Goal: Information Seeking & Learning: Learn about a topic

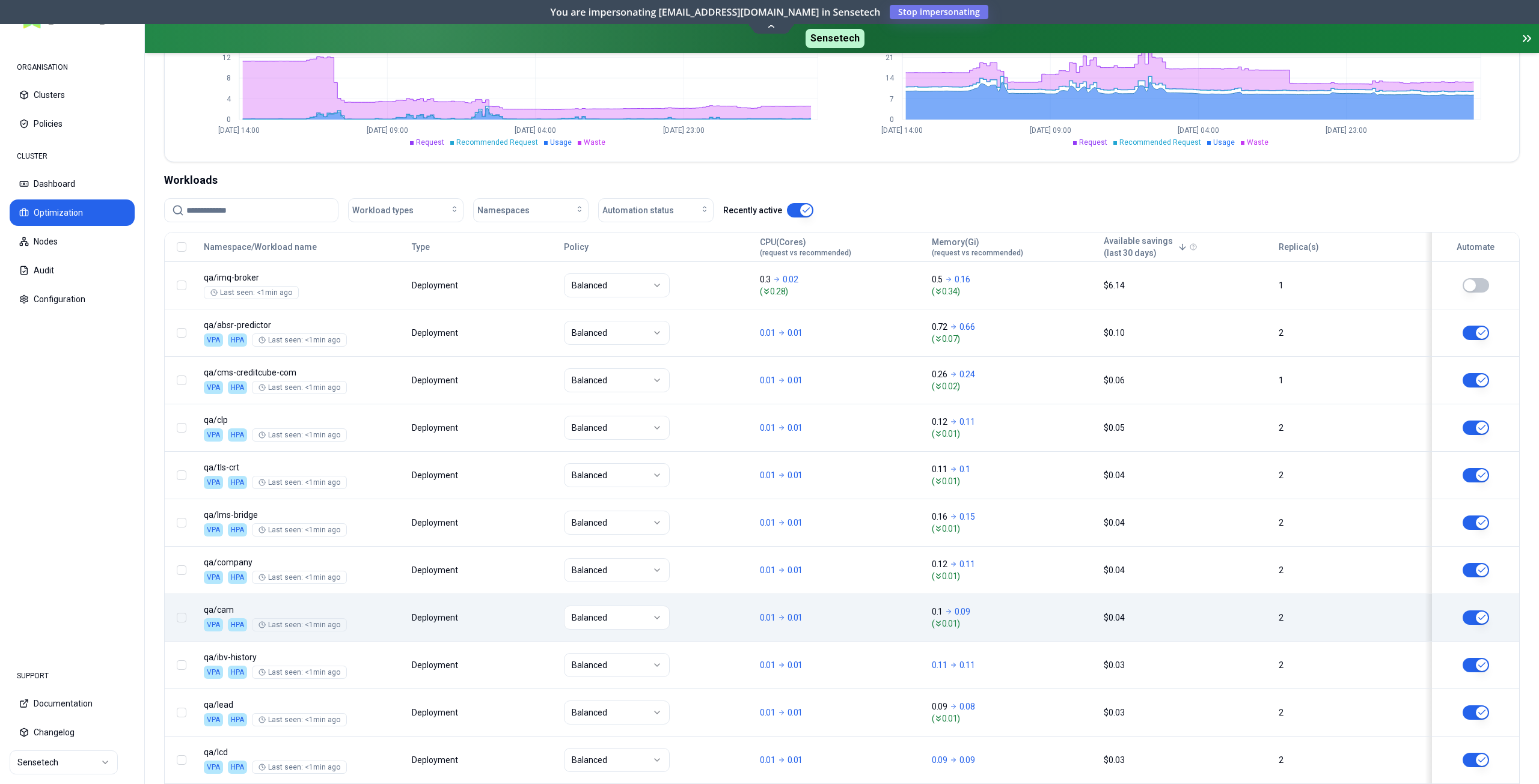
scroll to position [101, 0]
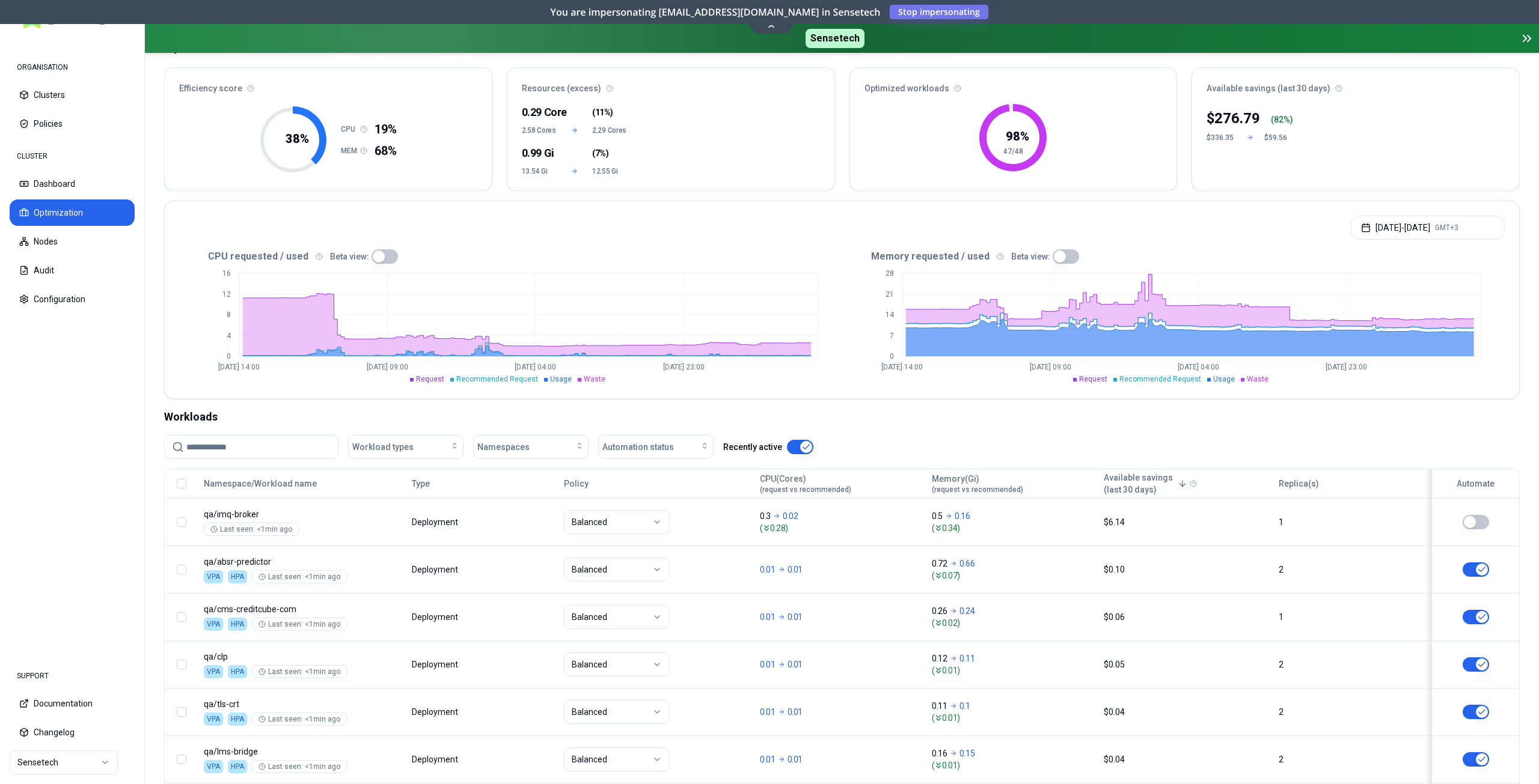
click at [790, 439] on div "Recently active" at bounding box center [769, 446] width 90 height 24
click at [795, 441] on button "button" at bounding box center [800, 446] width 27 height 14
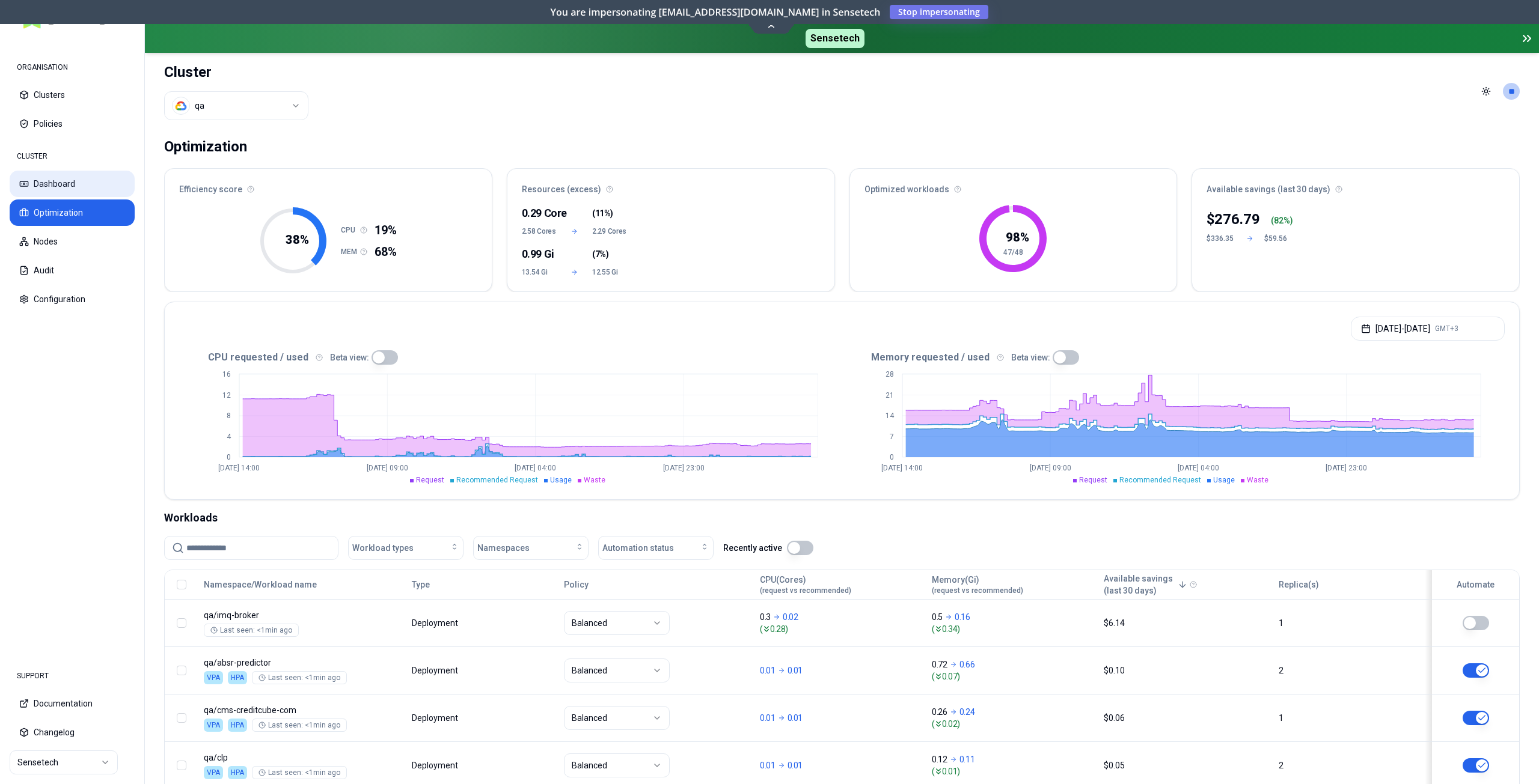
click at [62, 184] on button "Dashboard" at bounding box center [72, 184] width 125 height 27
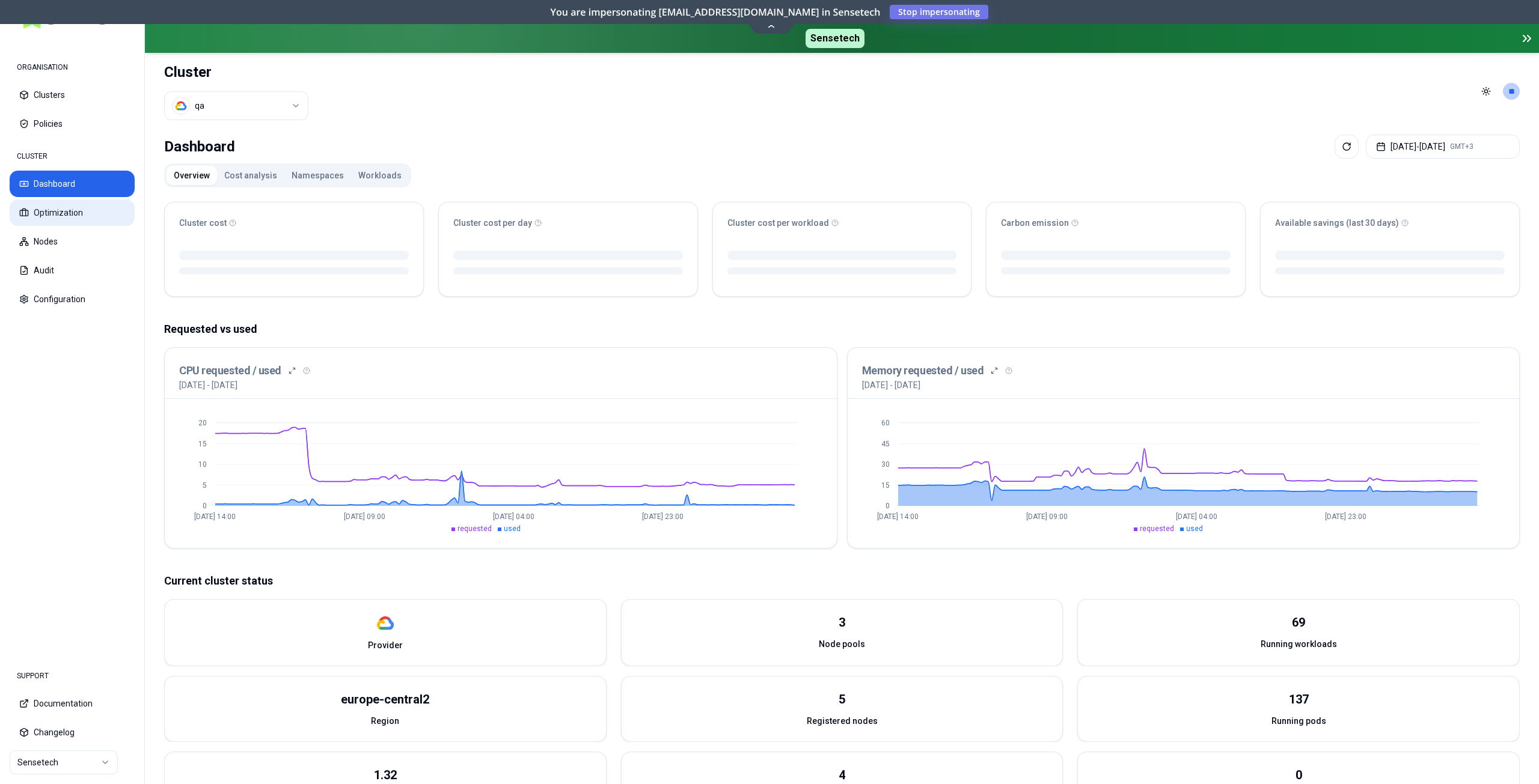
click at [67, 209] on button "Optimization" at bounding box center [72, 213] width 125 height 27
click at [366, 175] on button "Workloads" at bounding box center [379, 175] width 57 height 19
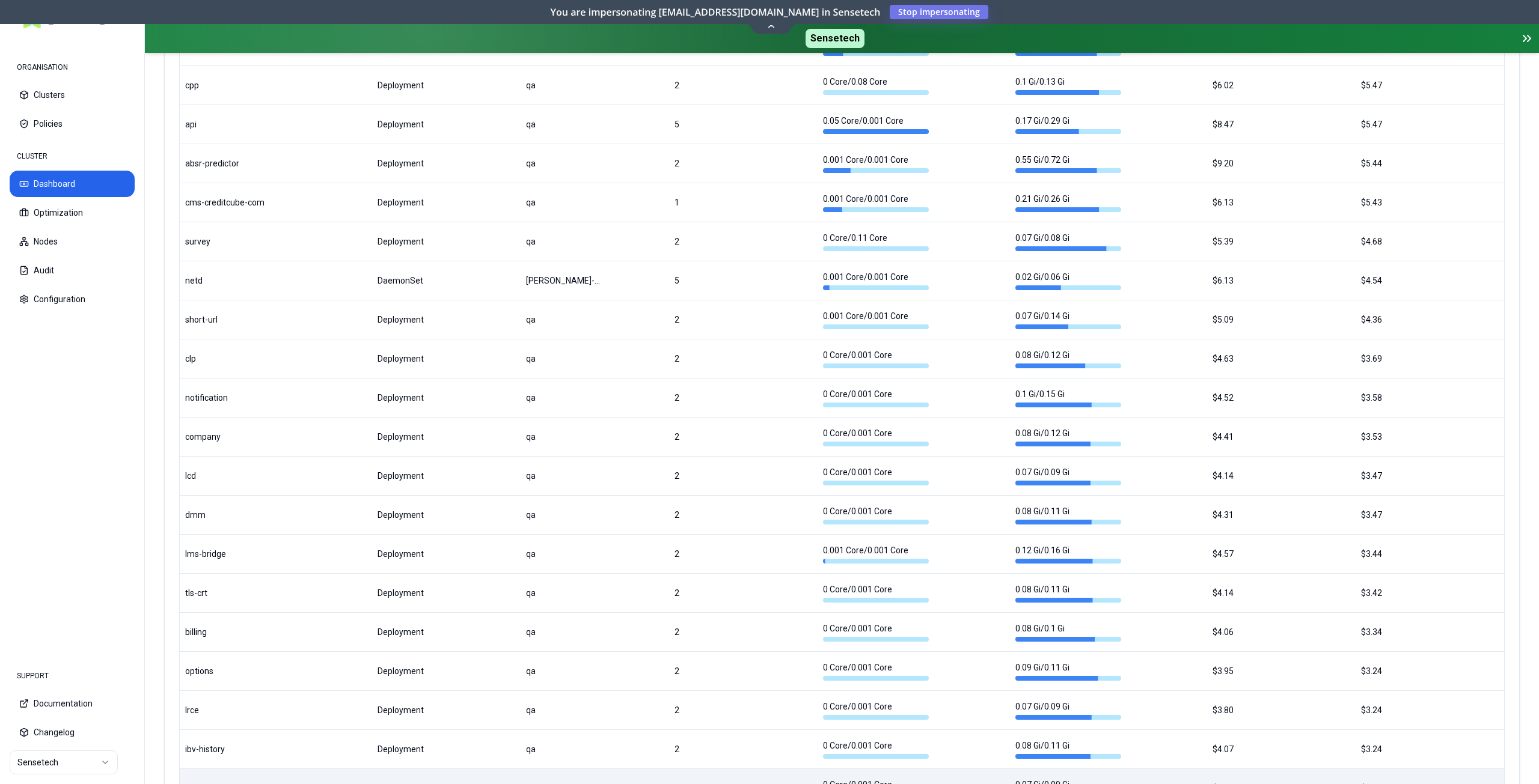
scroll to position [1268, 0]
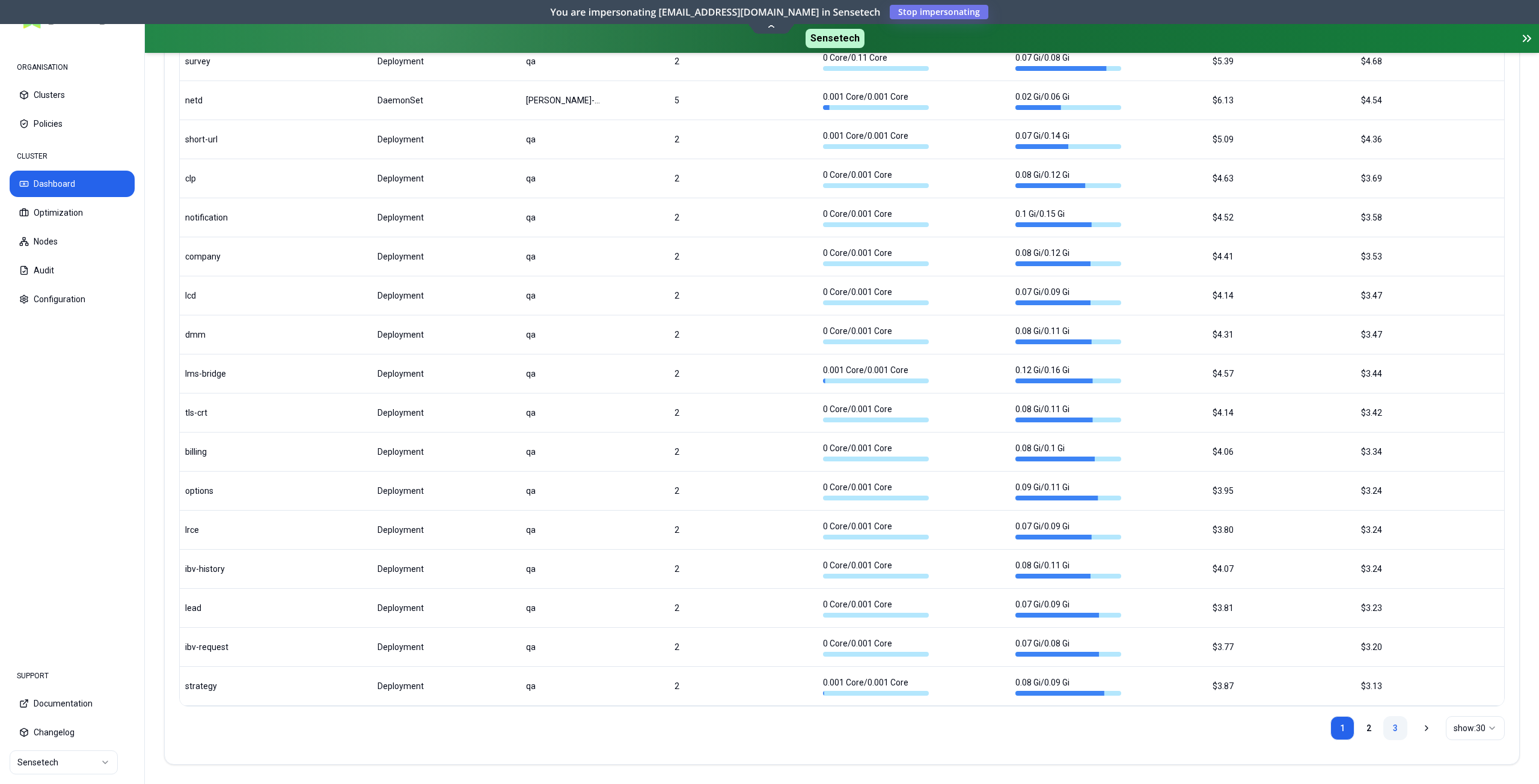
click at [1396, 726] on link "3" at bounding box center [1395, 728] width 24 height 24
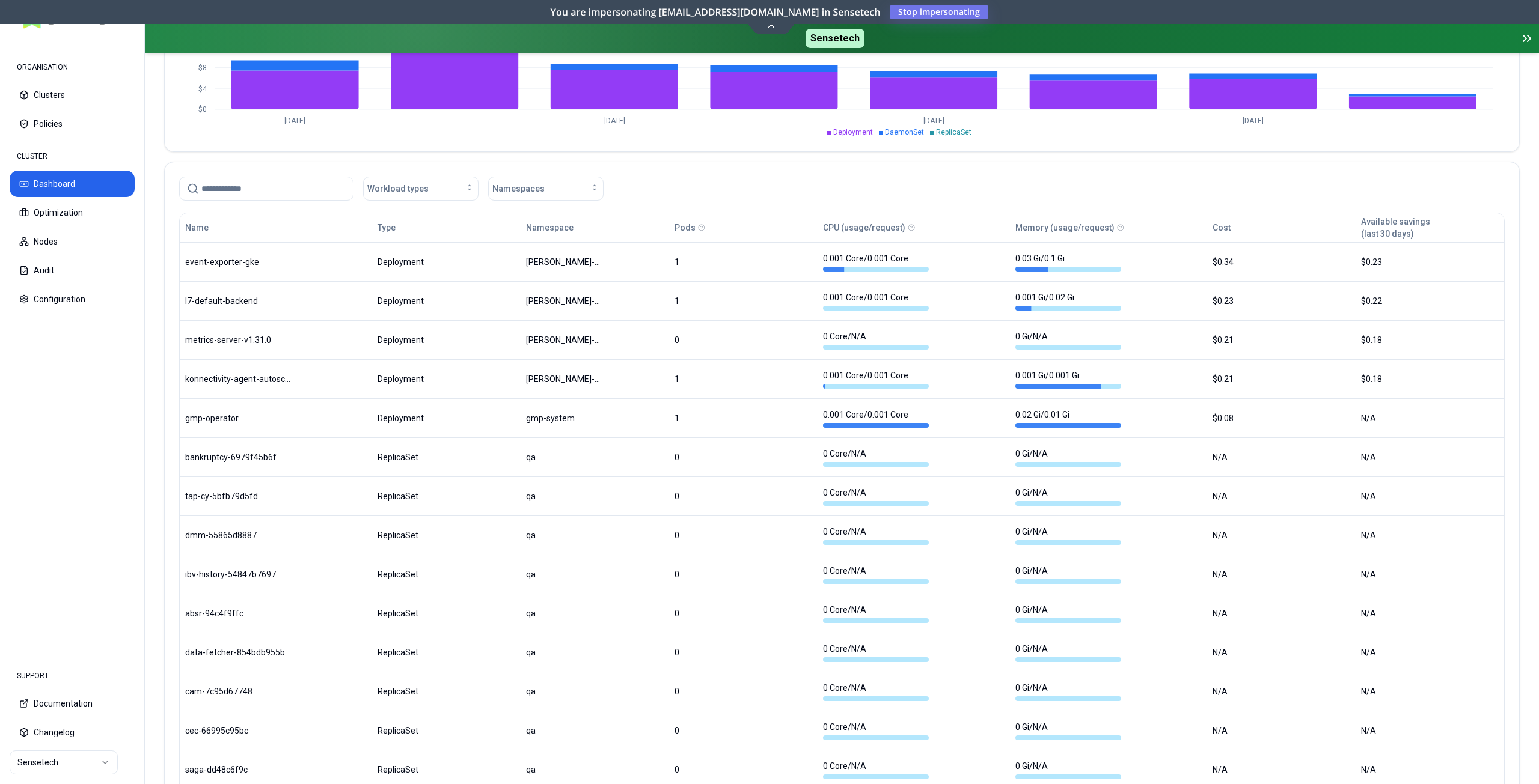
scroll to position [589, 0]
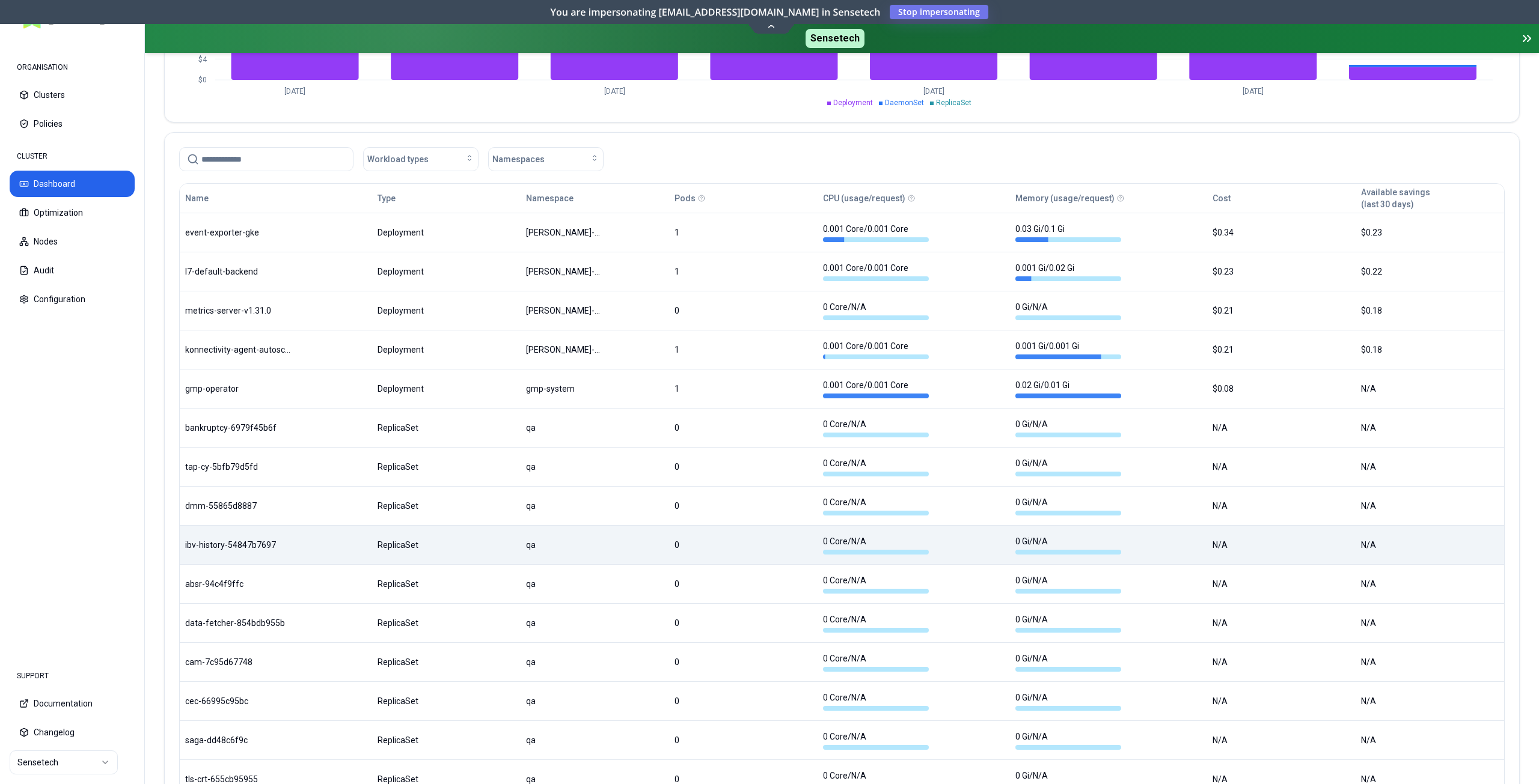
click at [639, 547] on body "ORGANISATION Clusters Policies CLUSTER Dashboard Optimization Nodes Audit Confi…" at bounding box center [770, 392] width 1539 height 784
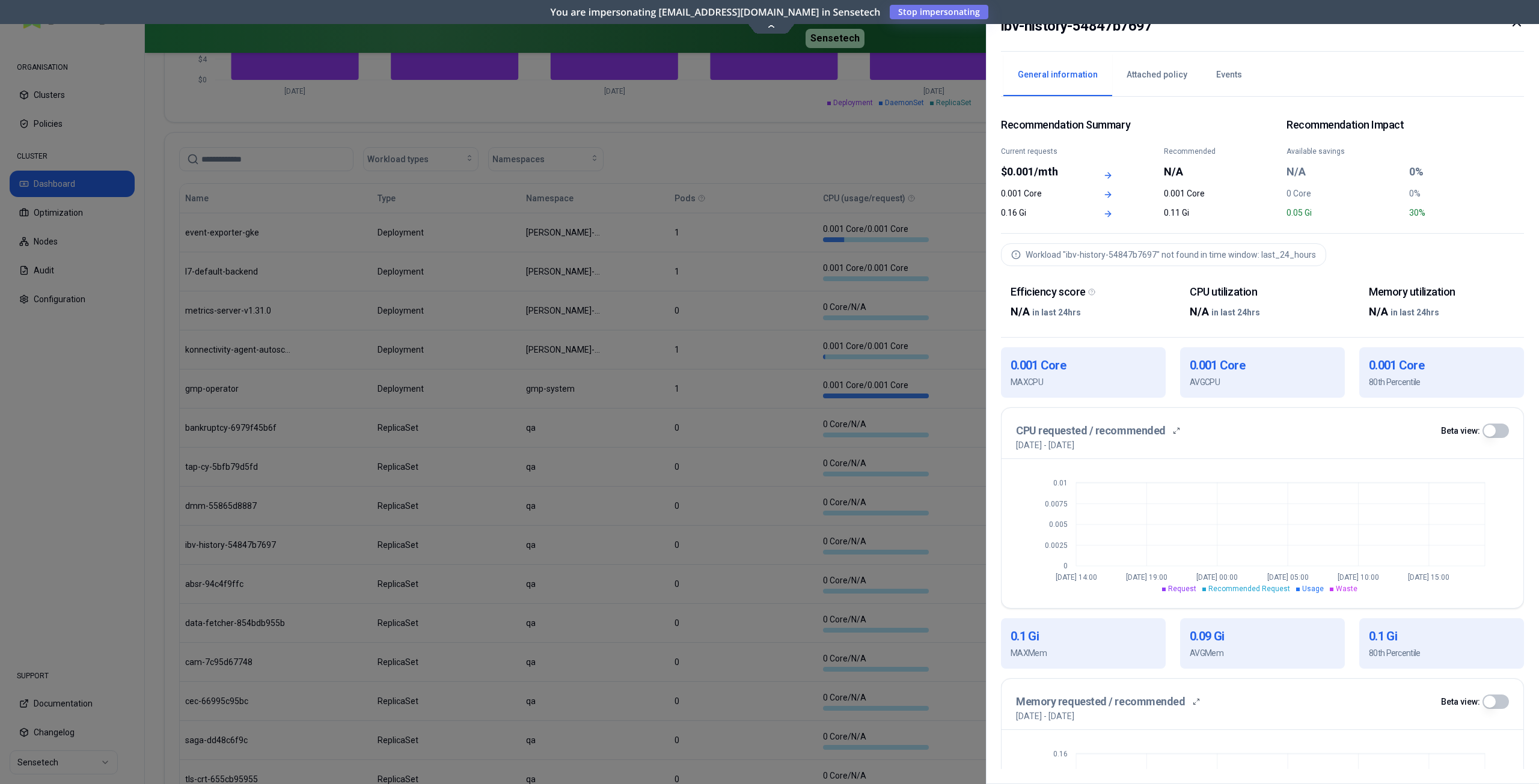
click at [1517, 27] on icon at bounding box center [1517, 22] width 14 height 14
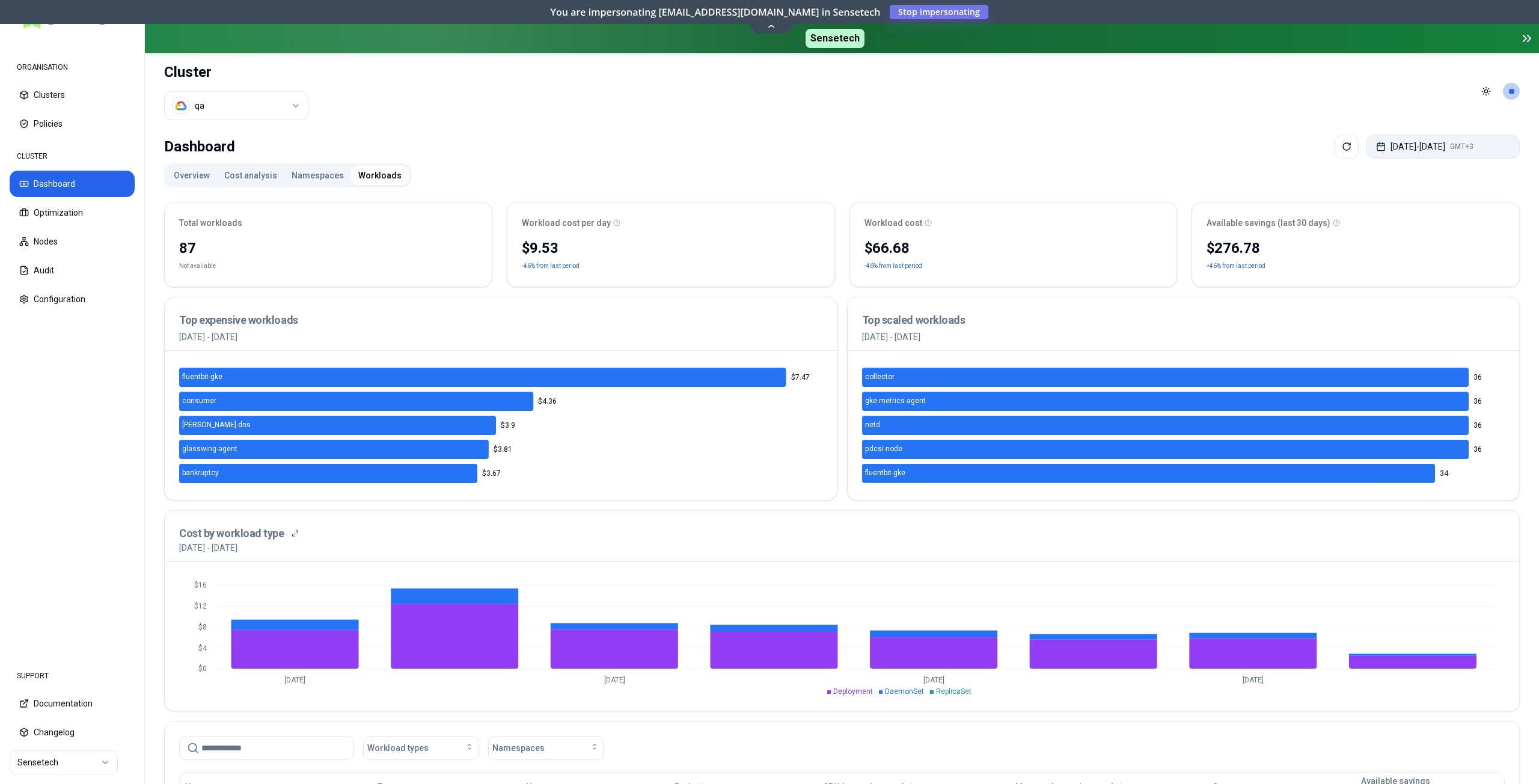
click at [1409, 149] on button "[DATE] - [DATE] GMT+3" at bounding box center [1443, 146] width 154 height 24
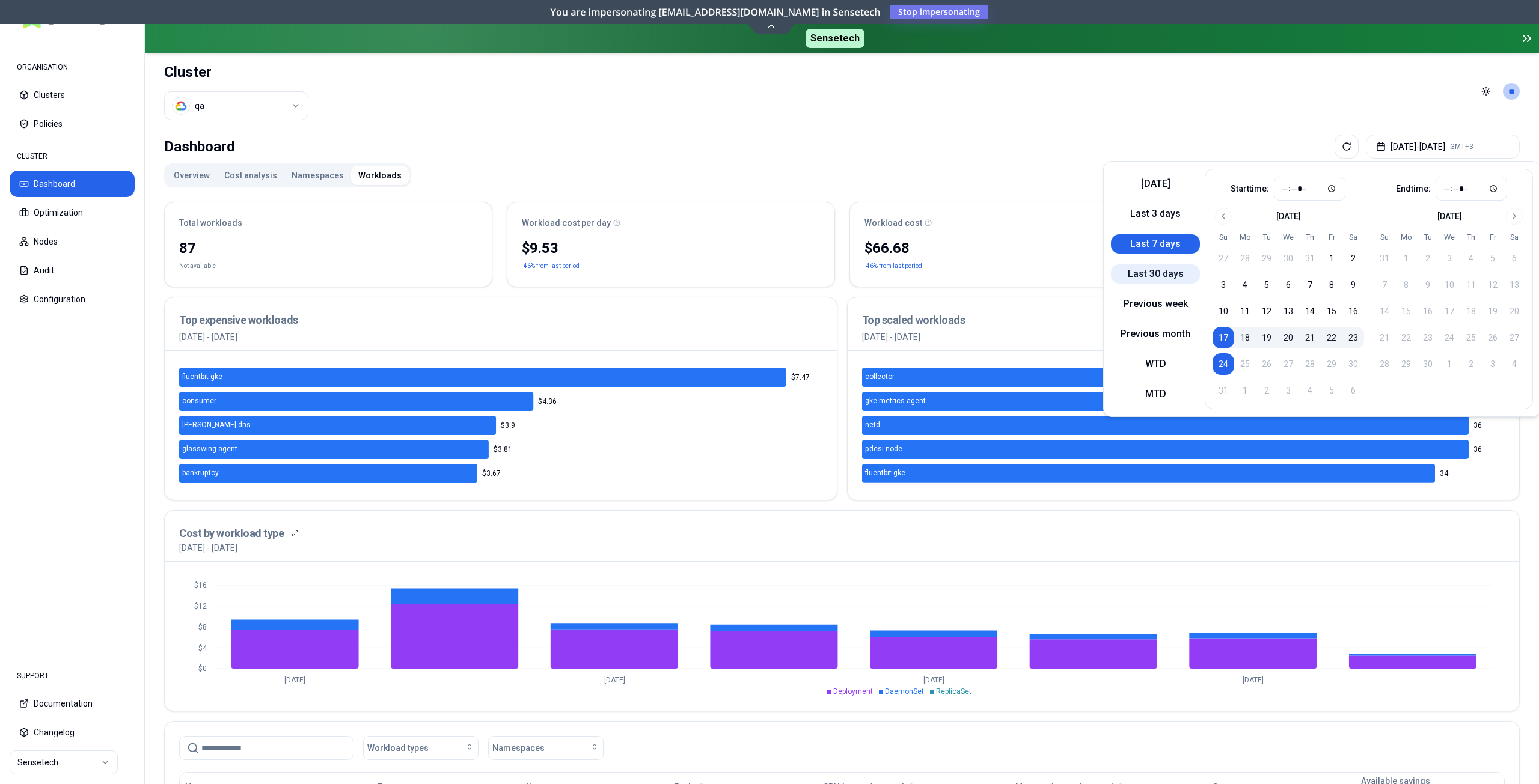
click at [1164, 272] on button "Last 30 days" at bounding box center [1155, 274] width 89 height 19
type input "*****"
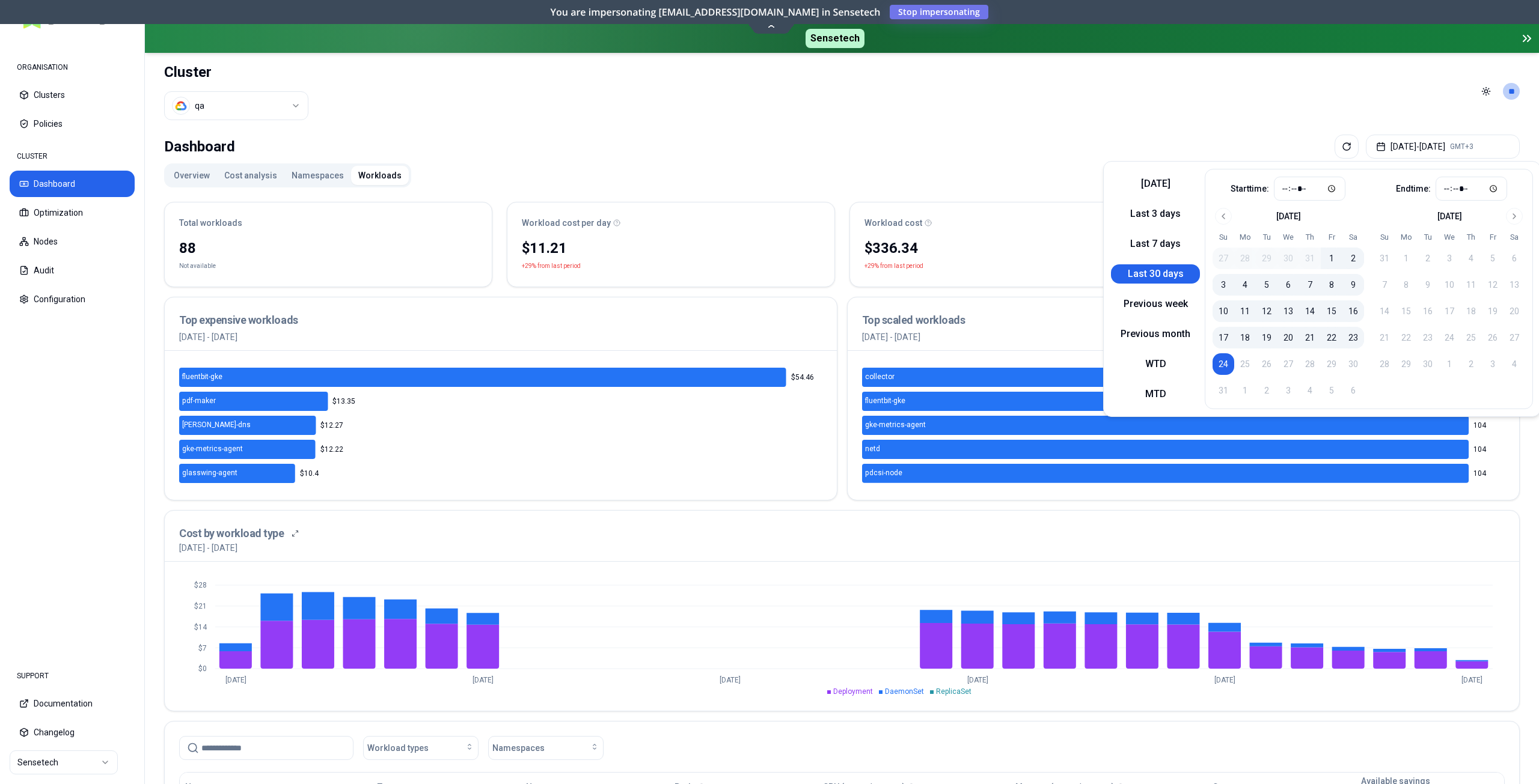
click at [1041, 127] on header "Cluster qa Toggle theme **" at bounding box center [842, 91] width 1394 height 77
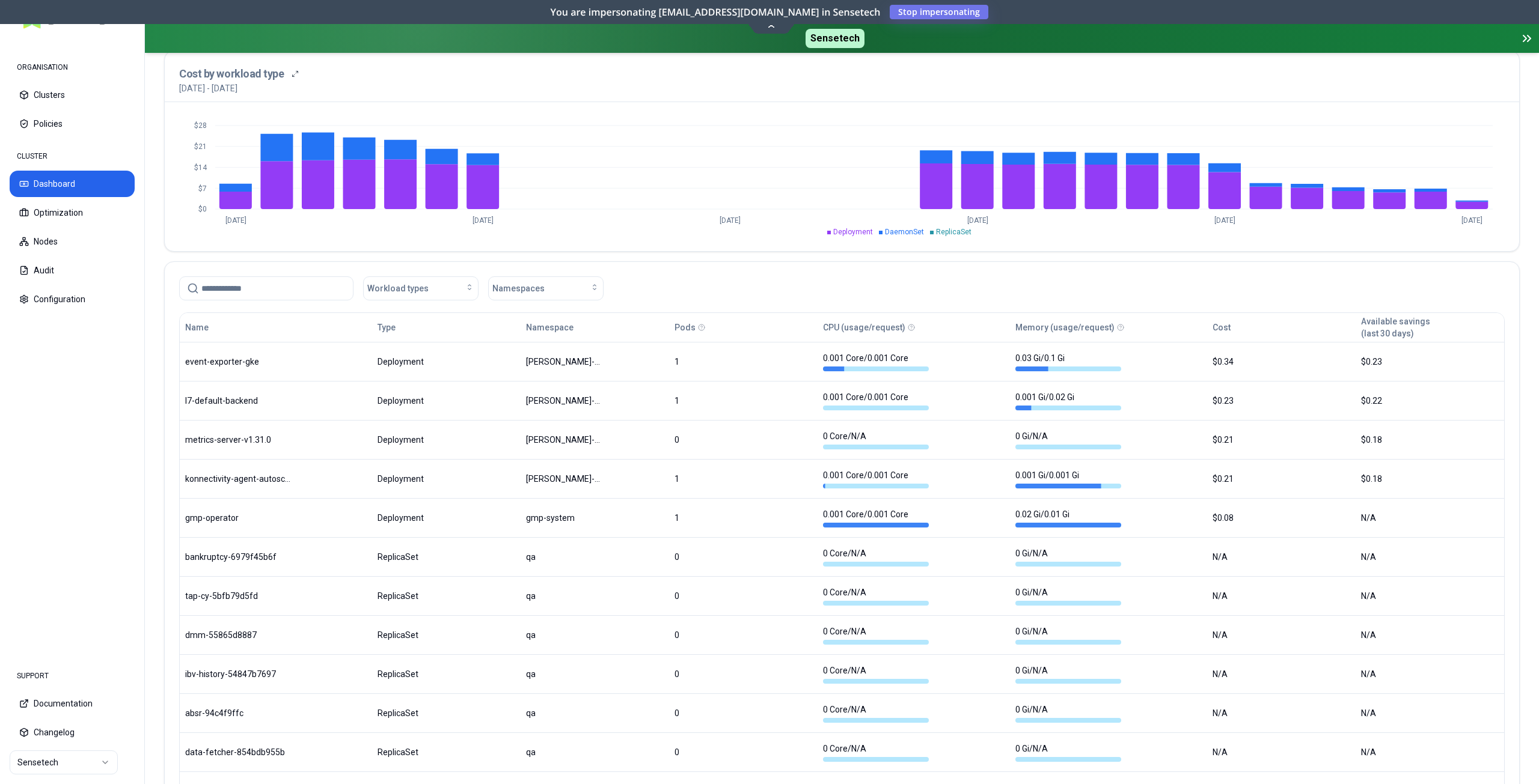
scroll to position [541, 0]
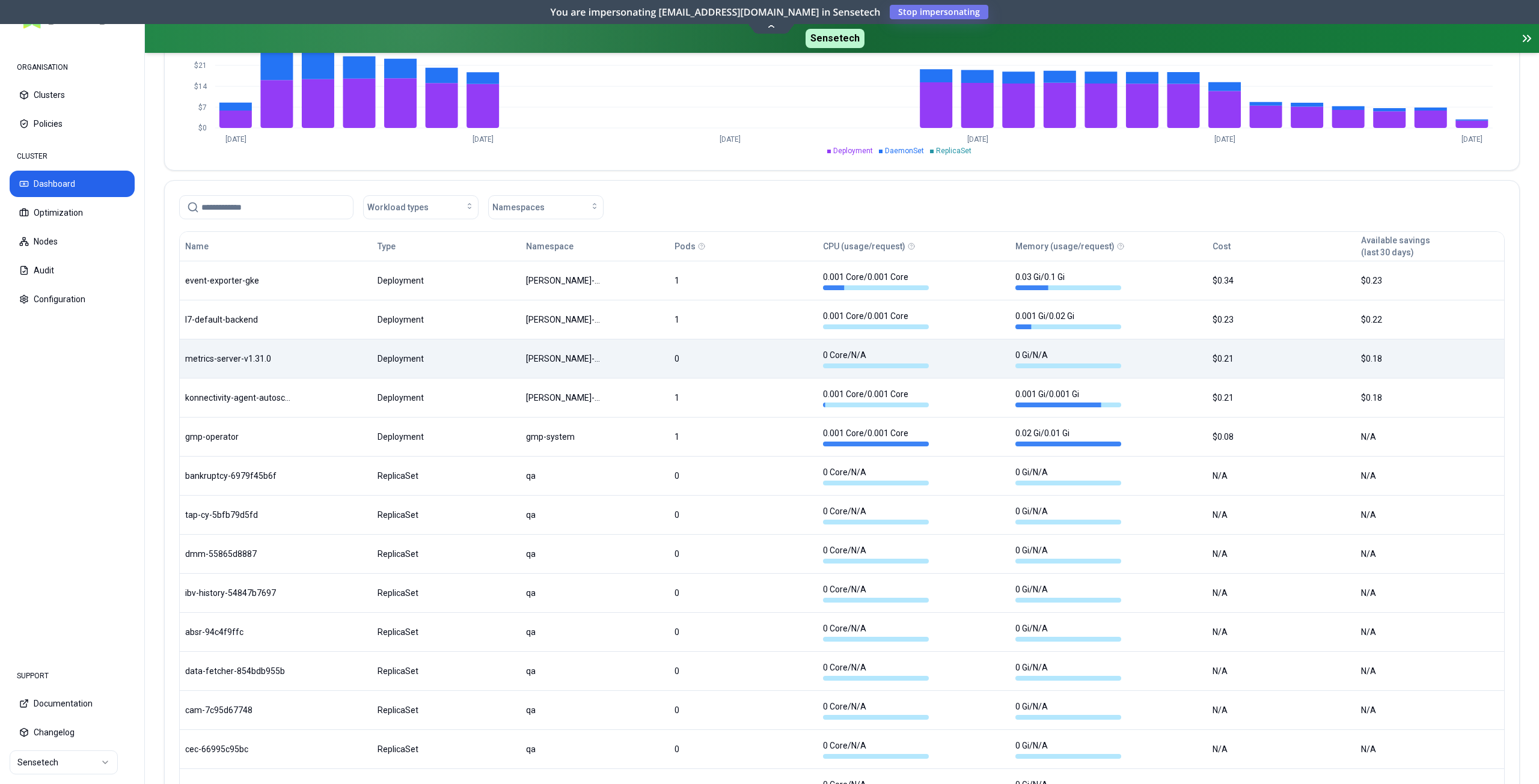
click at [1142, 360] on body "ORGANISATION Clusters Policies CLUSTER Dashboard Optimization Nodes Audit Confi…" at bounding box center [770, 392] width 1539 height 784
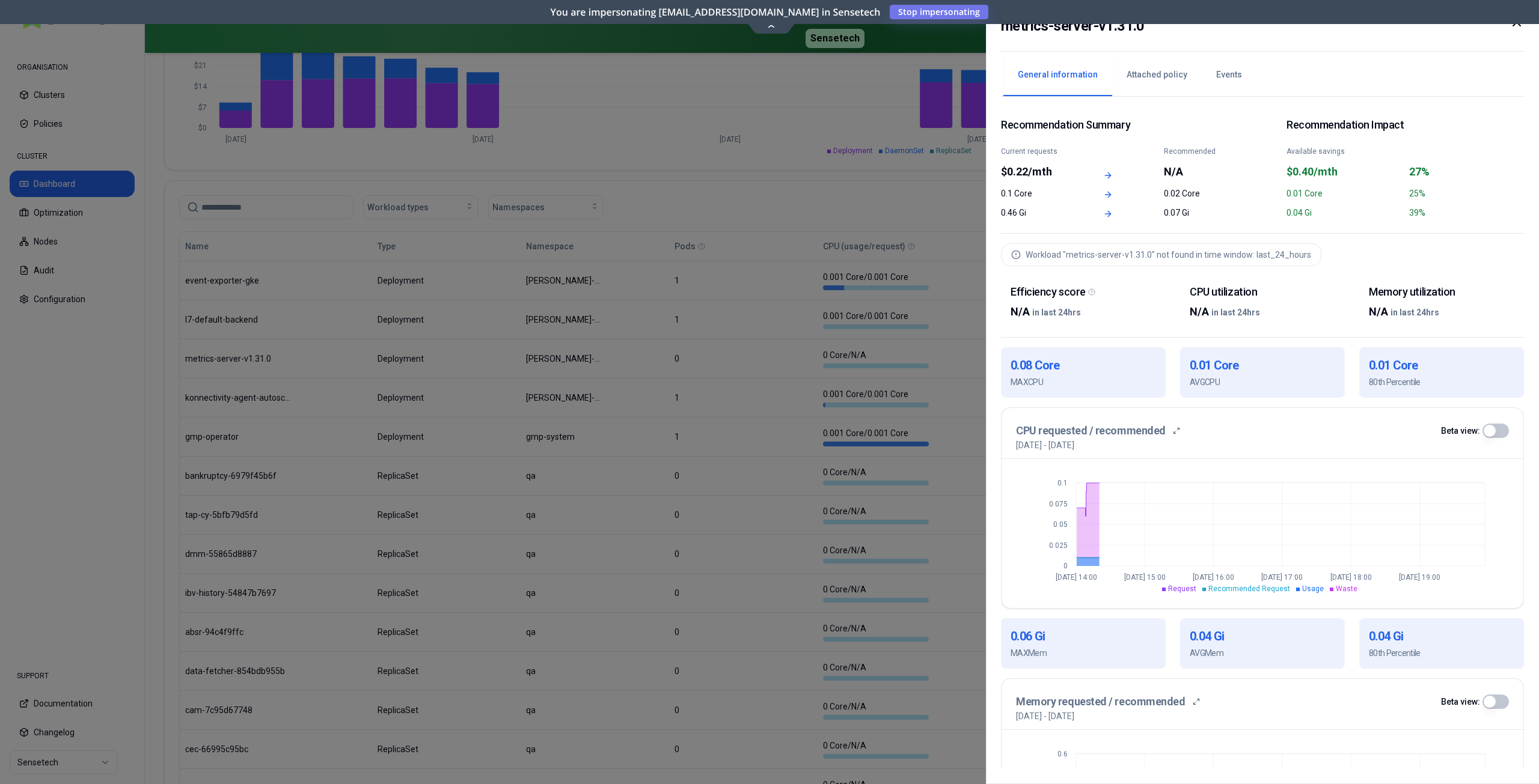
click at [1515, 27] on icon at bounding box center [1517, 22] width 14 height 14
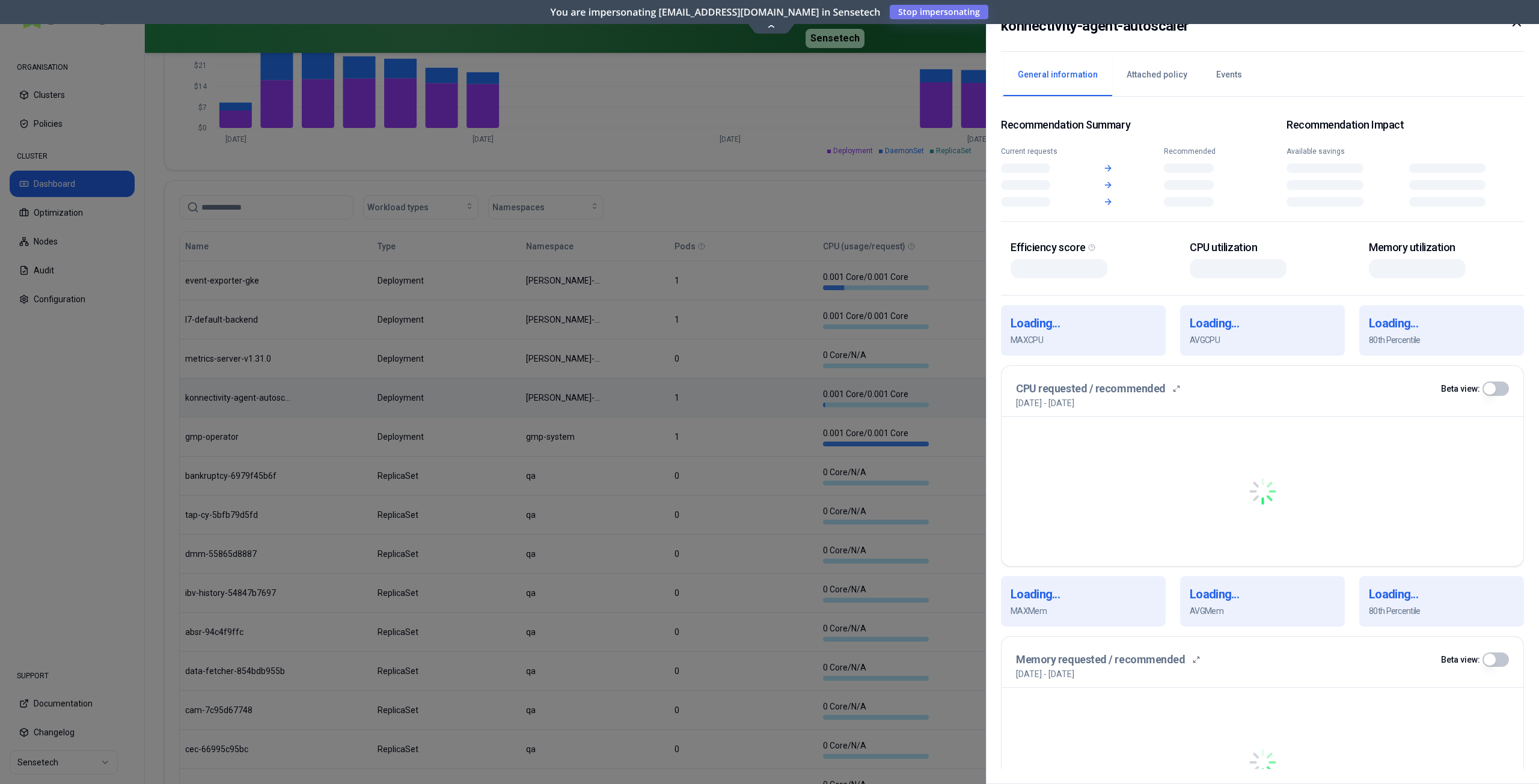
click at [967, 392] on body "ORGANISATION Clusters Policies CLUSTER Dashboard Optimization Nodes Audit Confi…" at bounding box center [770, 392] width 1539 height 784
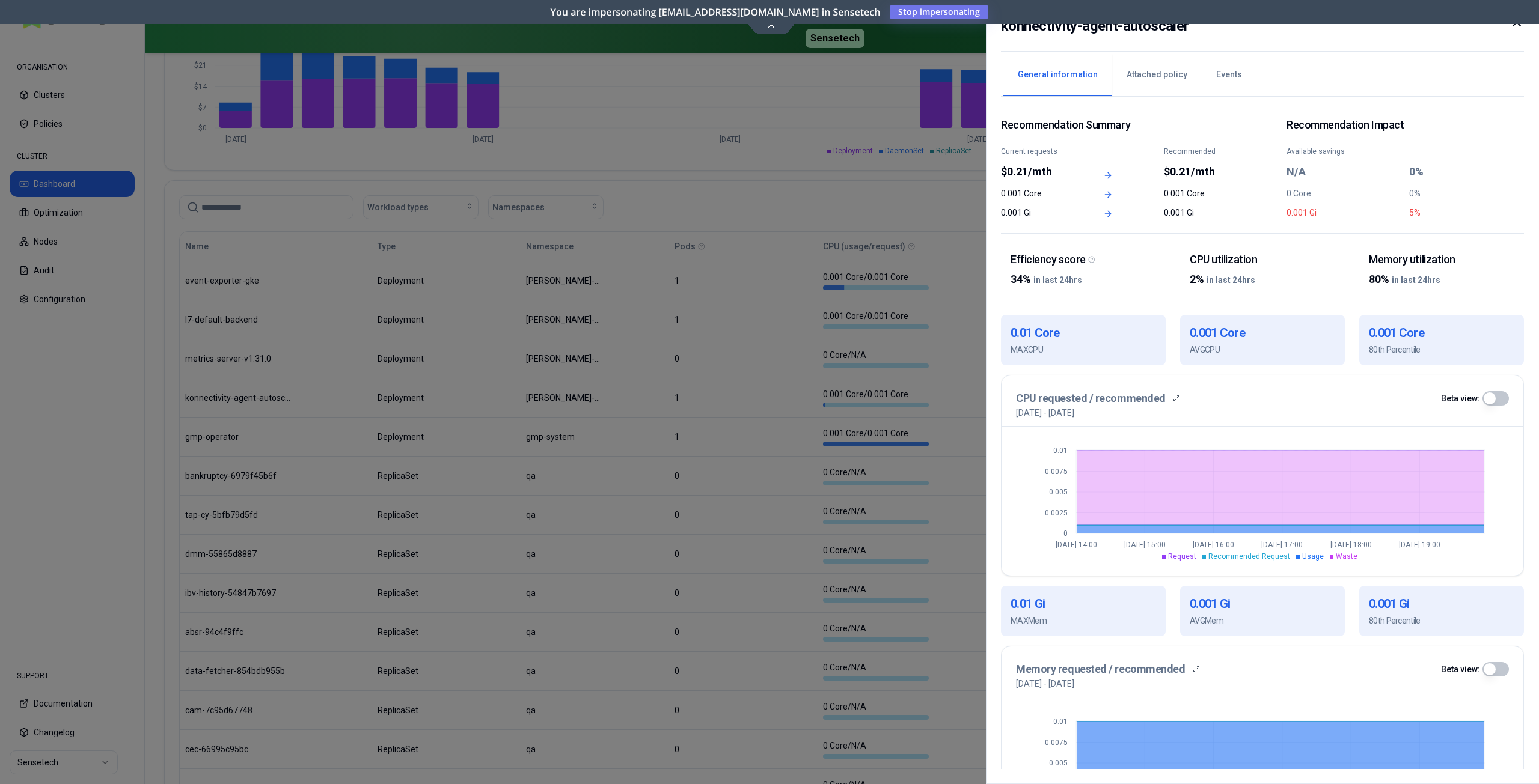
click at [1513, 25] on icon at bounding box center [1517, 22] width 7 height 7
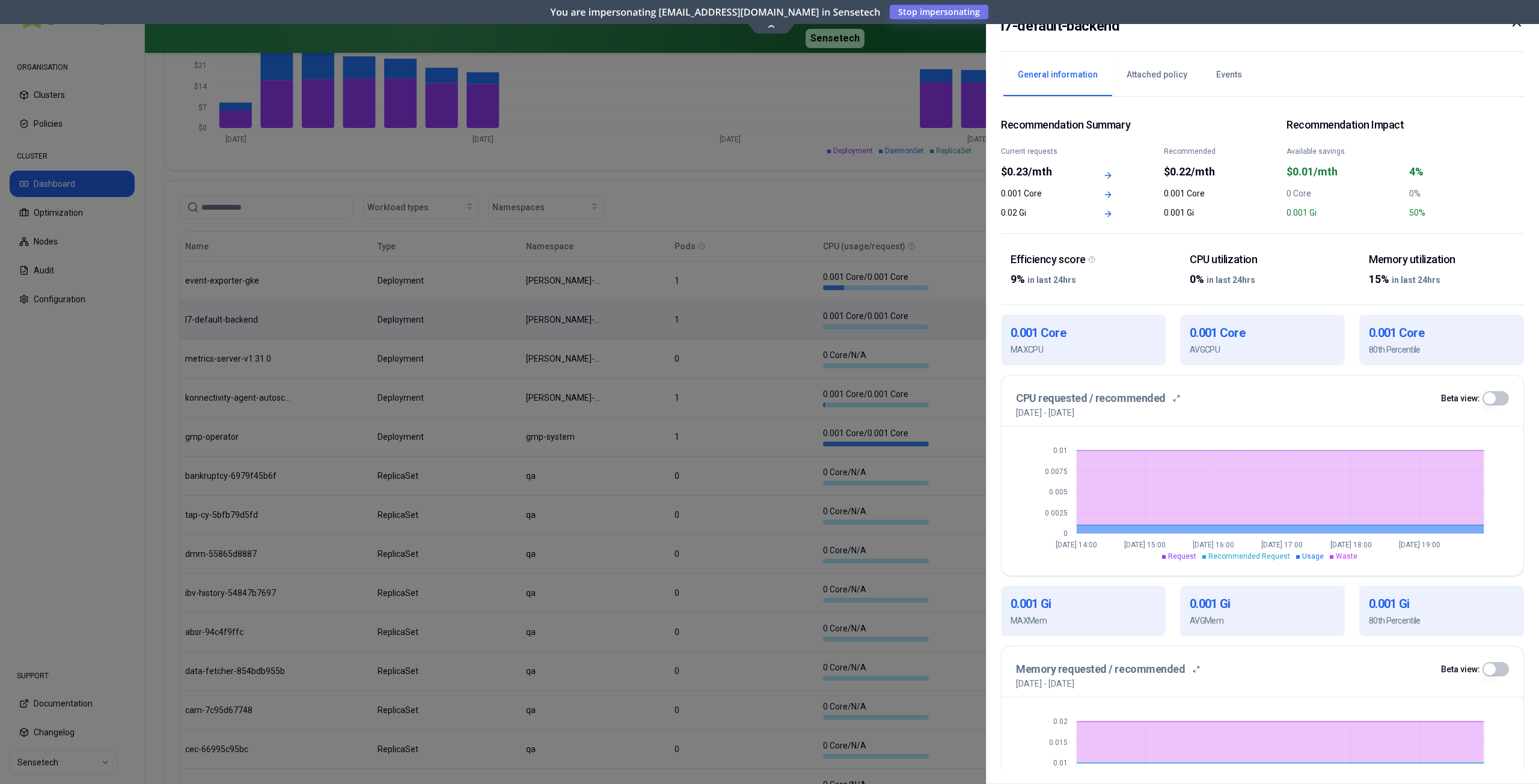
click at [1520, 27] on icon at bounding box center [1517, 22] width 14 height 14
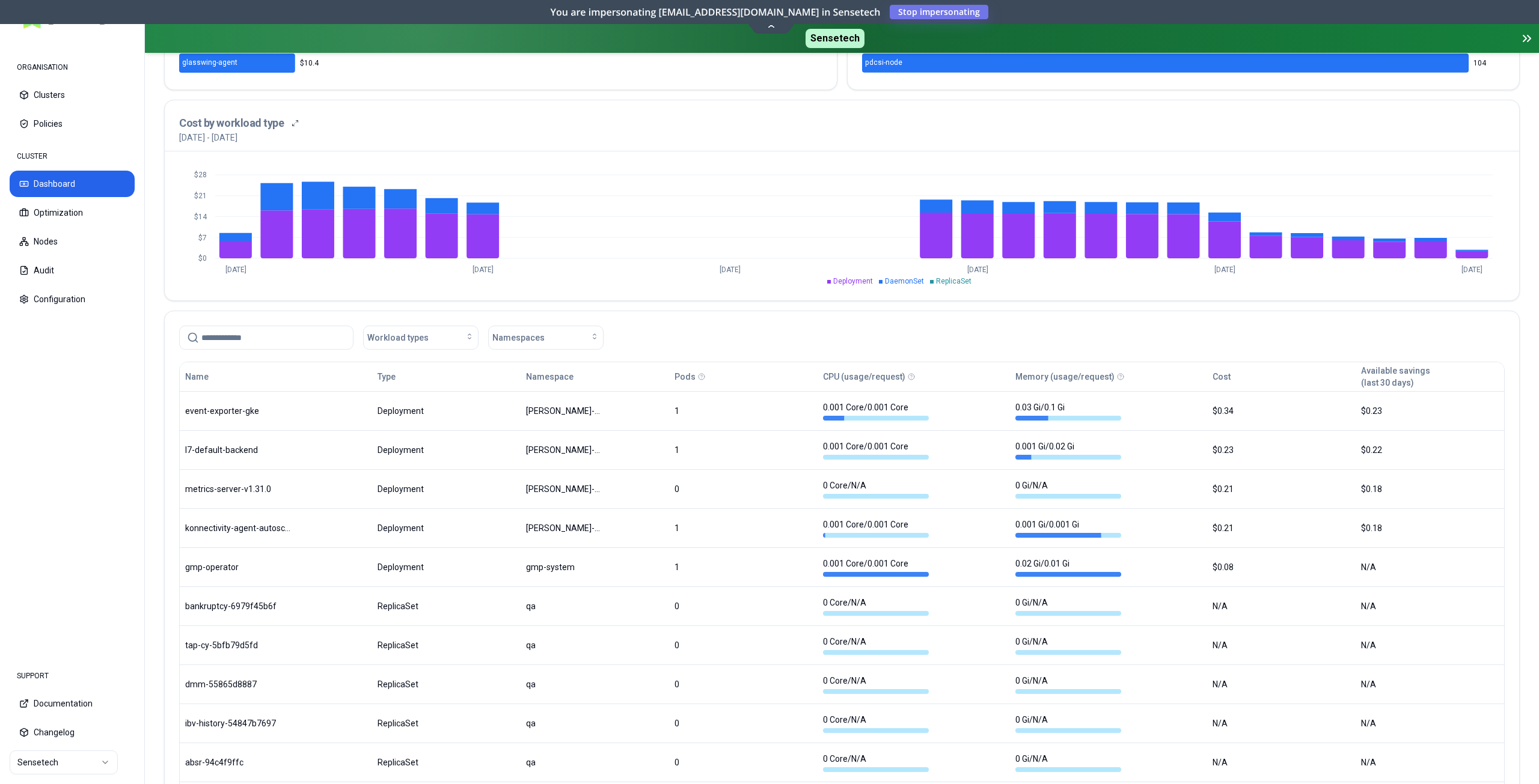
scroll to position [408, 0]
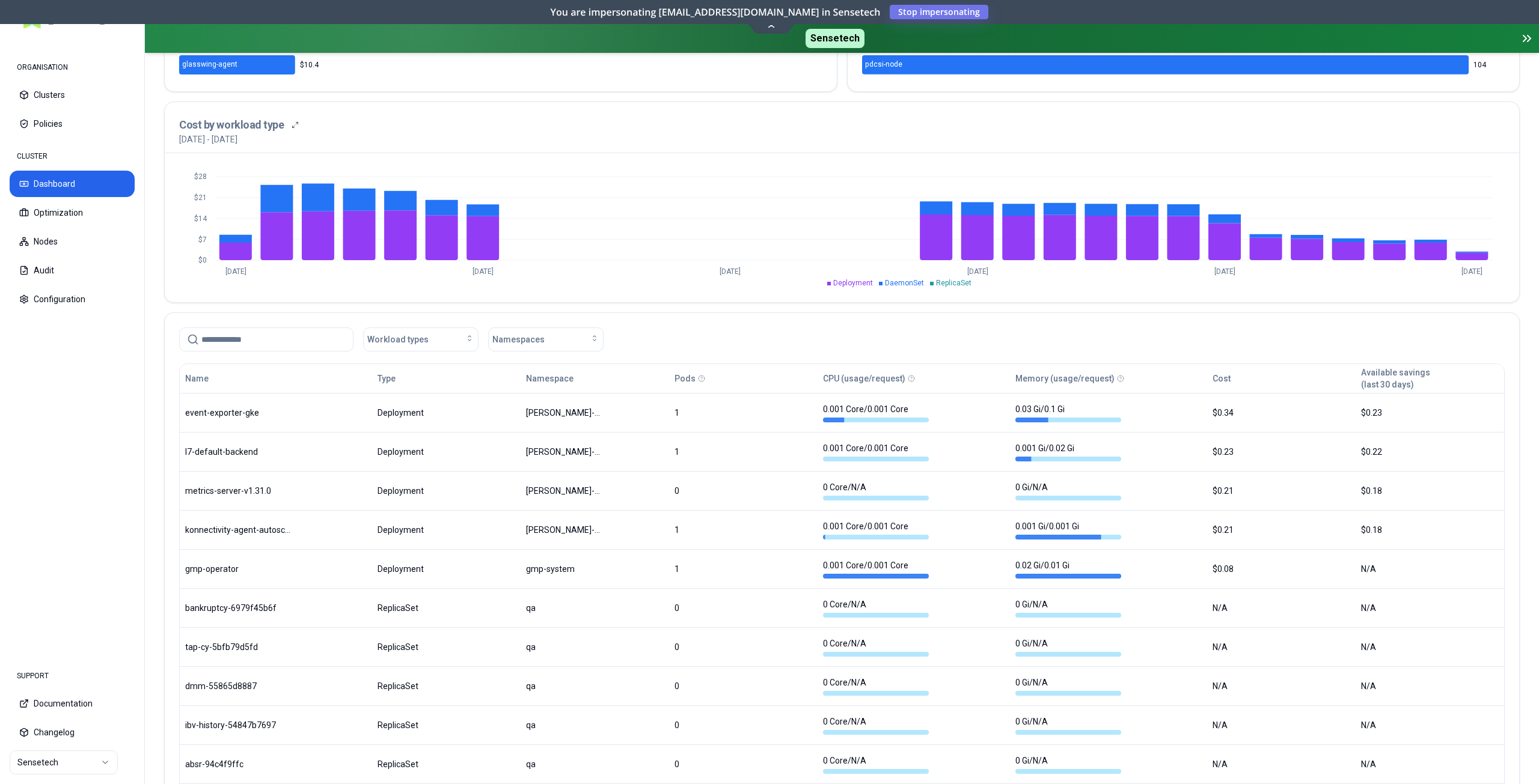
click at [528, 518] on body "ORGANISATION Clusters Policies CLUSTER Dashboard Optimization Nodes Audit Confi…" at bounding box center [770, 392] width 1539 height 784
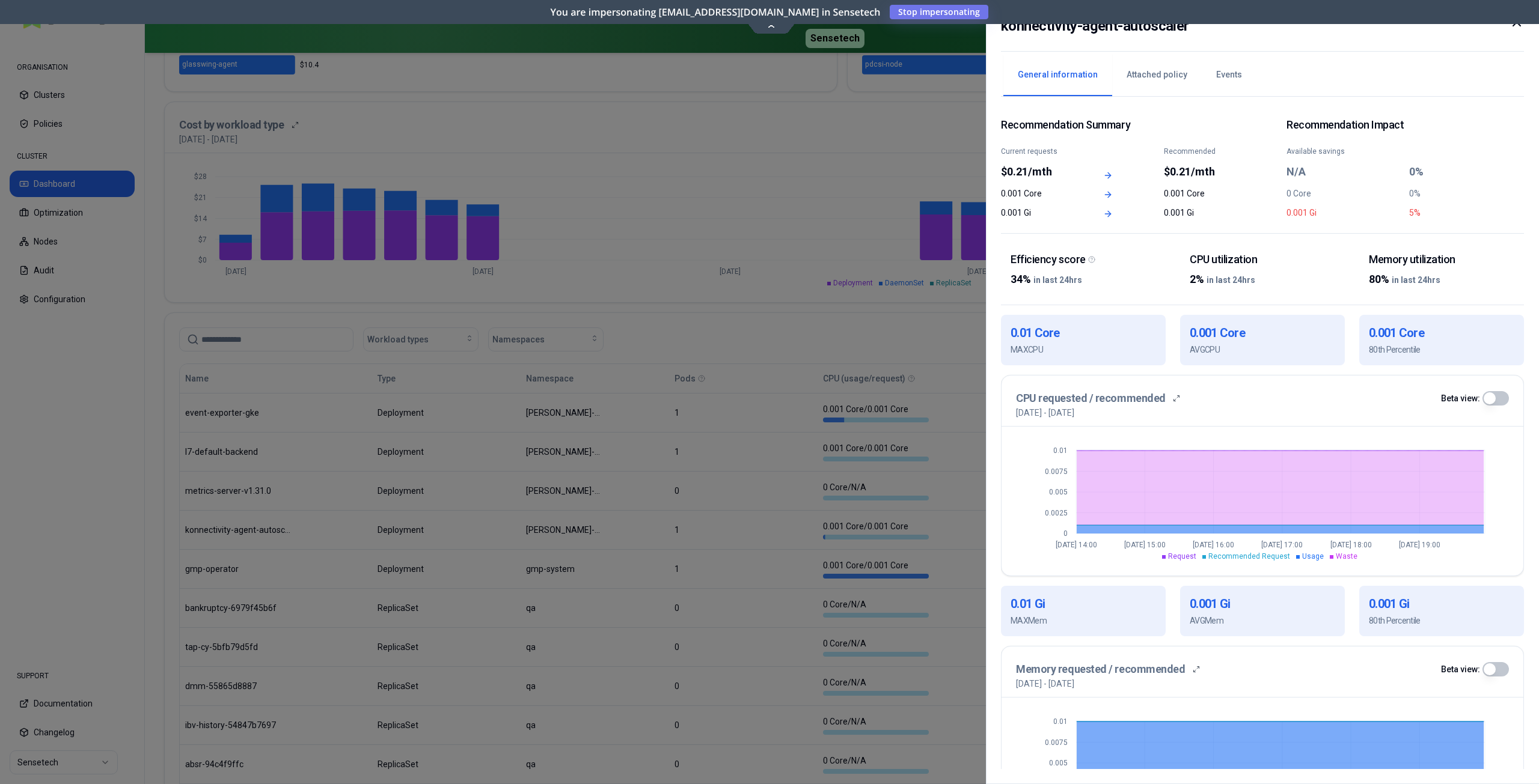
click at [1515, 27] on icon at bounding box center [1517, 22] width 14 height 14
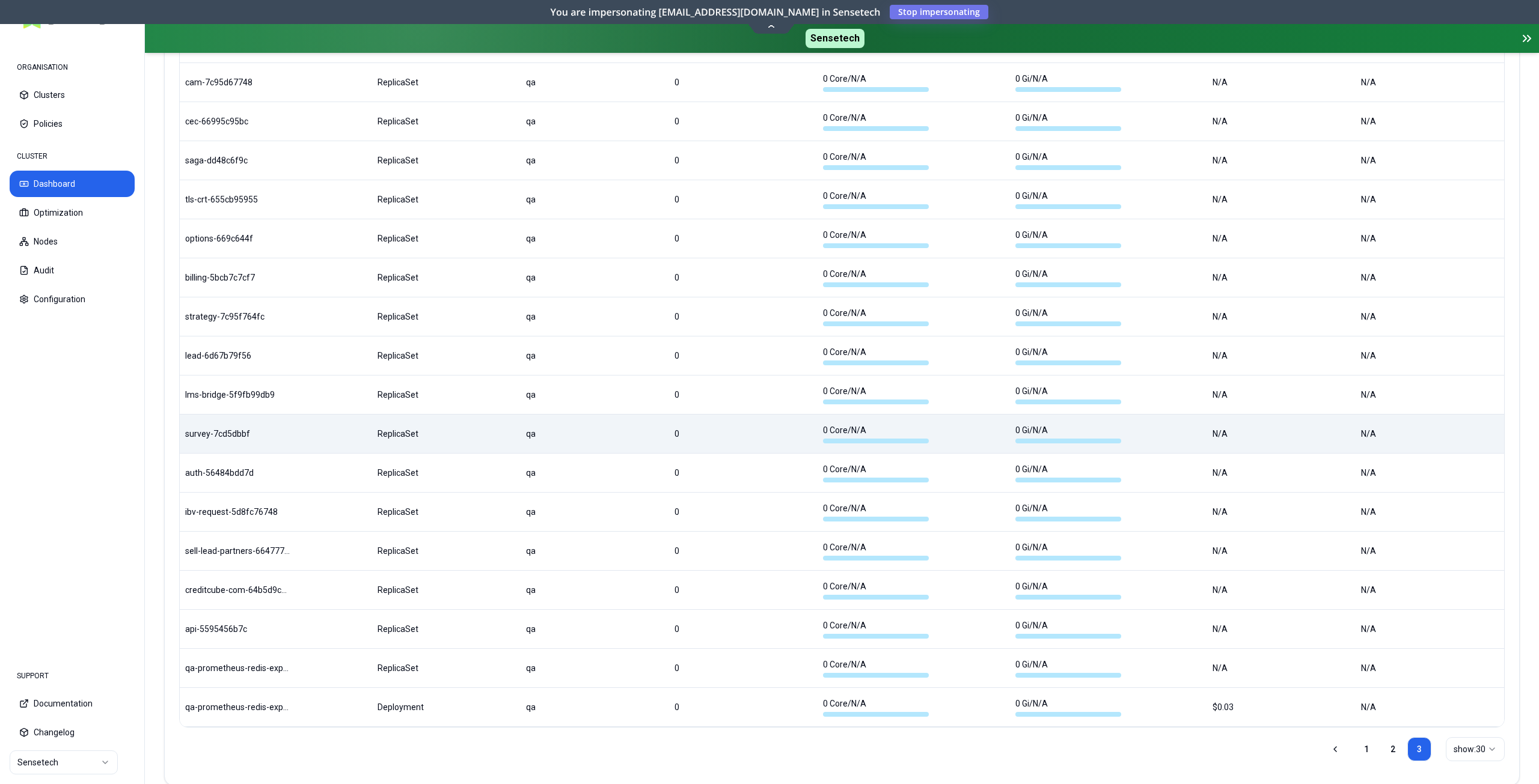
scroll to position [1190, 0]
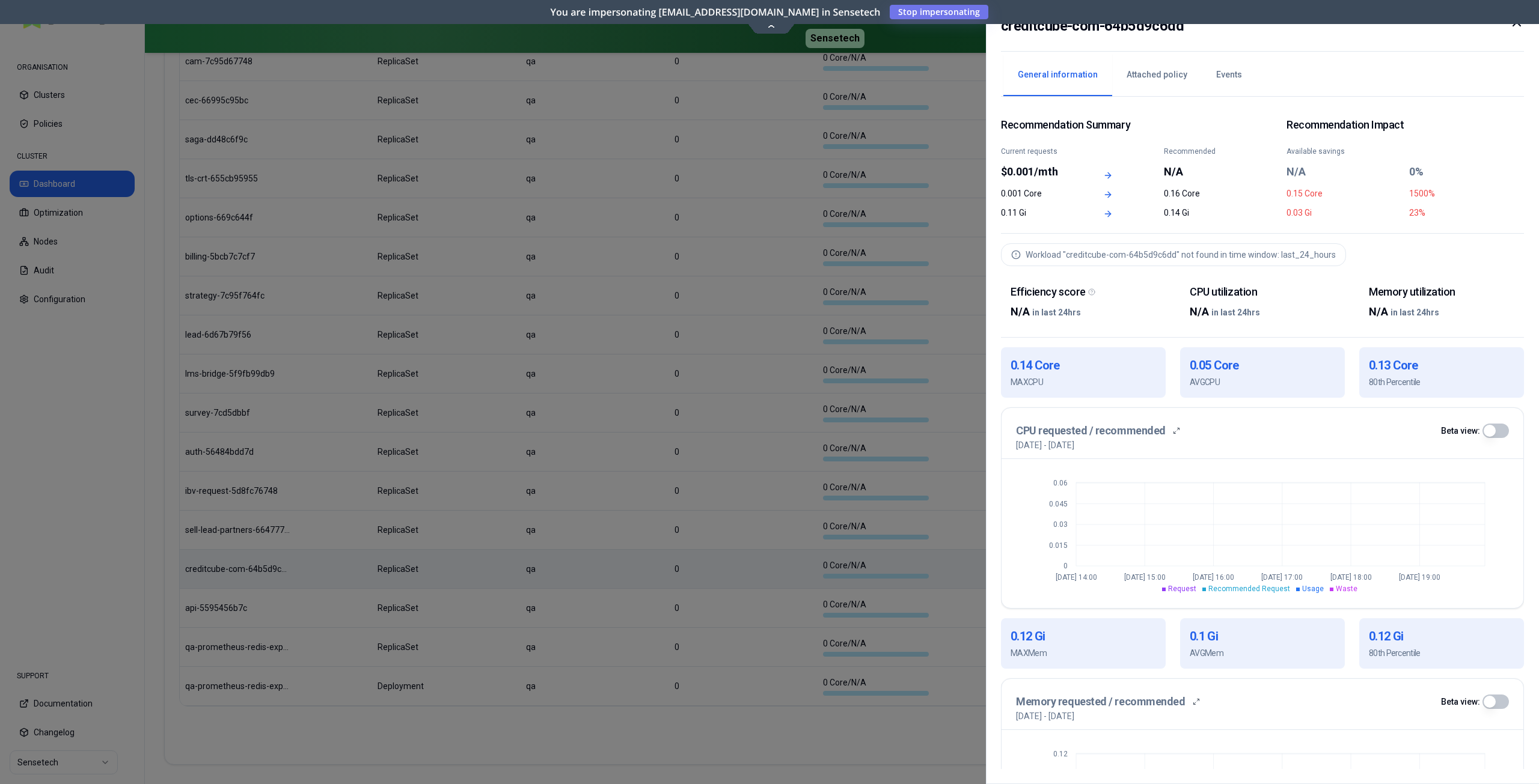
click at [1518, 28] on icon at bounding box center [1517, 22] width 14 height 14
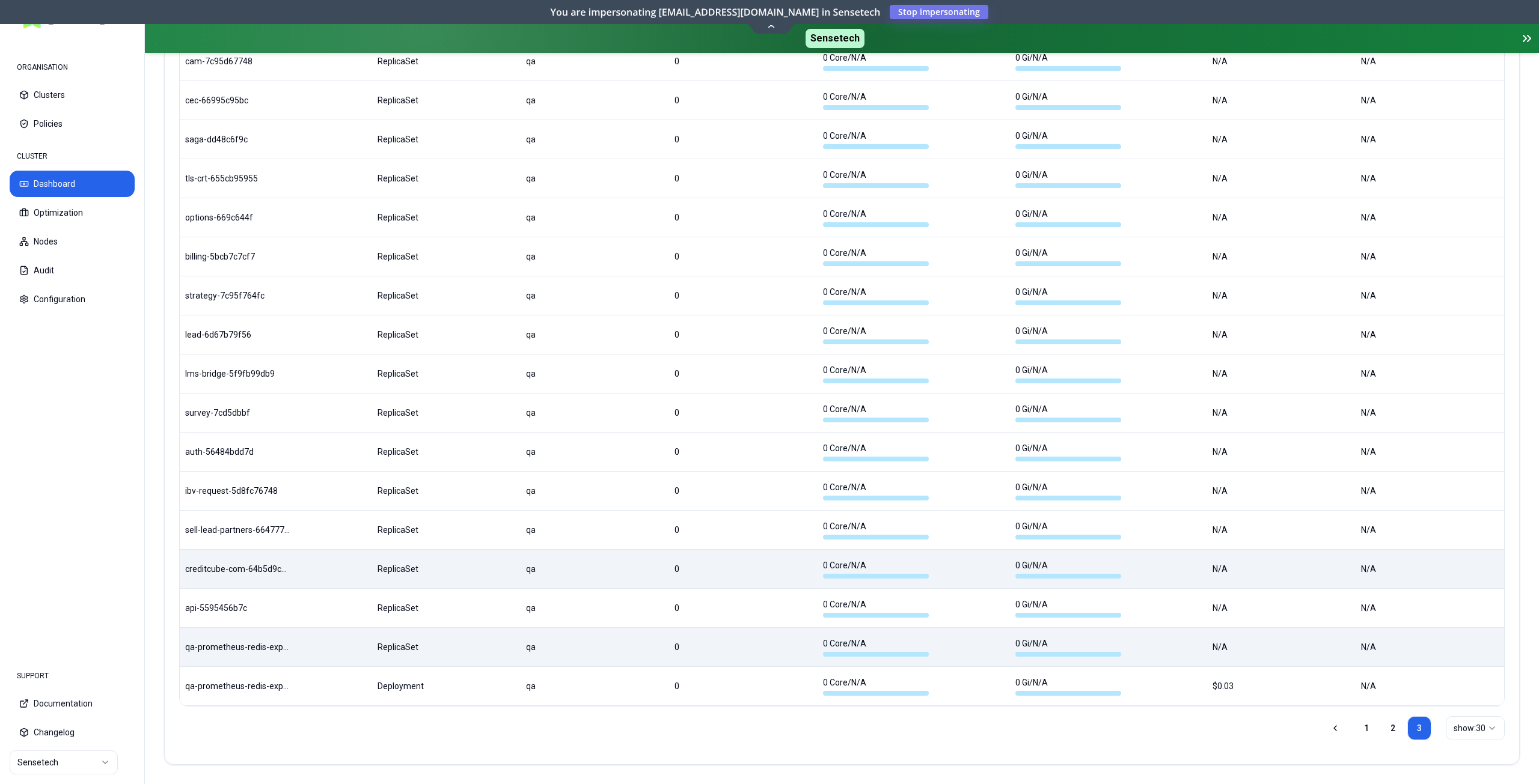
click at [1155, 651] on body "ORGANISATION Clusters Policies CLUSTER Dashboard Optimization Nodes Audit Confi…" at bounding box center [770, 392] width 1539 height 784
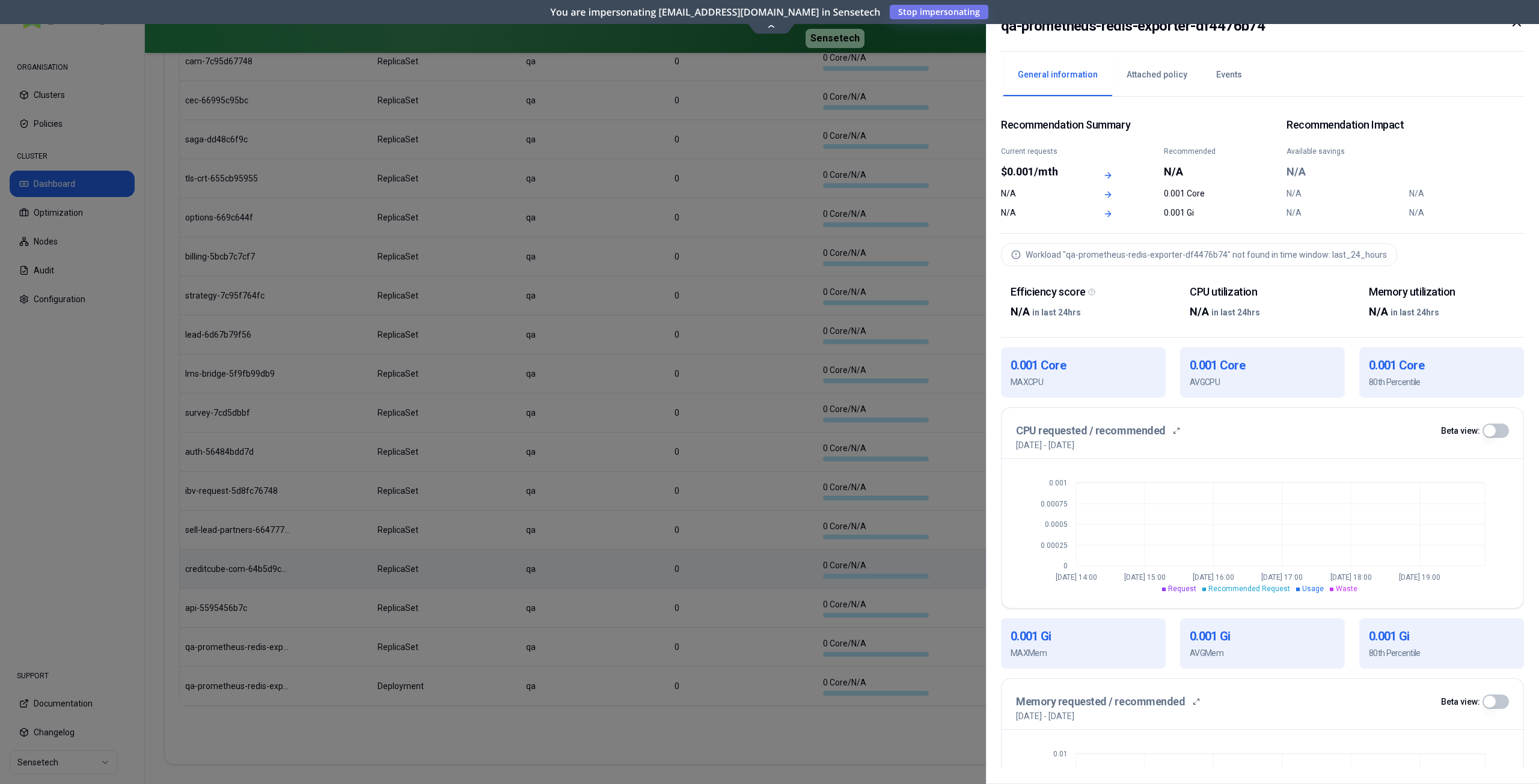
click at [1515, 27] on icon at bounding box center [1517, 22] width 14 height 14
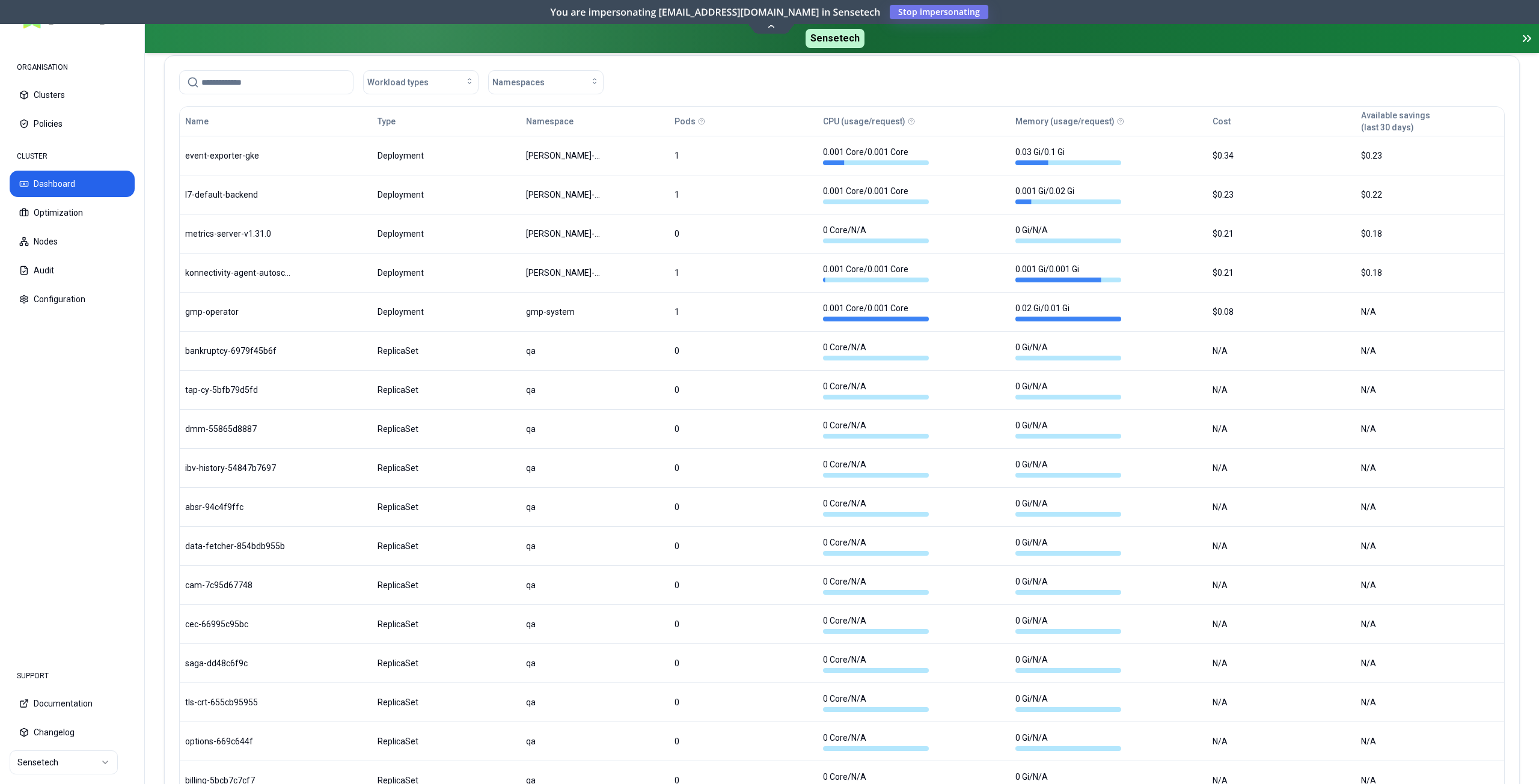
scroll to position [589, 0]
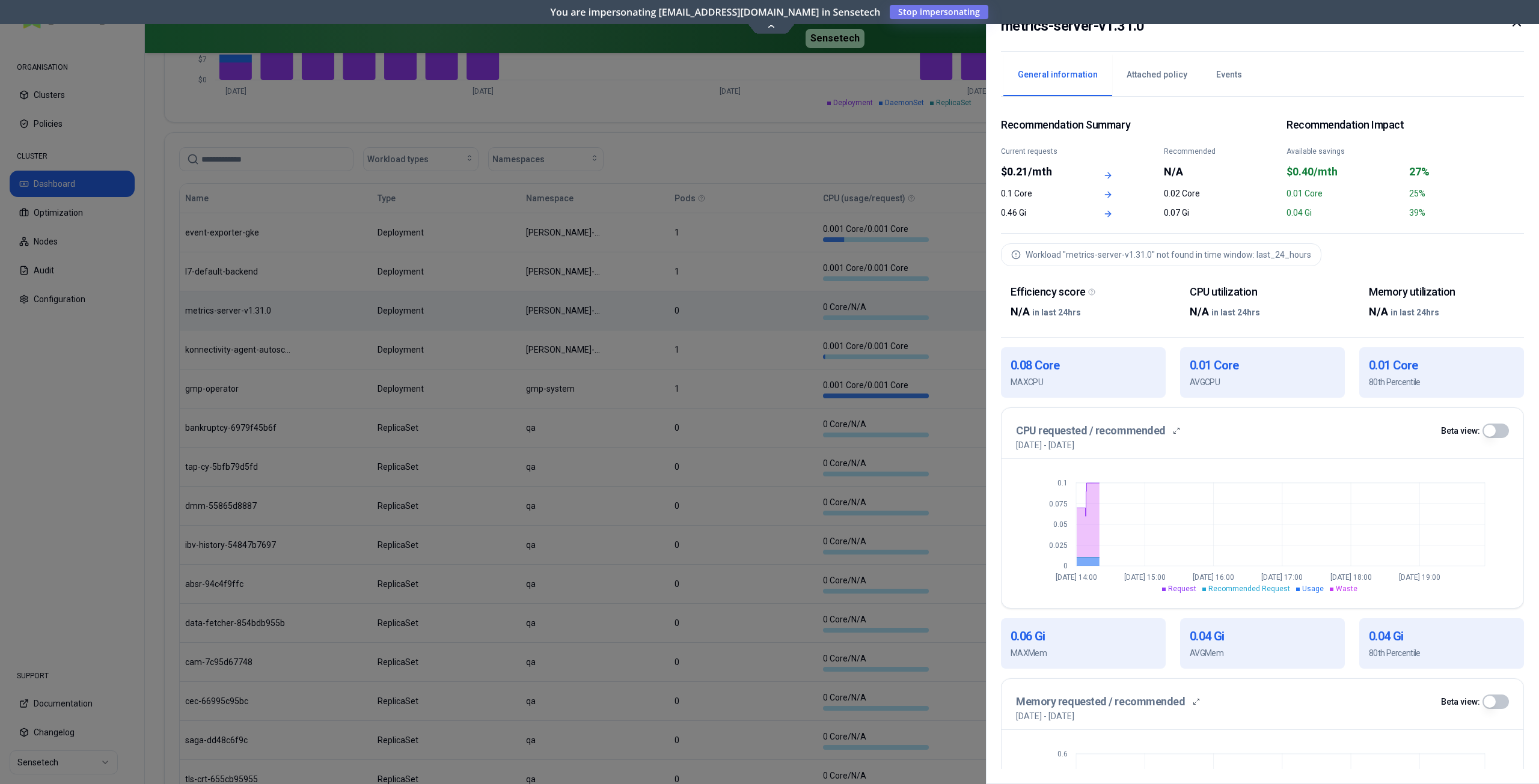
click at [1515, 27] on icon at bounding box center [1517, 22] width 14 height 14
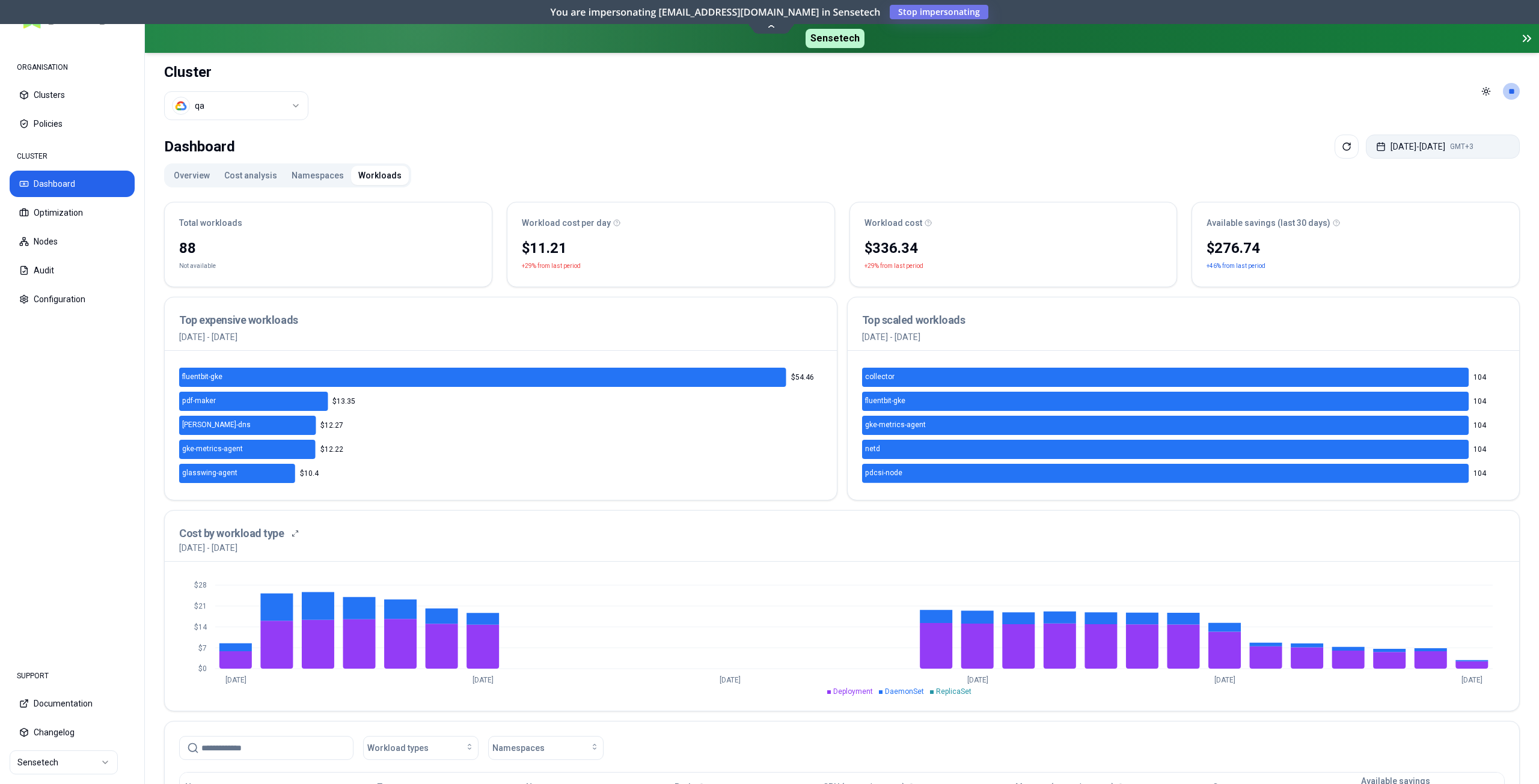
click at [1407, 149] on button "[DATE] - [DATE] GMT+3" at bounding box center [1443, 146] width 154 height 24
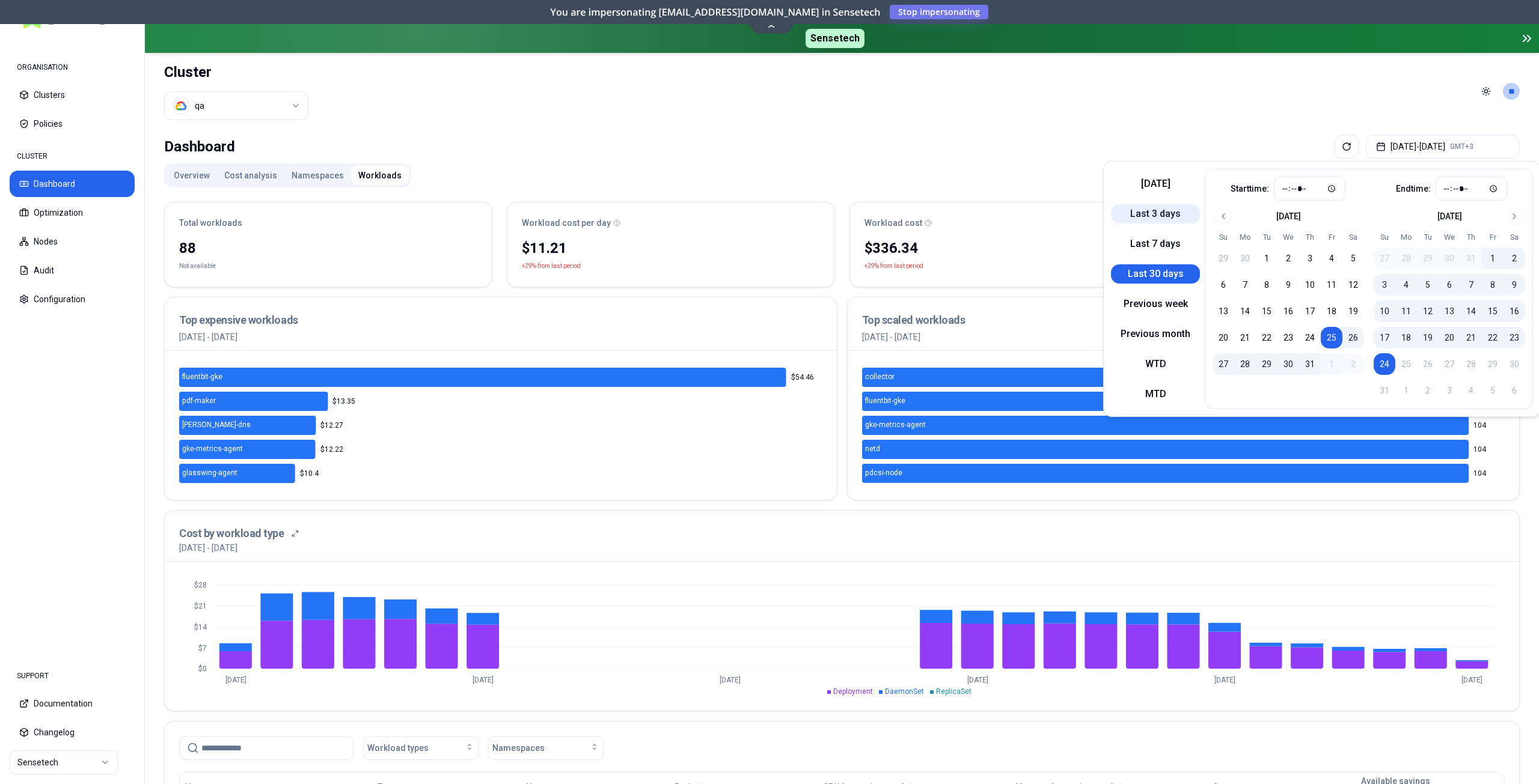
click at [1153, 205] on button "Last 3 days" at bounding box center [1155, 214] width 89 height 19
type input "*****"
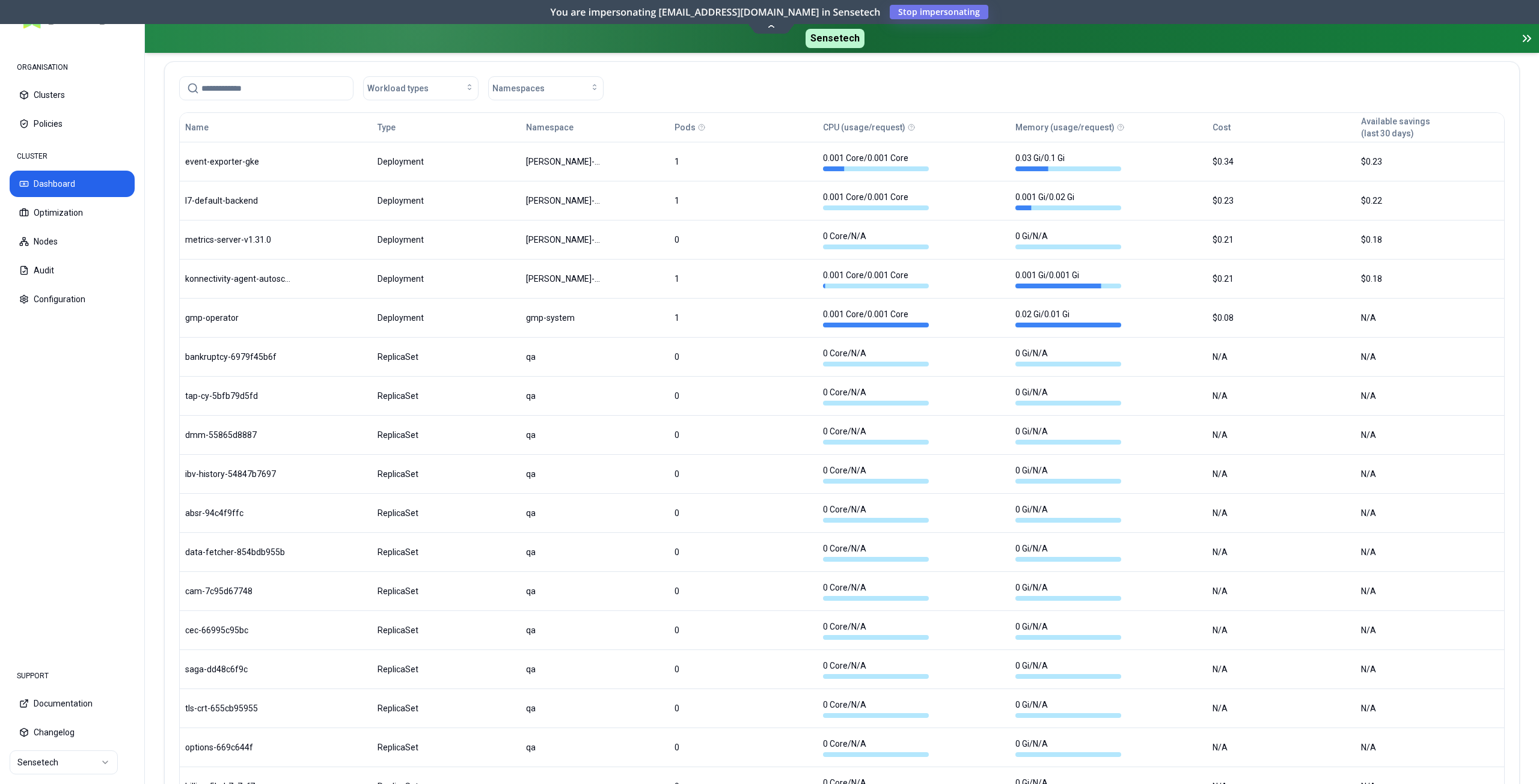
scroll to position [661, 0]
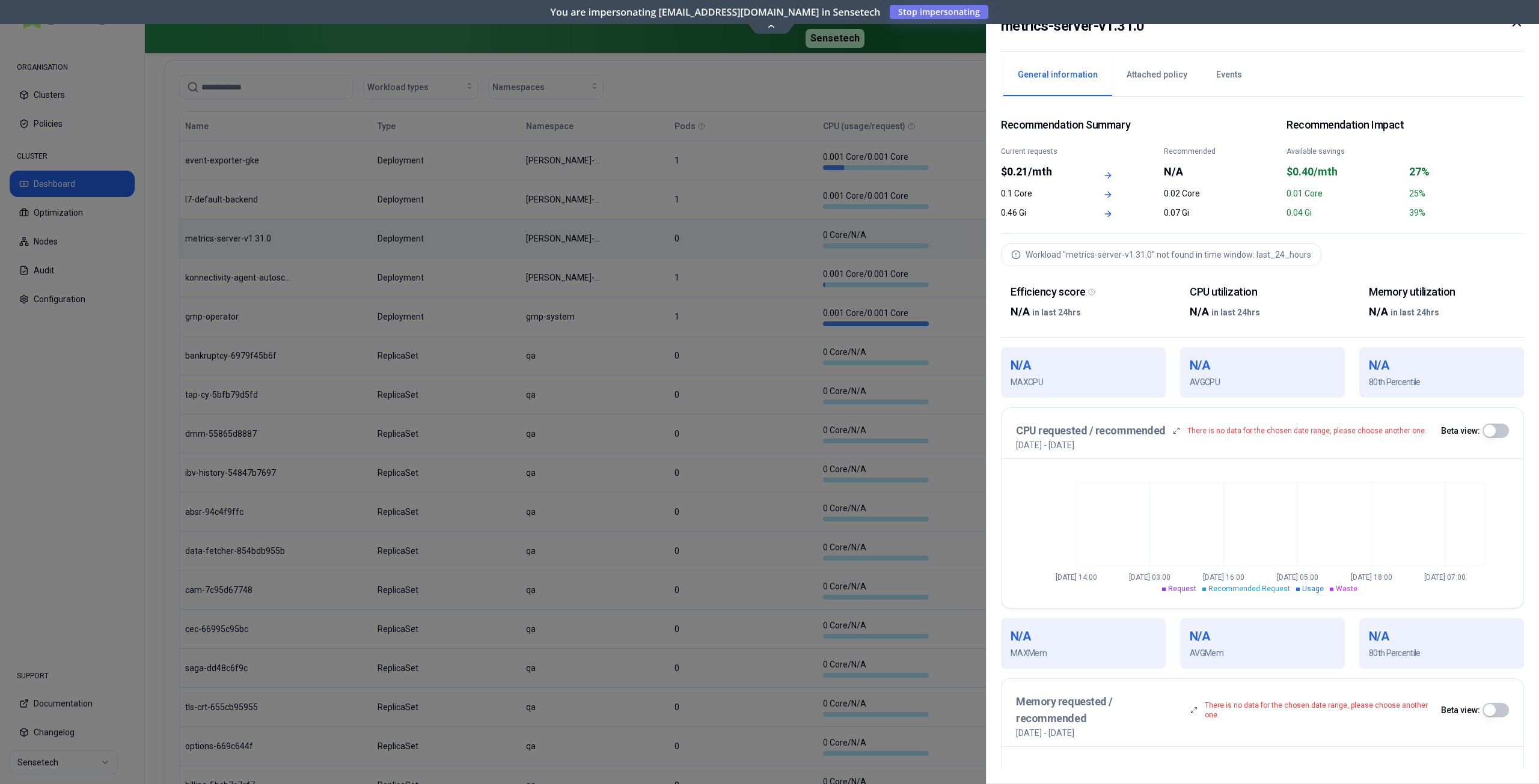
click at [1517, 22] on icon at bounding box center [1517, 22] width 7 height 7
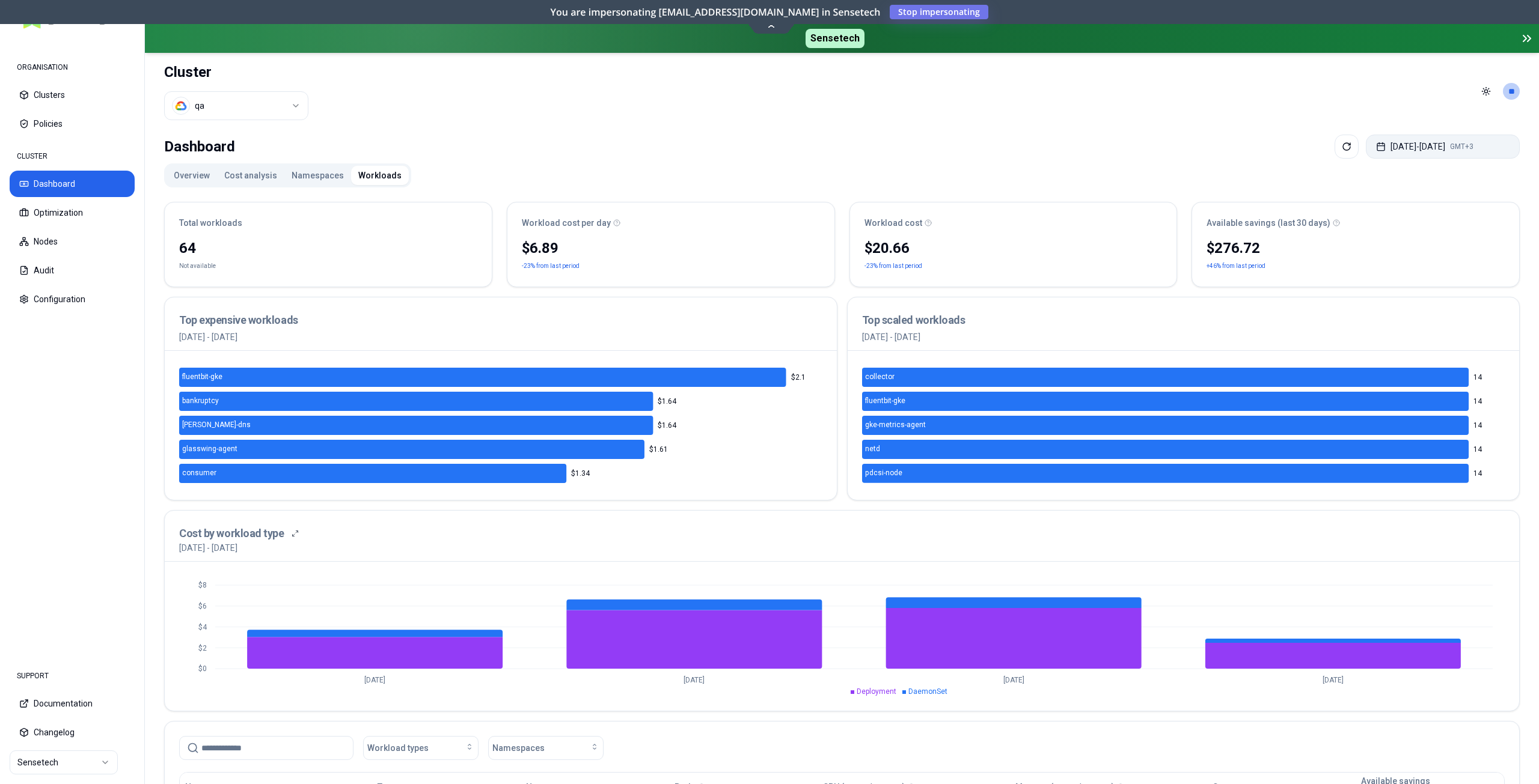
click at [1372, 150] on button "[DATE] - [DATE] GMT+3" at bounding box center [1443, 146] width 154 height 24
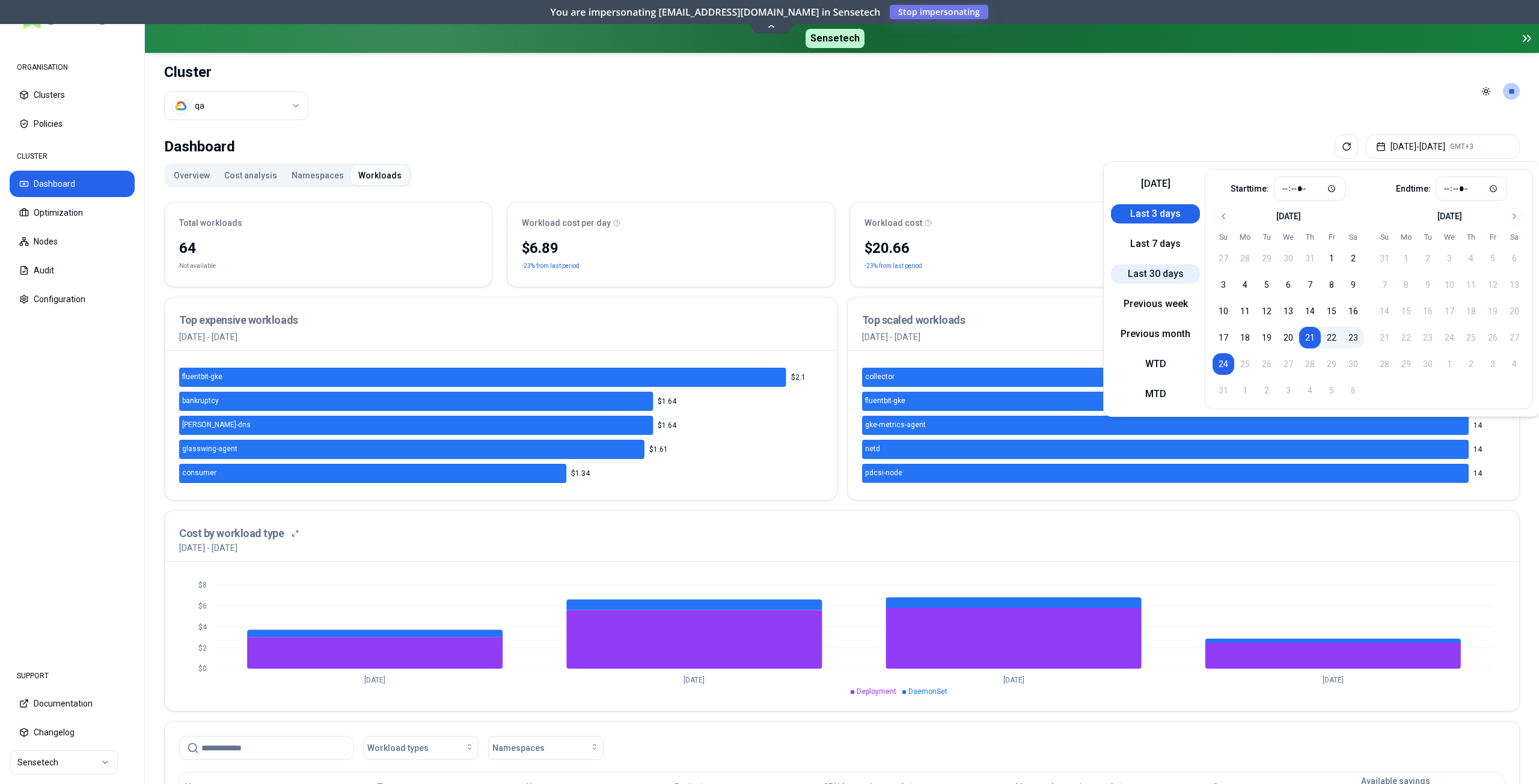
click at [1156, 270] on button "Last 30 days" at bounding box center [1155, 274] width 89 height 19
type input "*****"
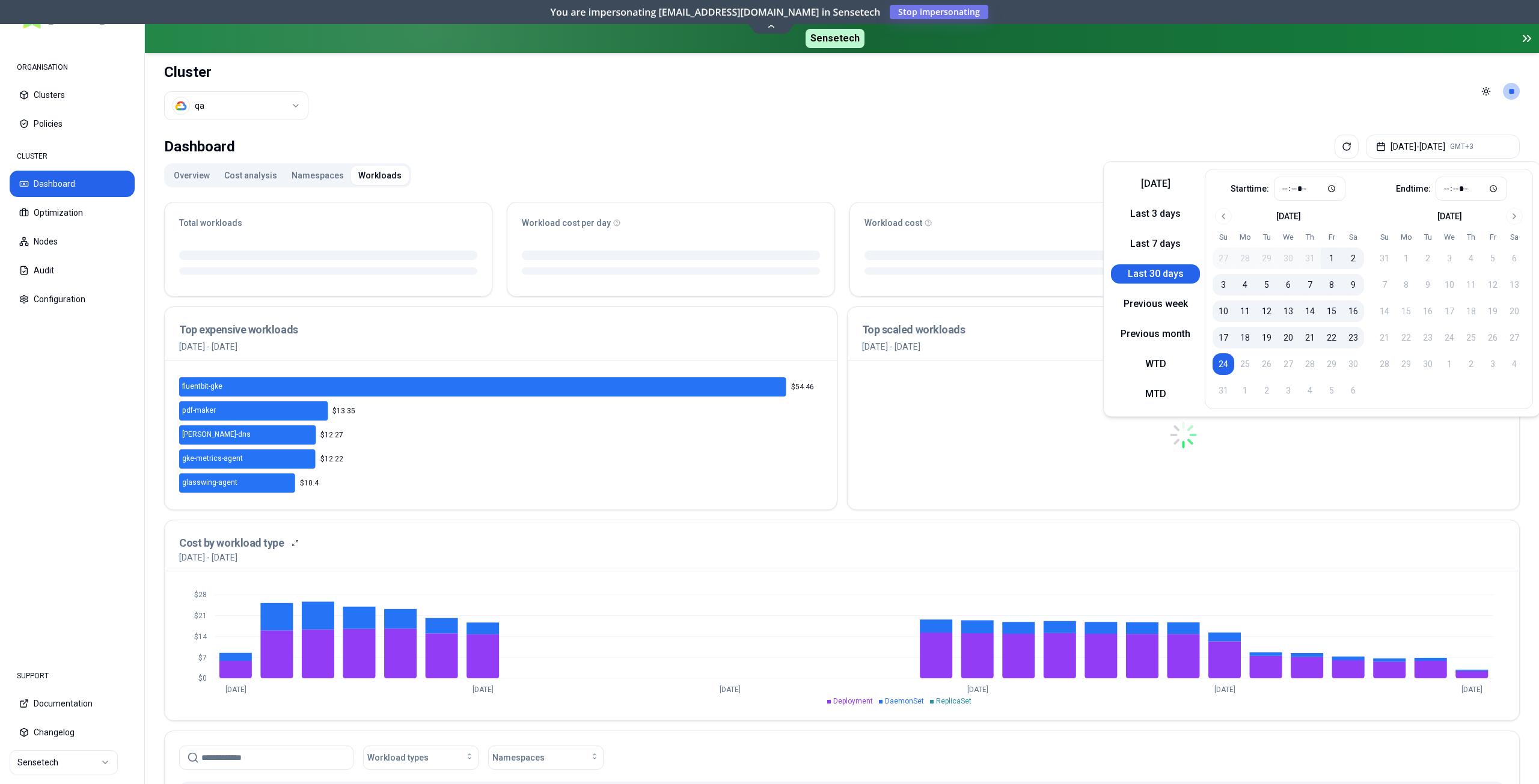
click at [1051, 111] on header "Cluster qa Toggle theme **" at bounding box center [842, 91] width 1394 height 77
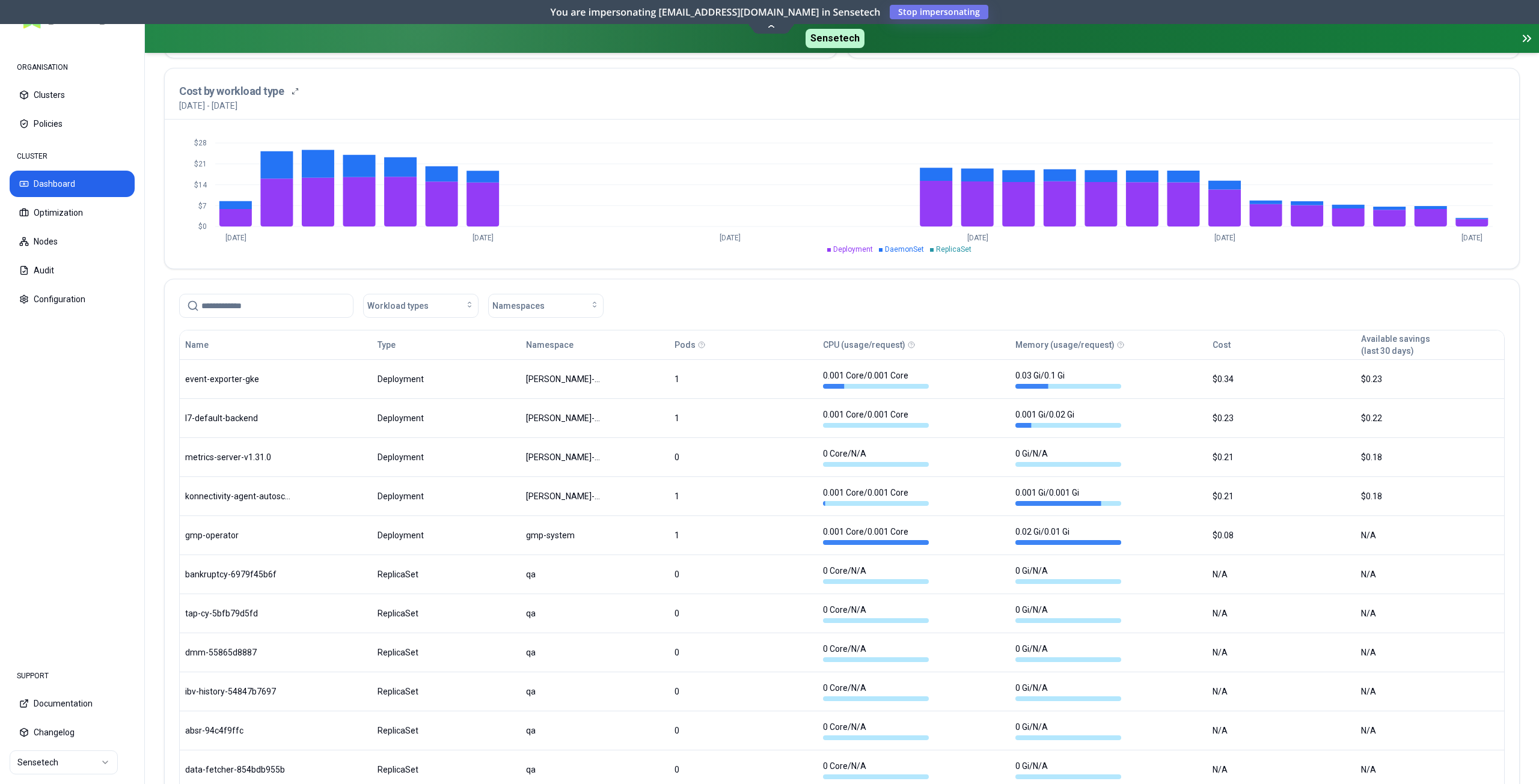
scroll to position [443, 0]
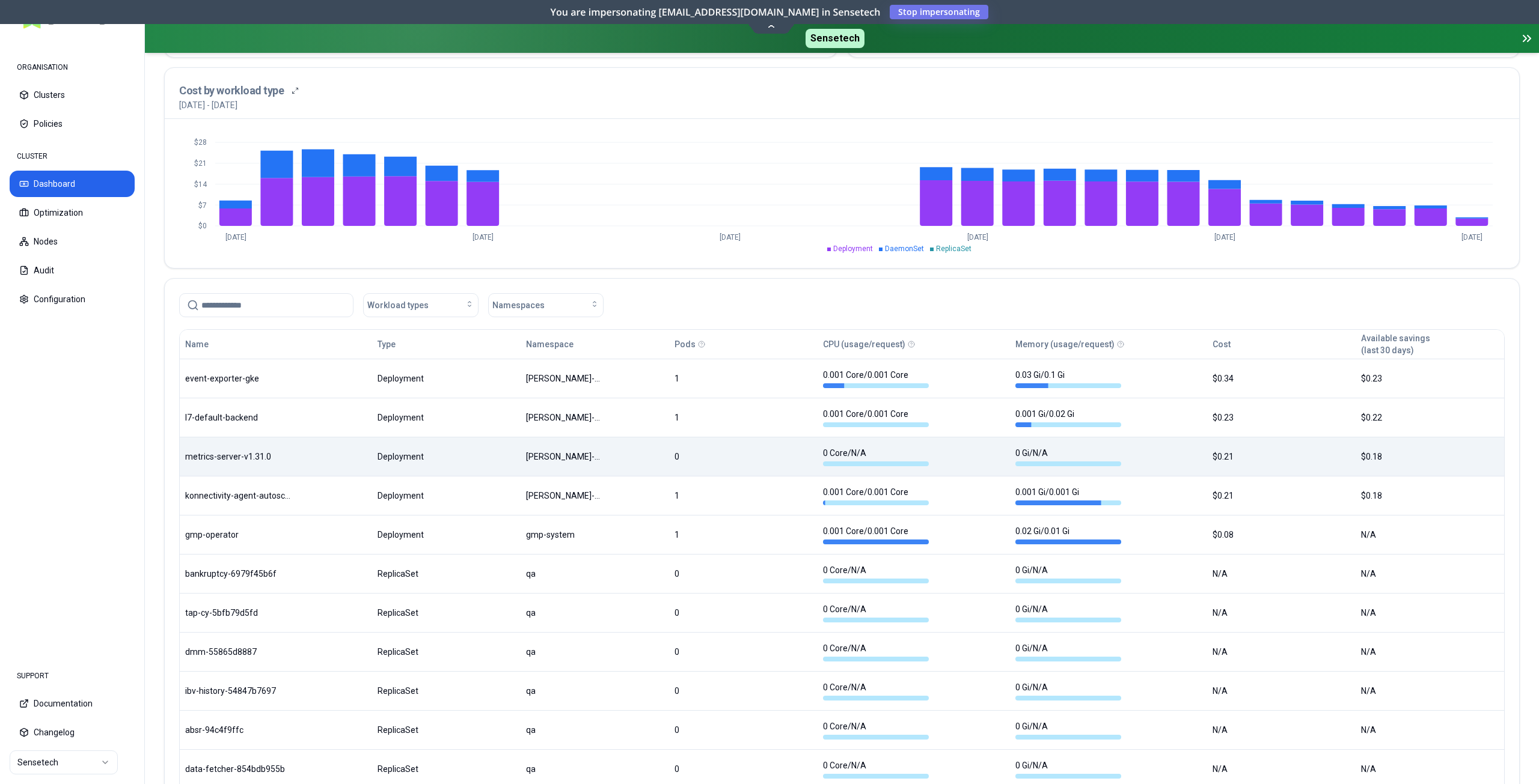
click at [675, 465] on body "ORGANISATION Clusters Policies CLUSTER Dashboard Optimization Nodes Audit Confi…" at bounding box center [770, 392] width 1539 height 784
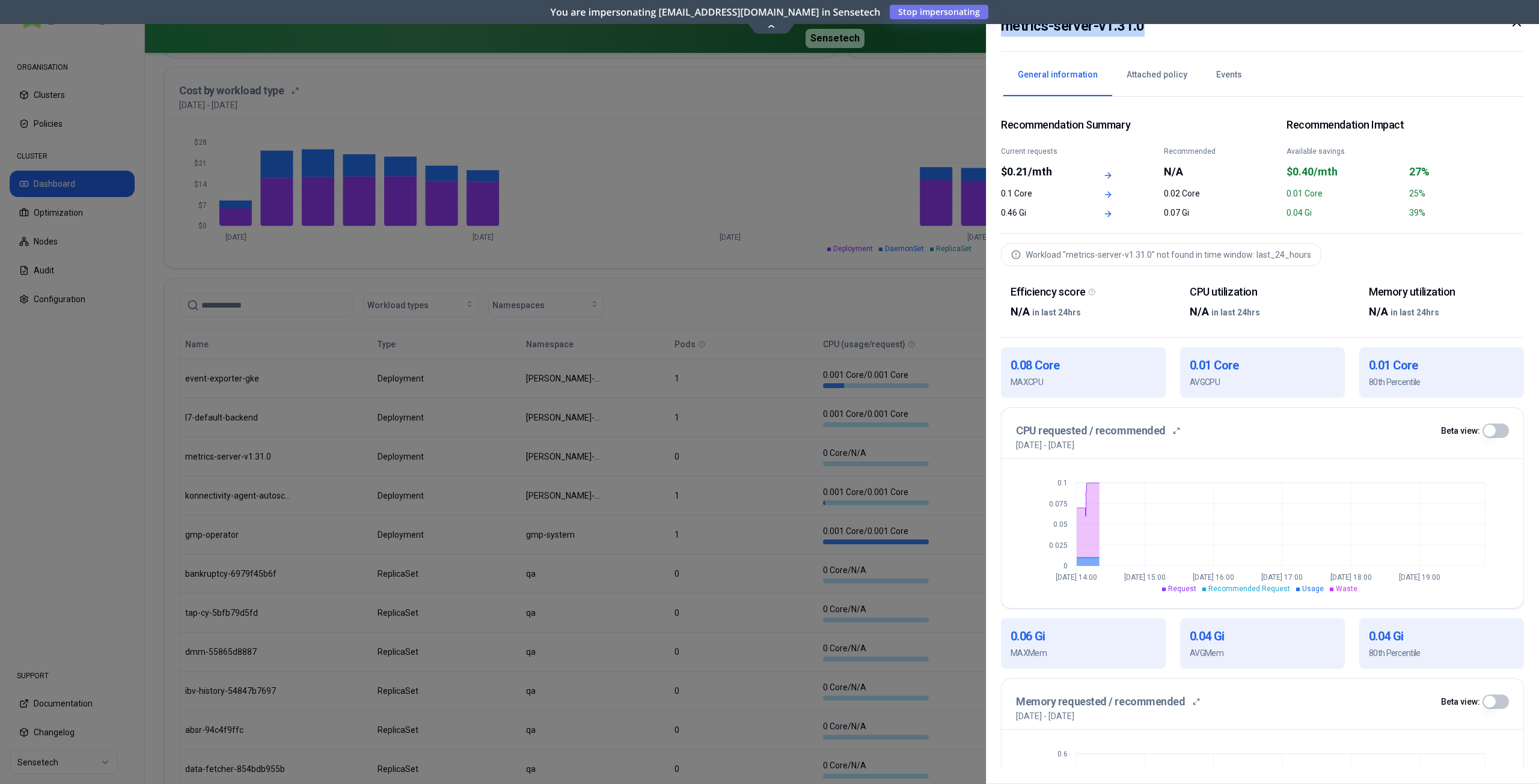
drag, startPoint x: 1161, startPoint y: 32, endPoint x: 1006, endPoint y: 27, distance: 155.1
click at [1006, 27] on div "metrics-server-v1.31.0" at bounding box center [1262, 33] width 523 height 37
copy h2 "metrics-server-v1.31.0"
click at [1519, 26] on icon at bounding box center [1517, 22] width 14 height 14
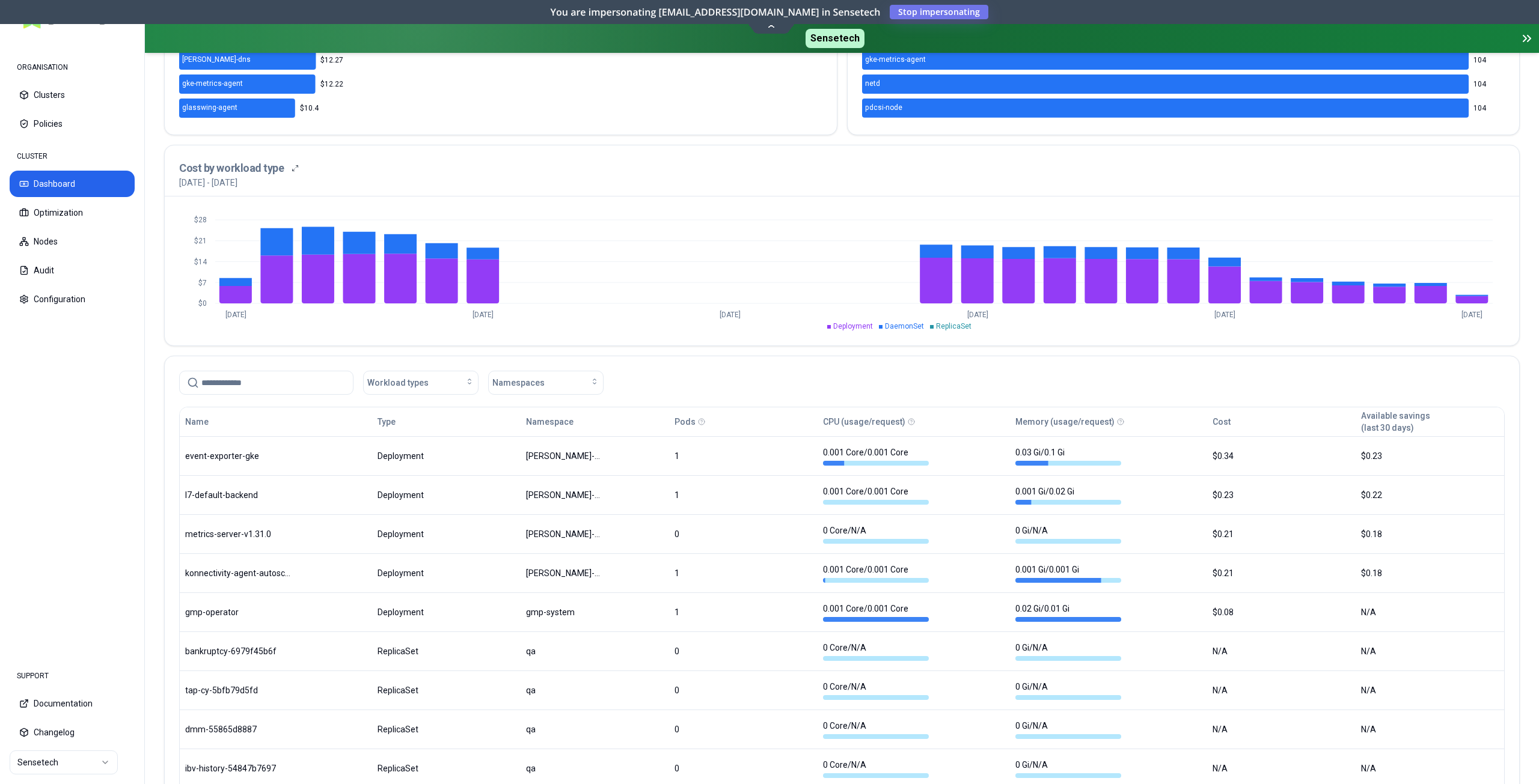
scroll to position [263, 0]
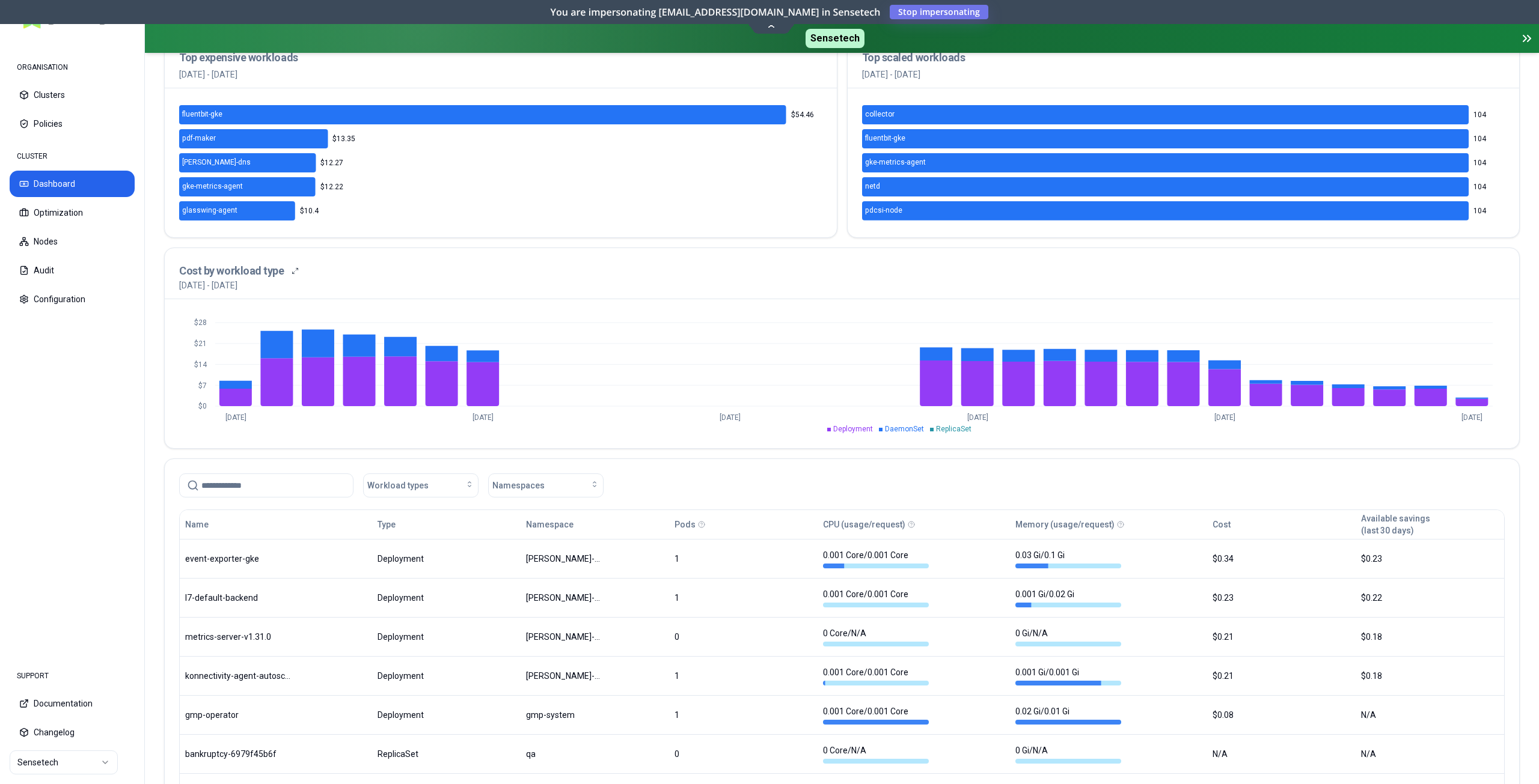
click at [1524, 37] on icon at bounding box center [1527, 38] width 14 height 14
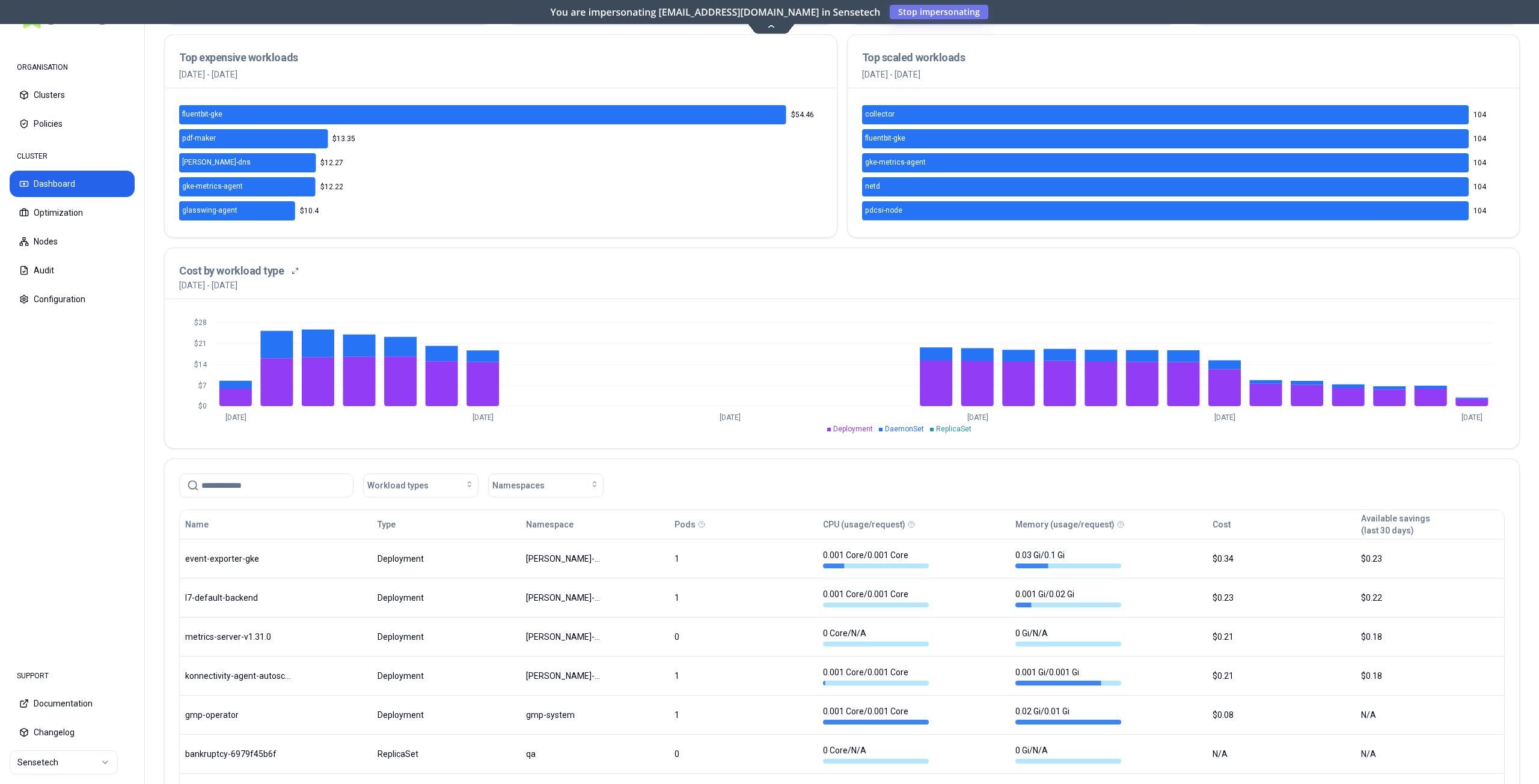
click at [774, 24] on icon at bounding box center [772, 25] width 17 height 9
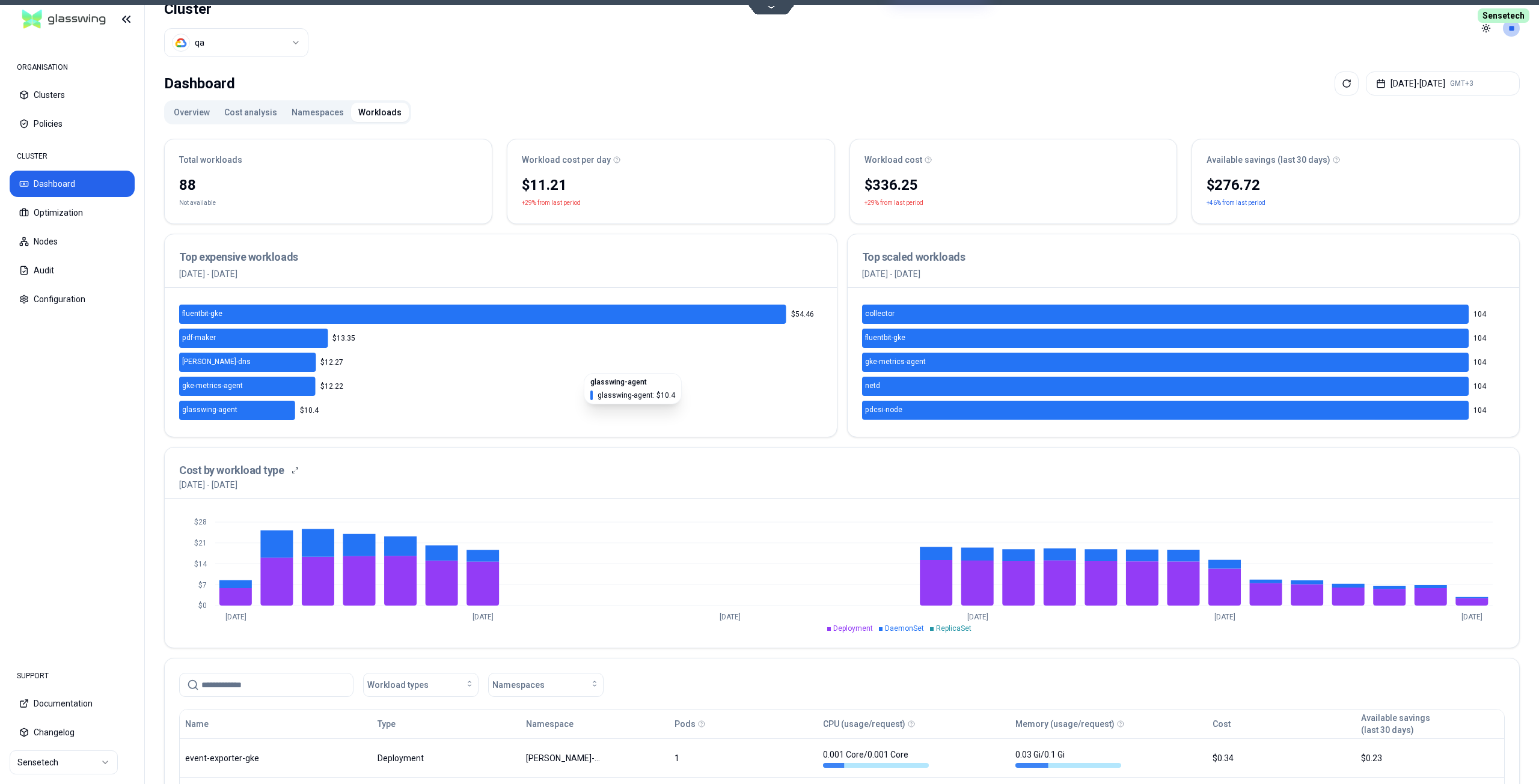
scroll to position [0, 0]
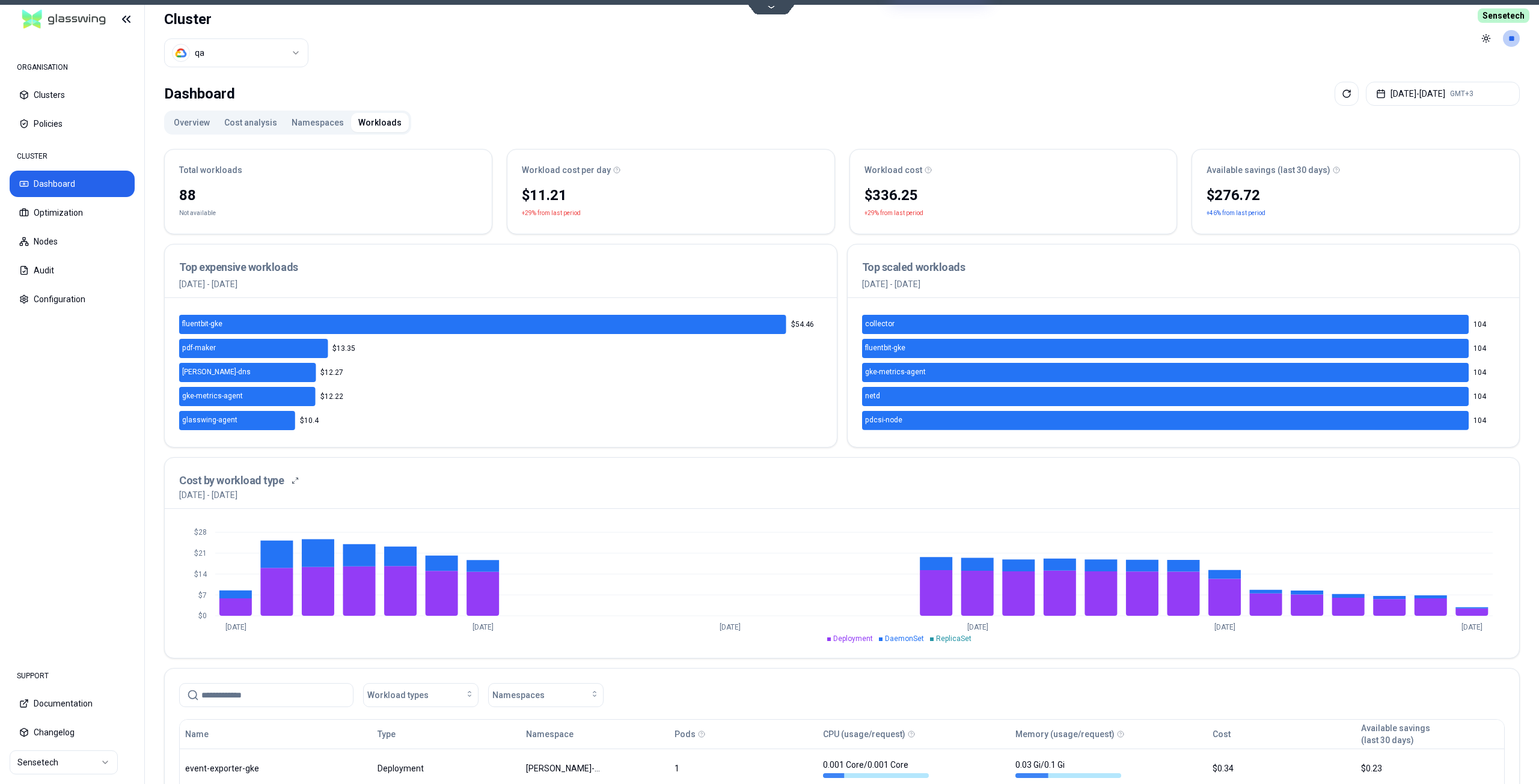
click at [904, 195] on div "$336.25" at bounding box center [1013, 195] width 299 height 19
click at [551, 193] on div "$11.21" at bounding box center [671, 195] width 299 height 19
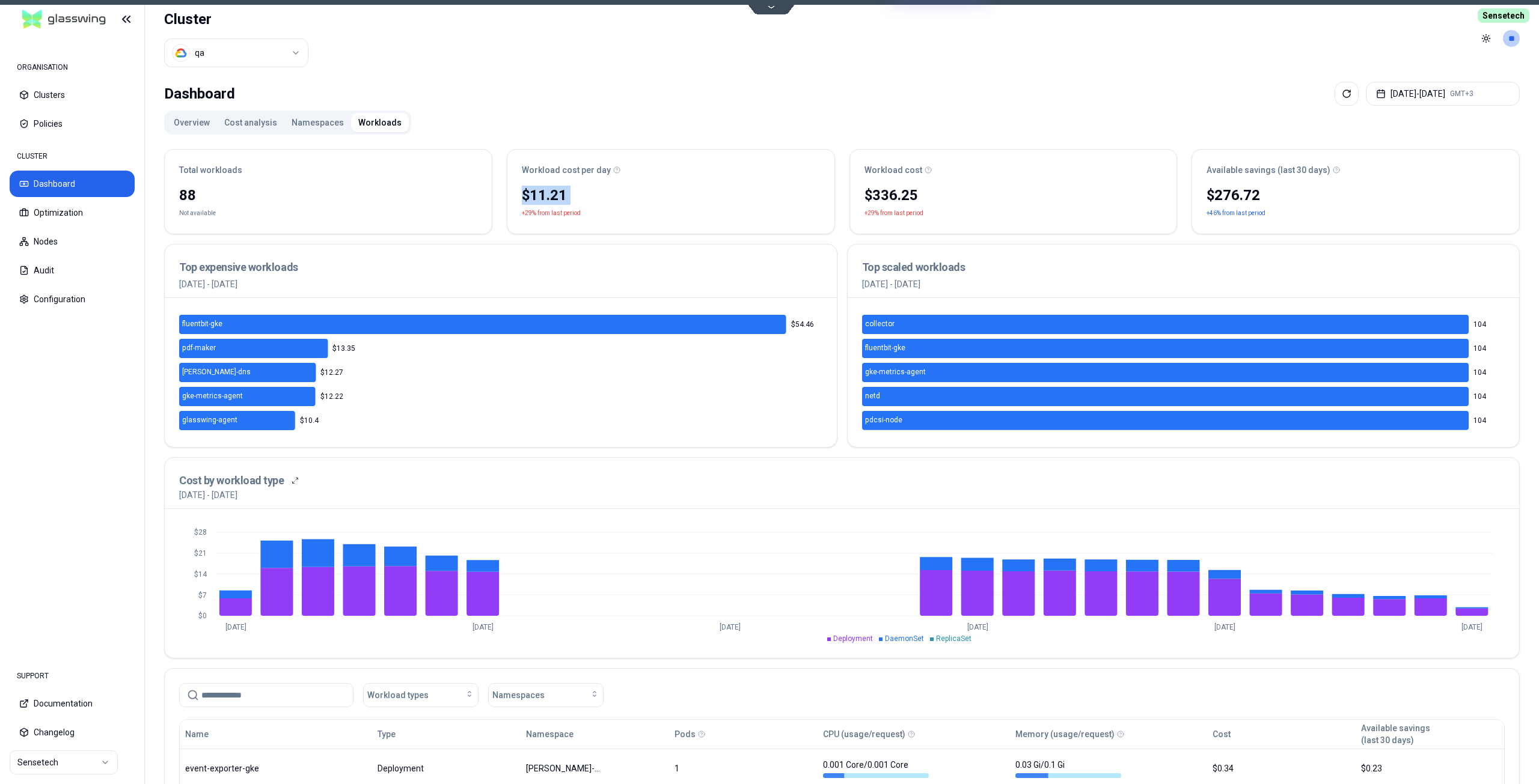
click at [551, 193] on div "$11.21" at bounding box center [671, 195] width 299 height 19
click at [178, 195] on div "88 Not available" at bounding box center [328, 208] width 327 height 51
click at [180, 195] on div "88 Not available" at bounding box center [328, 208] width 327 height 51
click at [1244, 200] on div "$276.72" at bounding box center [1356, 195] width 299 height 19
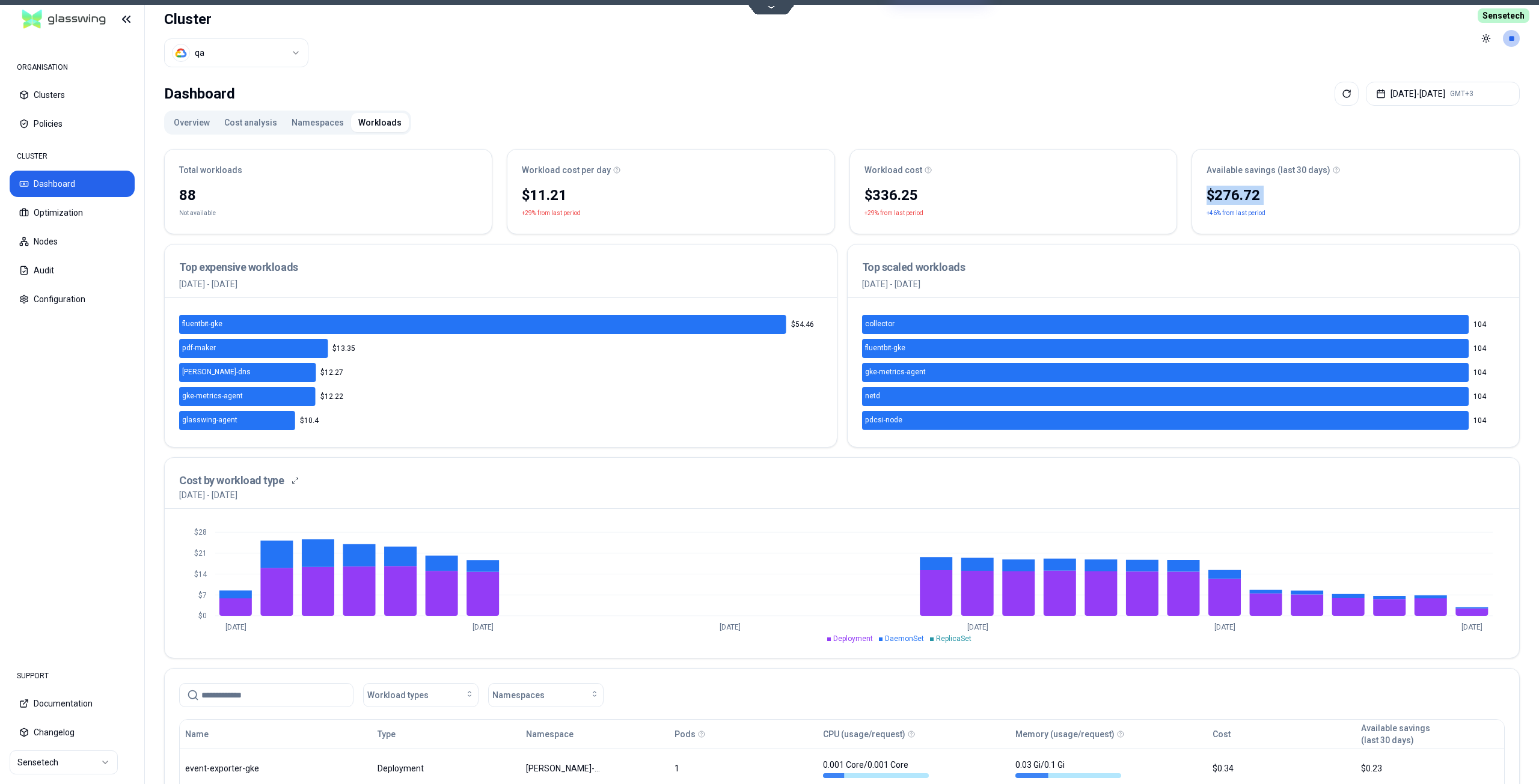
click at [1244, 200] on div "$276.72" at bounding box center [1356, 195] width 299 height 19
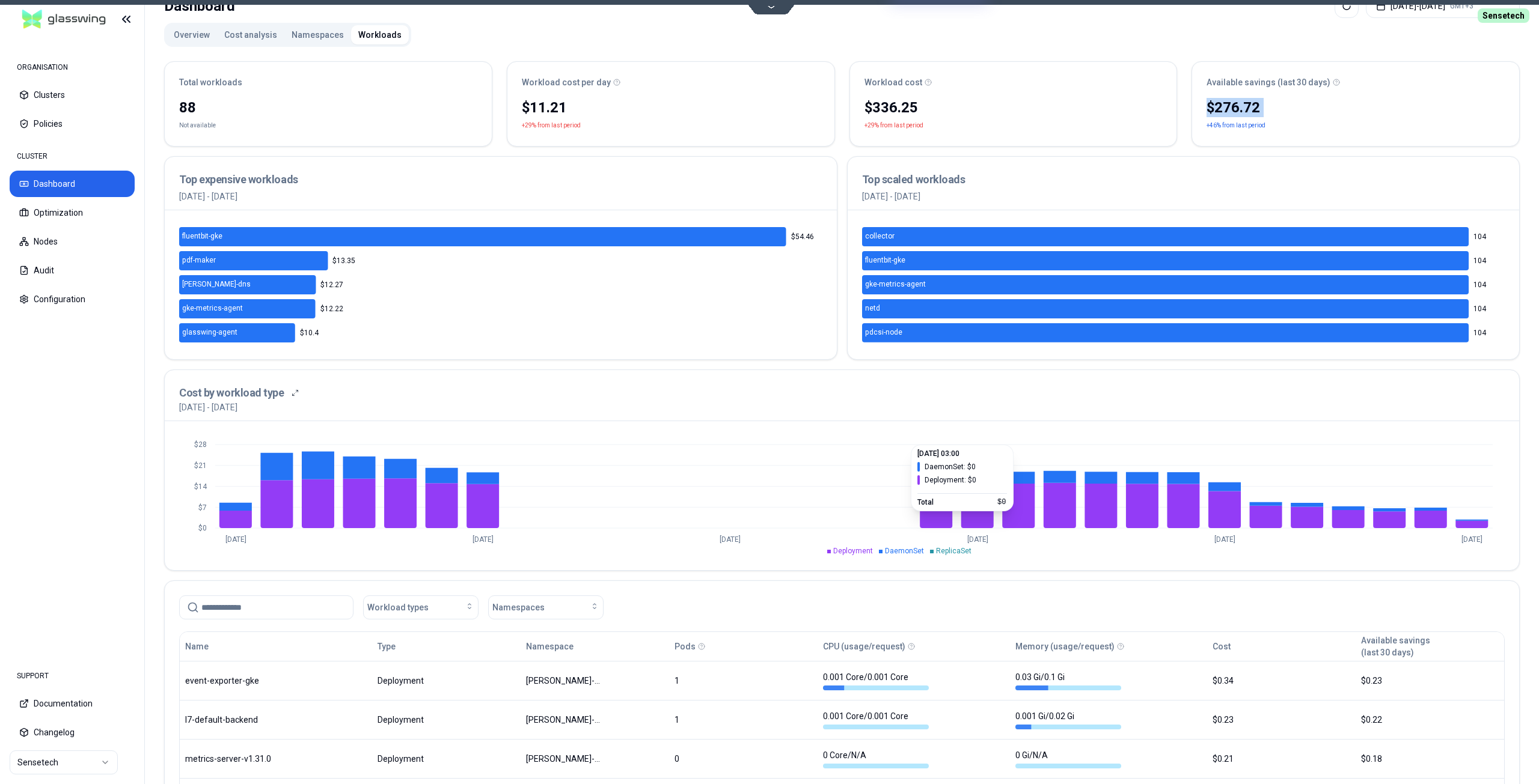
scroll to position [180, 0]
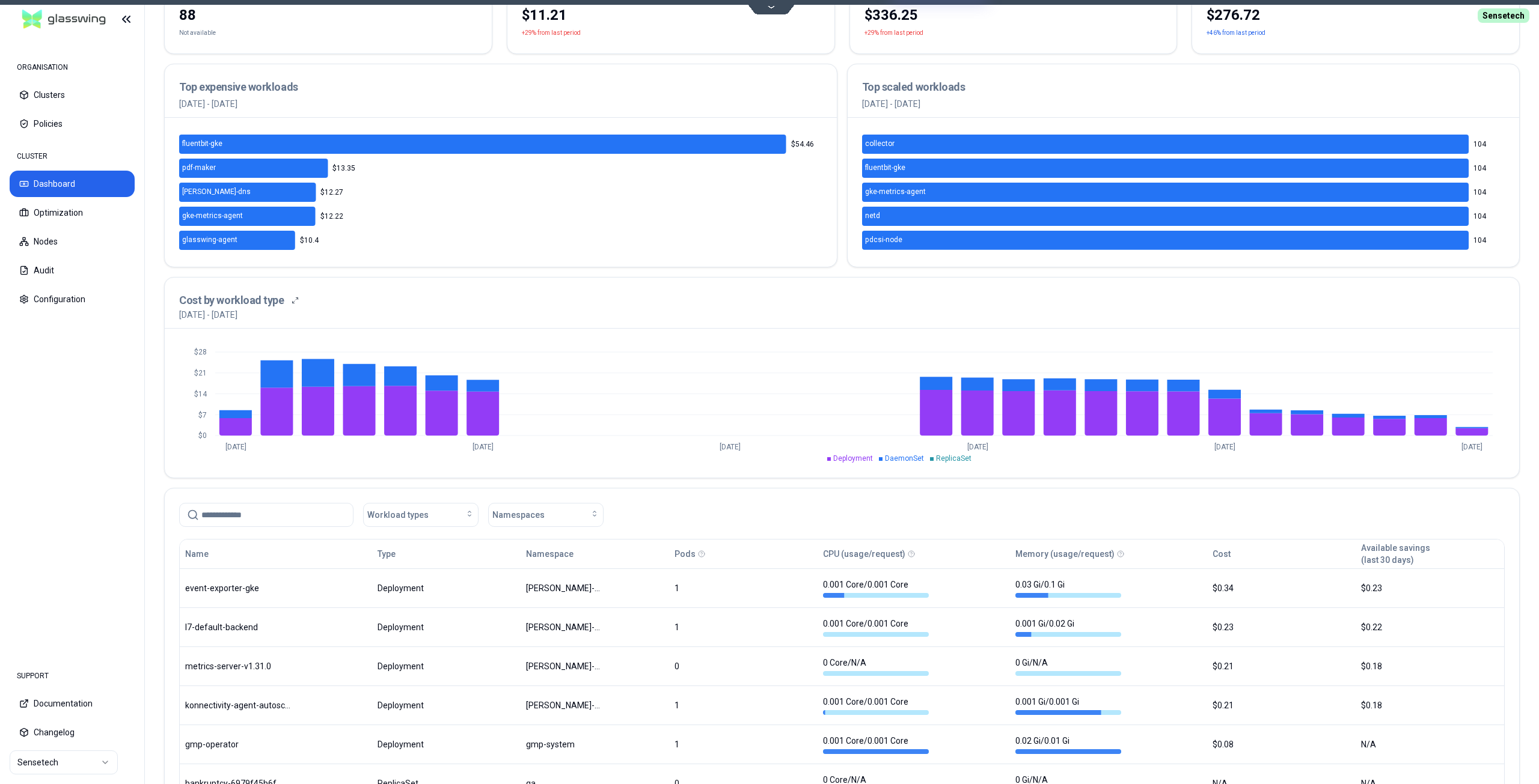
click at [259, 515] on input at bounding box center [273, 515] width 144 height 22
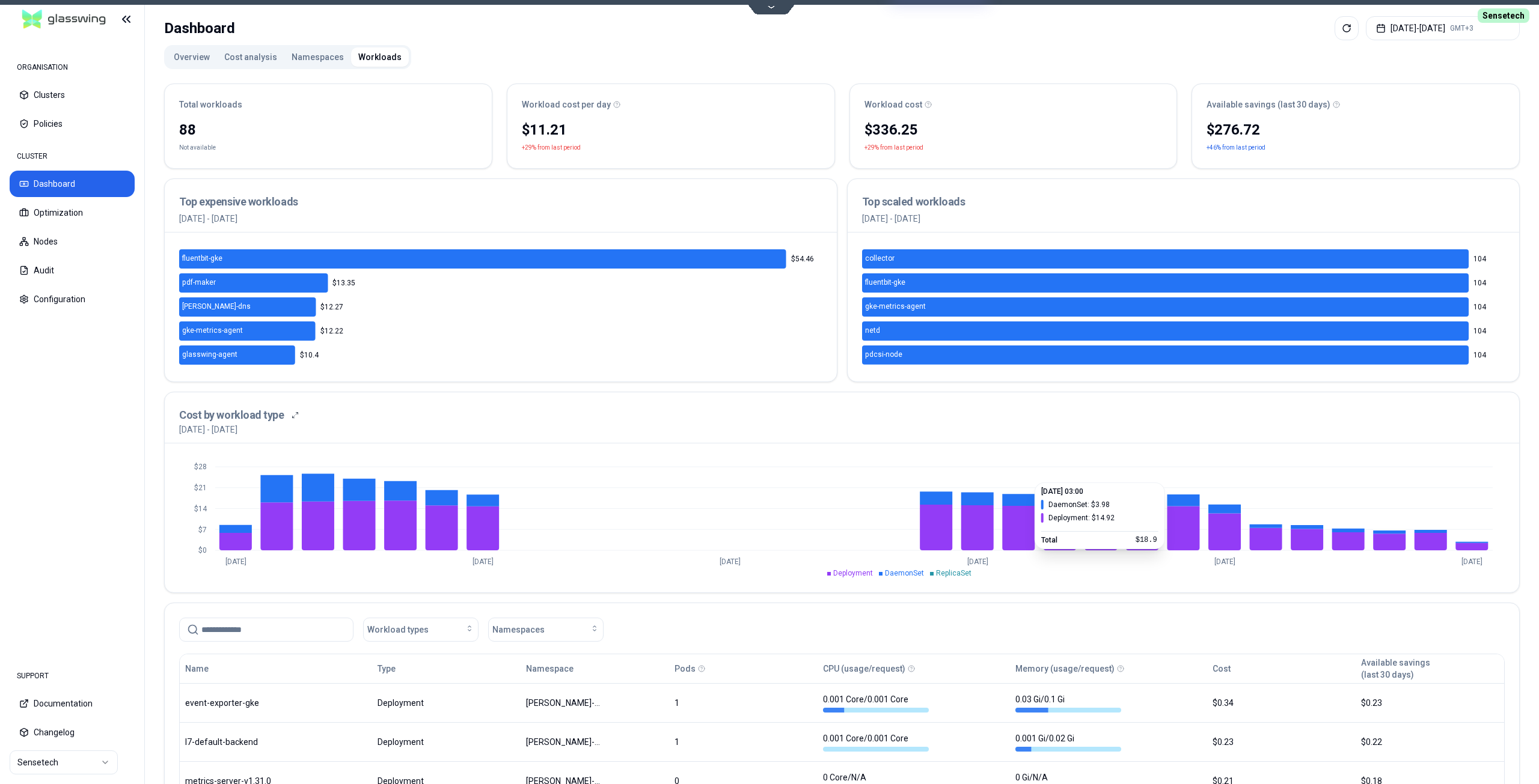
scroll to position [0, 0]
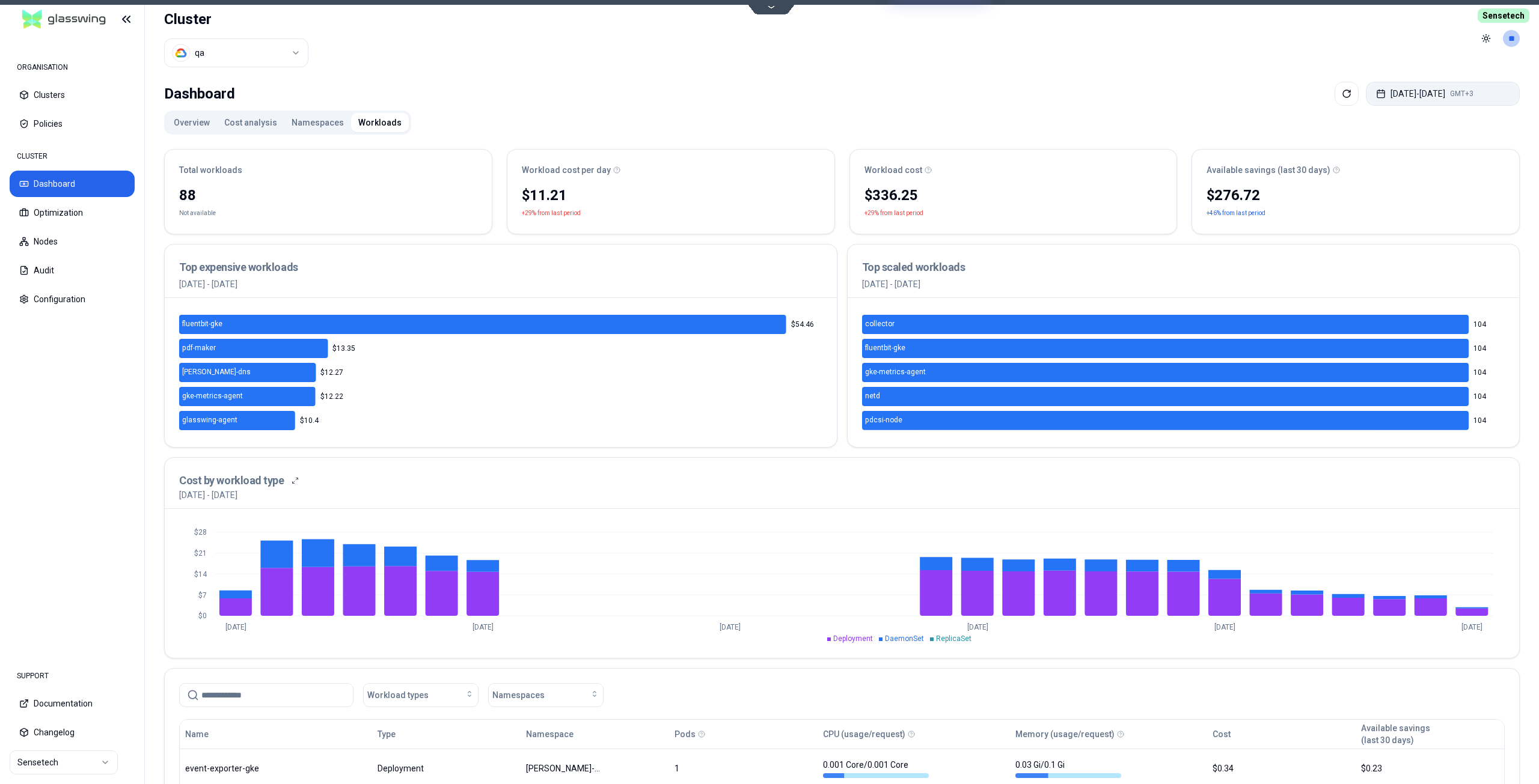
click at [1380, 96] on button "[DATE] - [DATE] GMT+3" at bounding box center [1443, 93] width 154 height 24
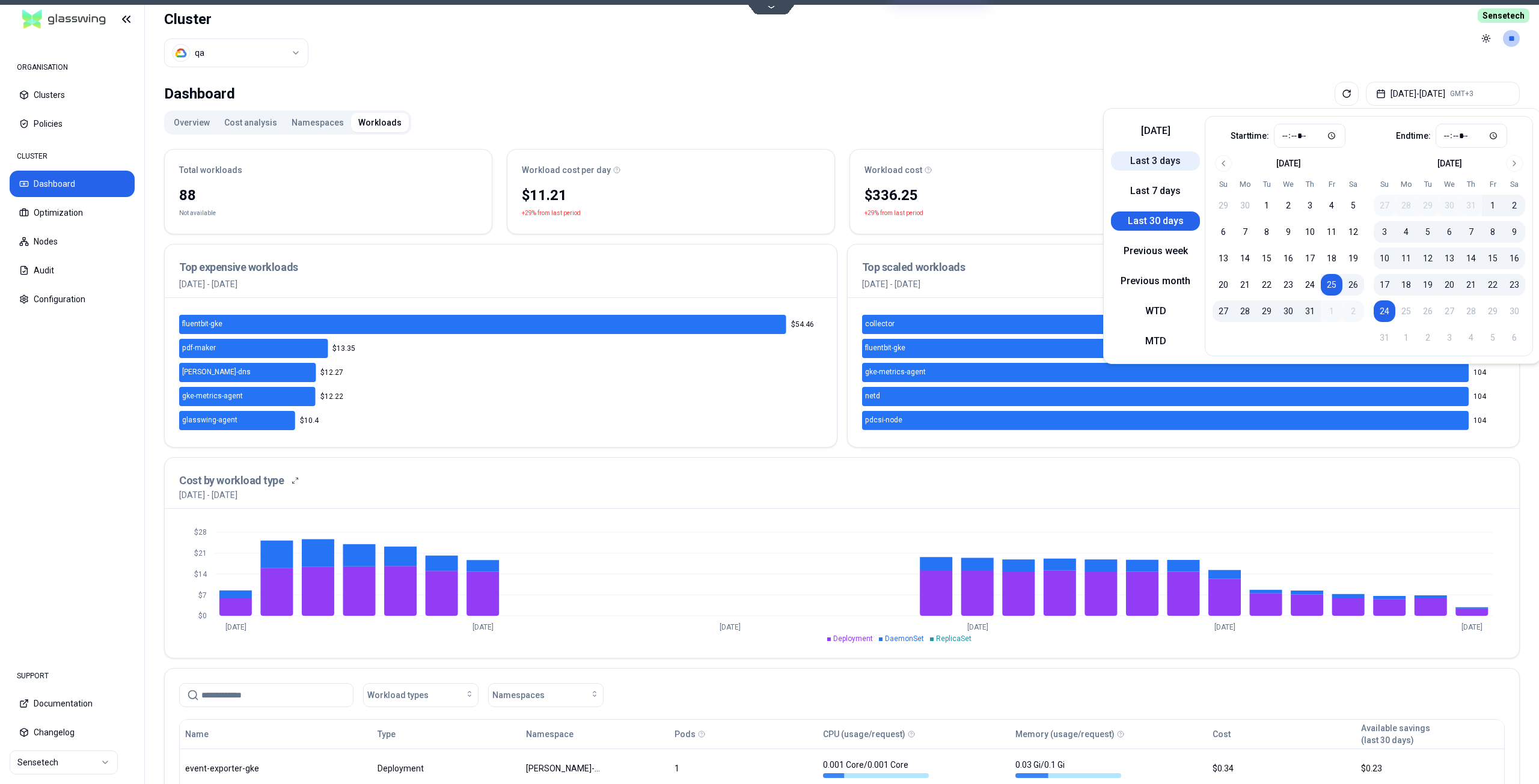
click at [1139, 162] on button "Last 3 days" at bounding box center [1155, 160] width 89 height 19
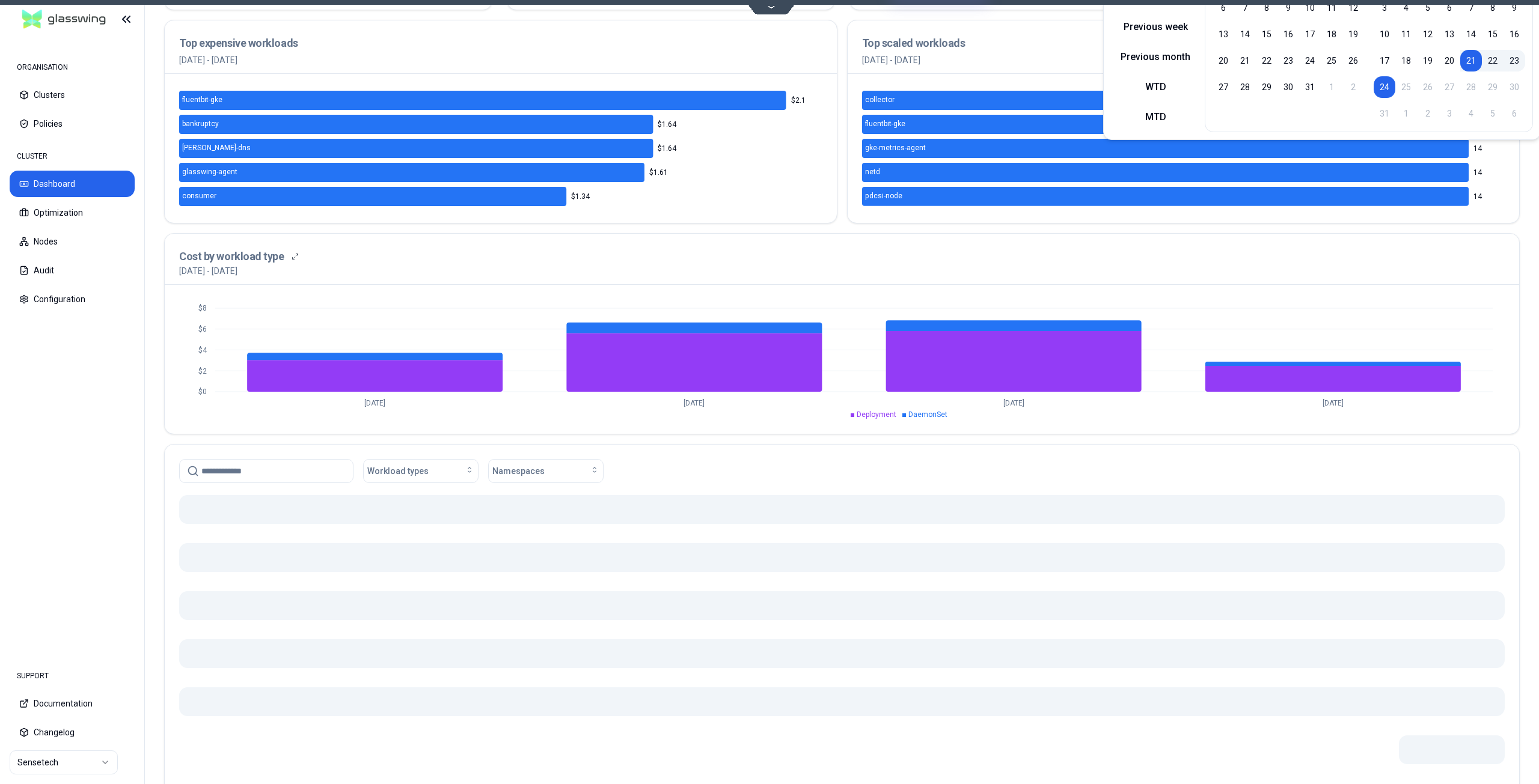
scroll to position [240, 0]
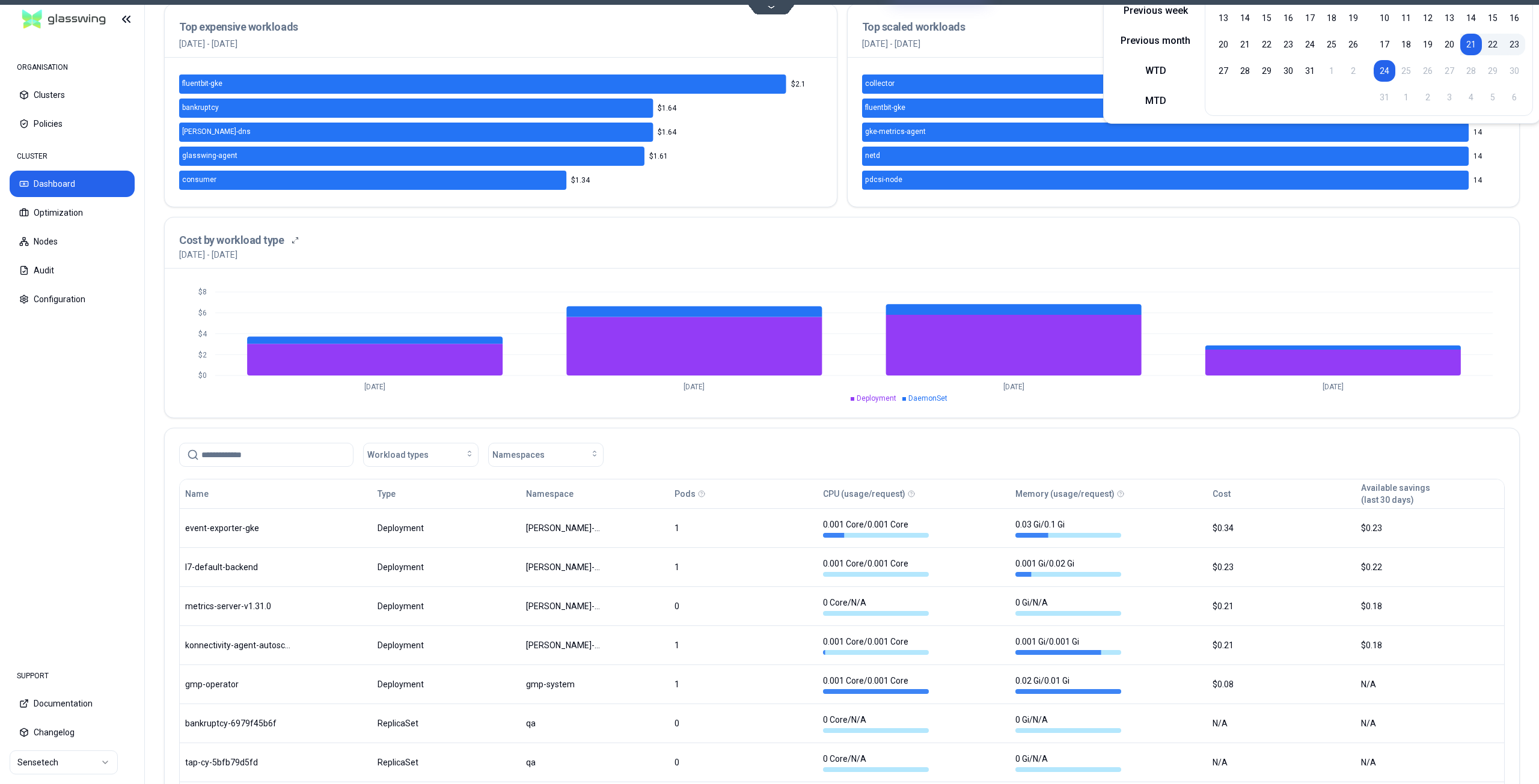
click at [258, 457] on input at bounding box center [273, 454] width 144 height 22
paste input "**********"
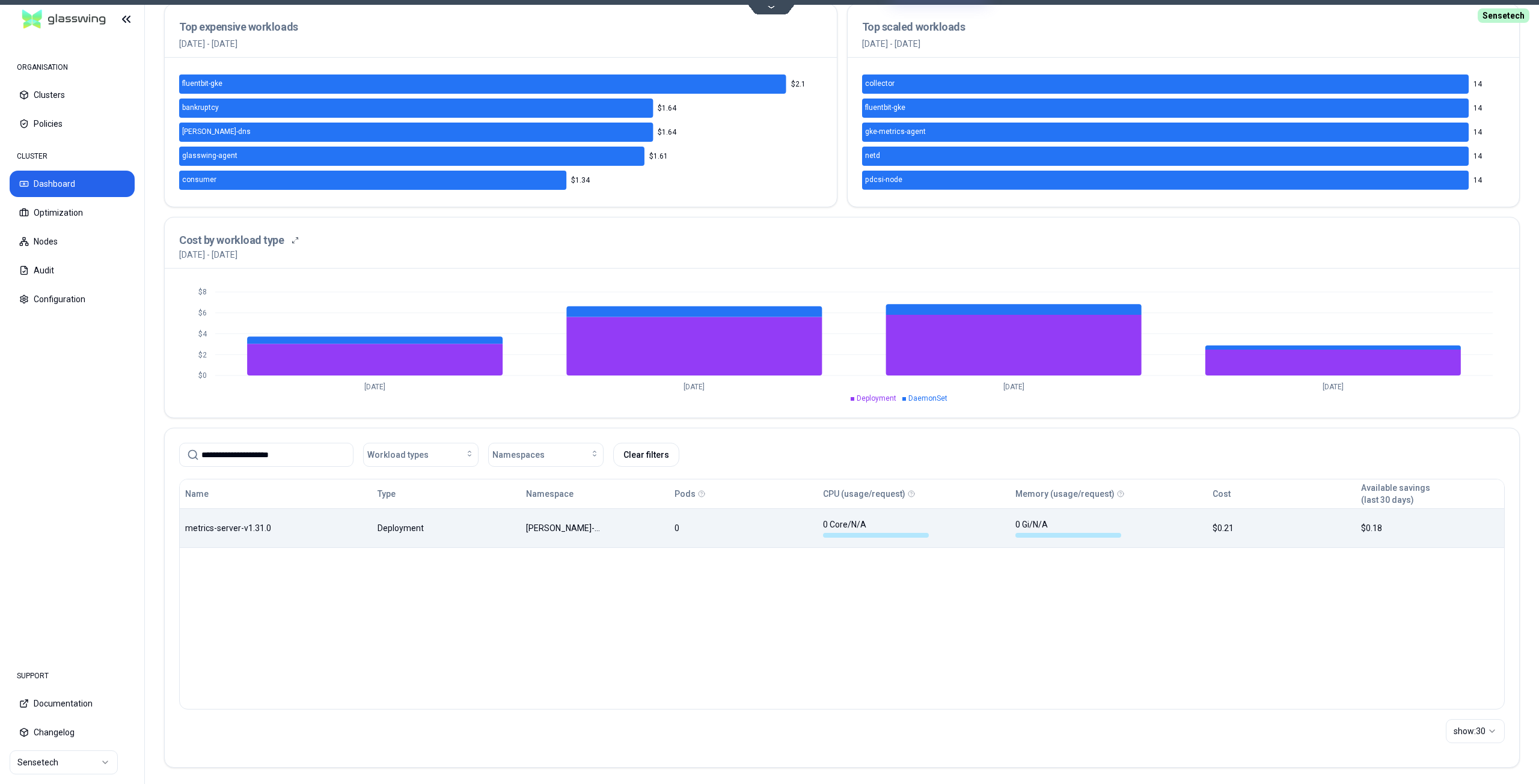
type input "**********"
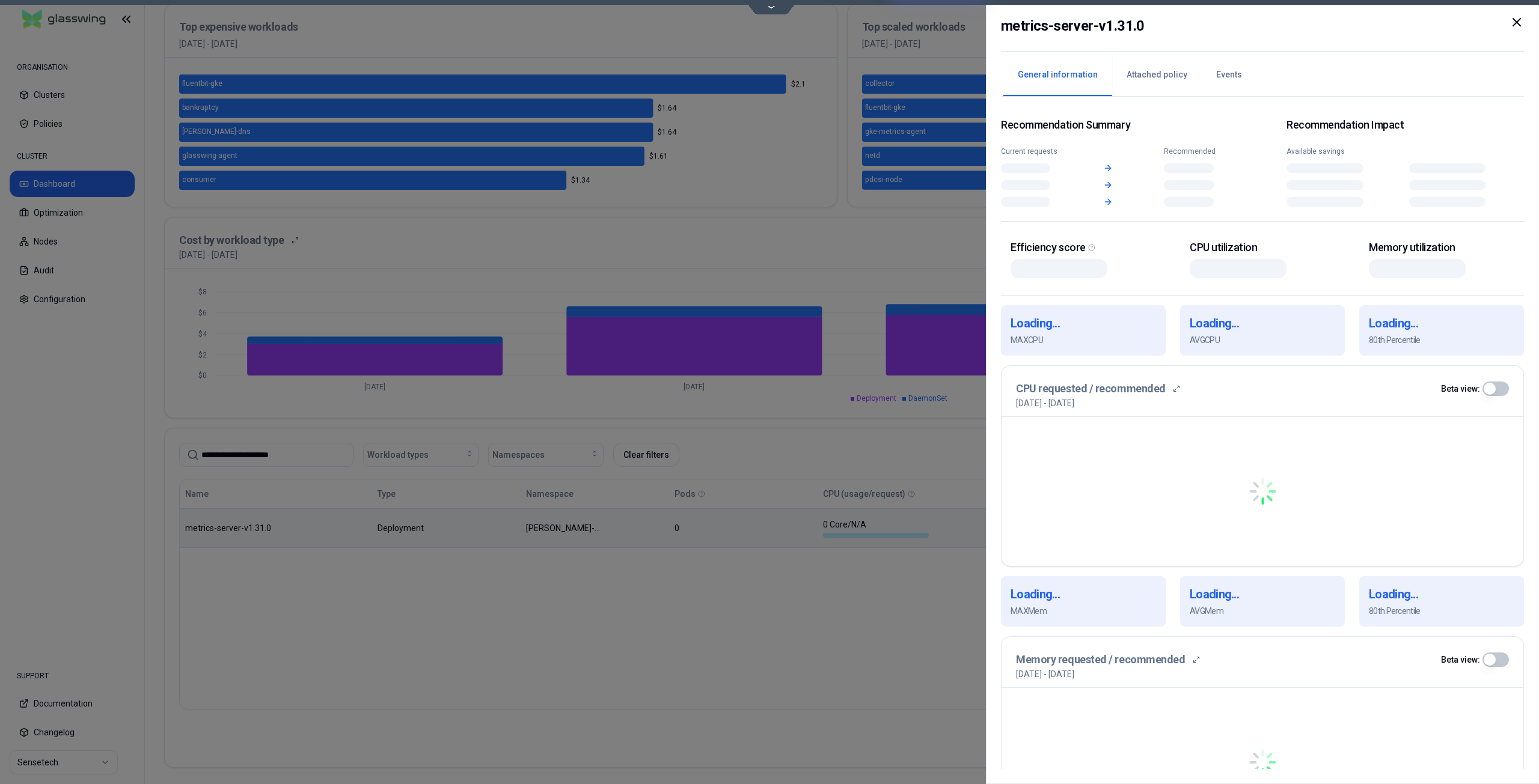
click at [982, 528] on body "**********" at bounding box center [770, 392] width 1539 height 784
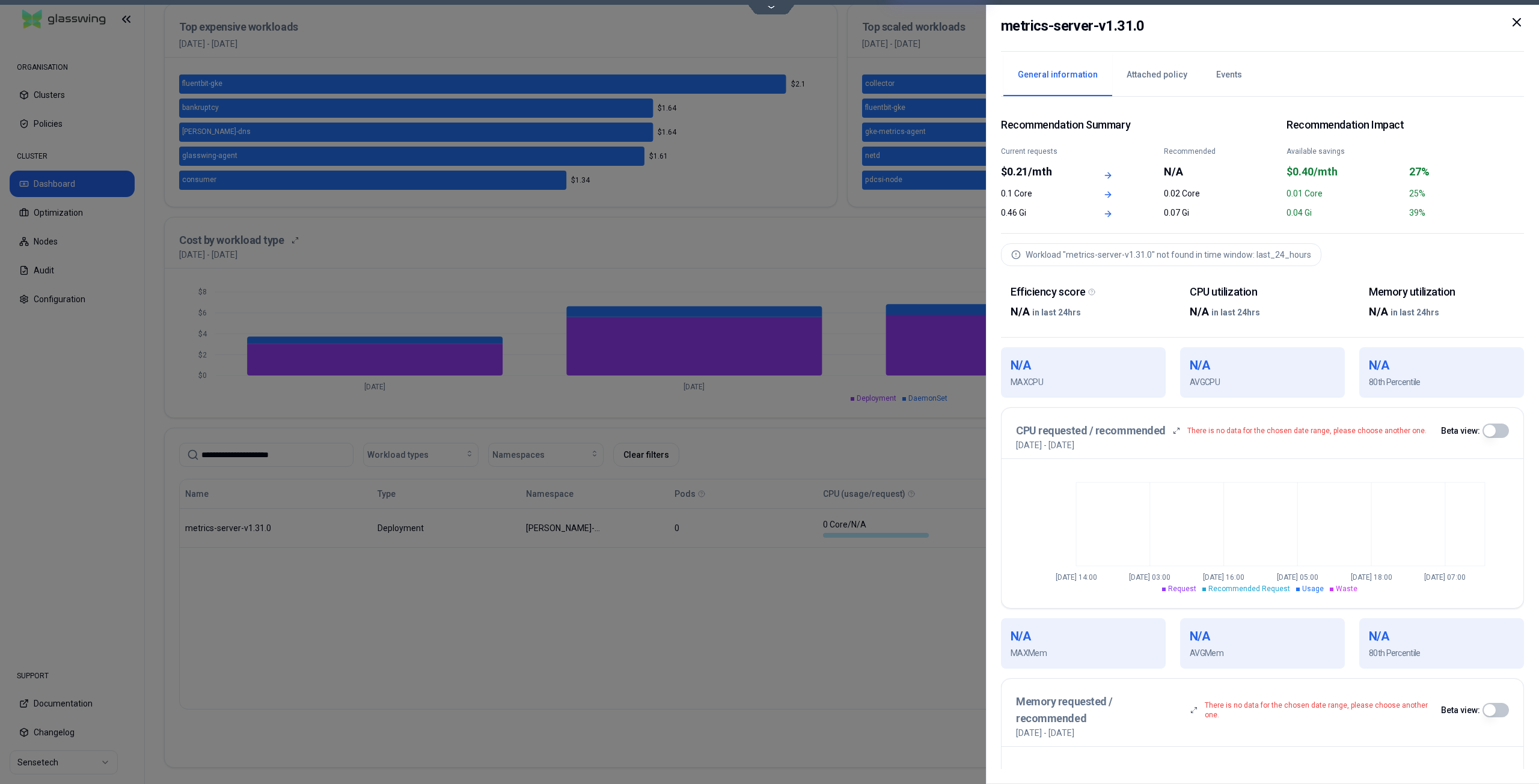
click at [1136, 29] on h2 "metrics-server-v1.31.0" at bounding box center [1072, 26] width 144 height 22
copy div "metrics-server-v1.31.0"
click at [1519, 20] on icon at bounding box center [1517, 22] width 7 height 7
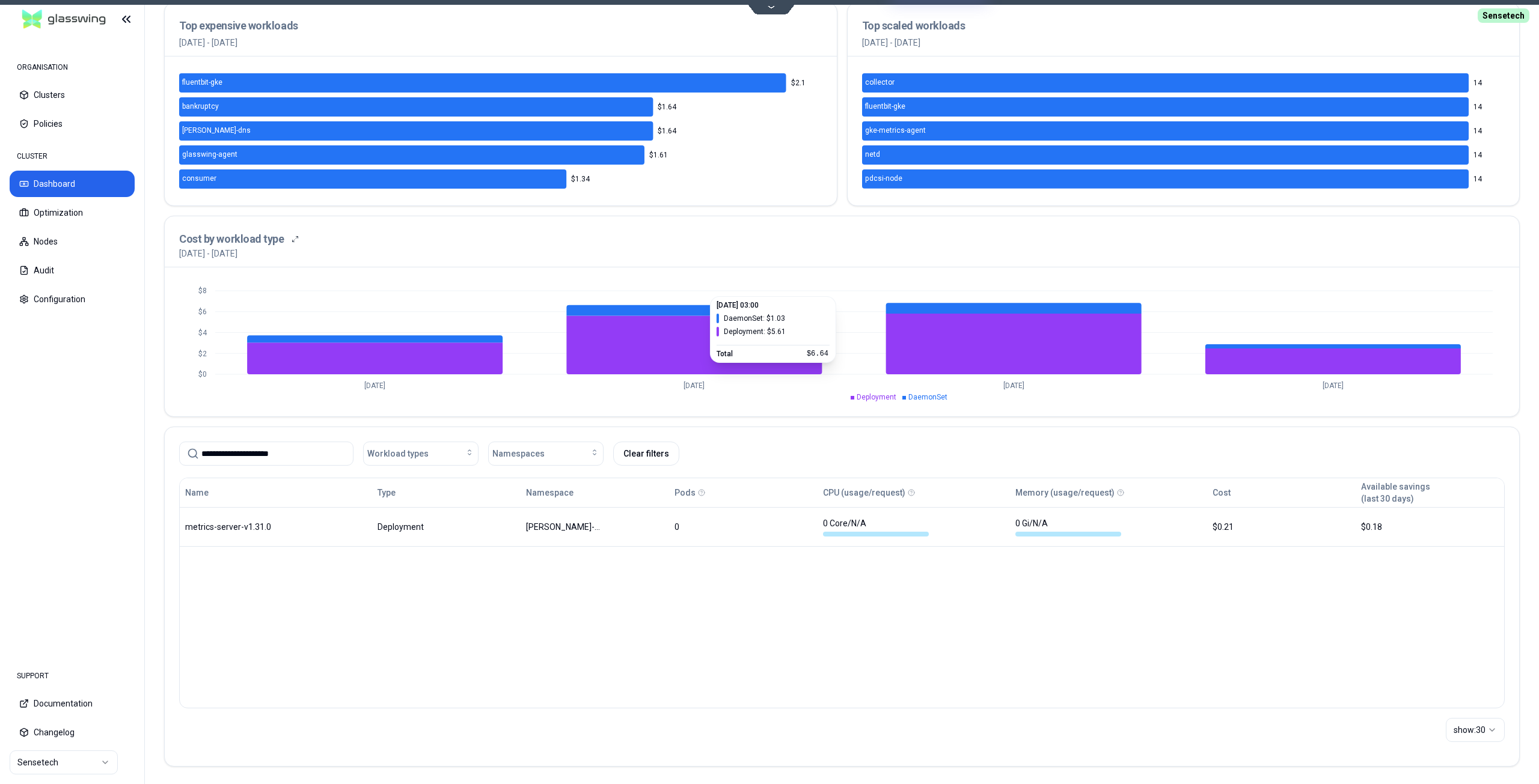
scroll to position [244, 0]
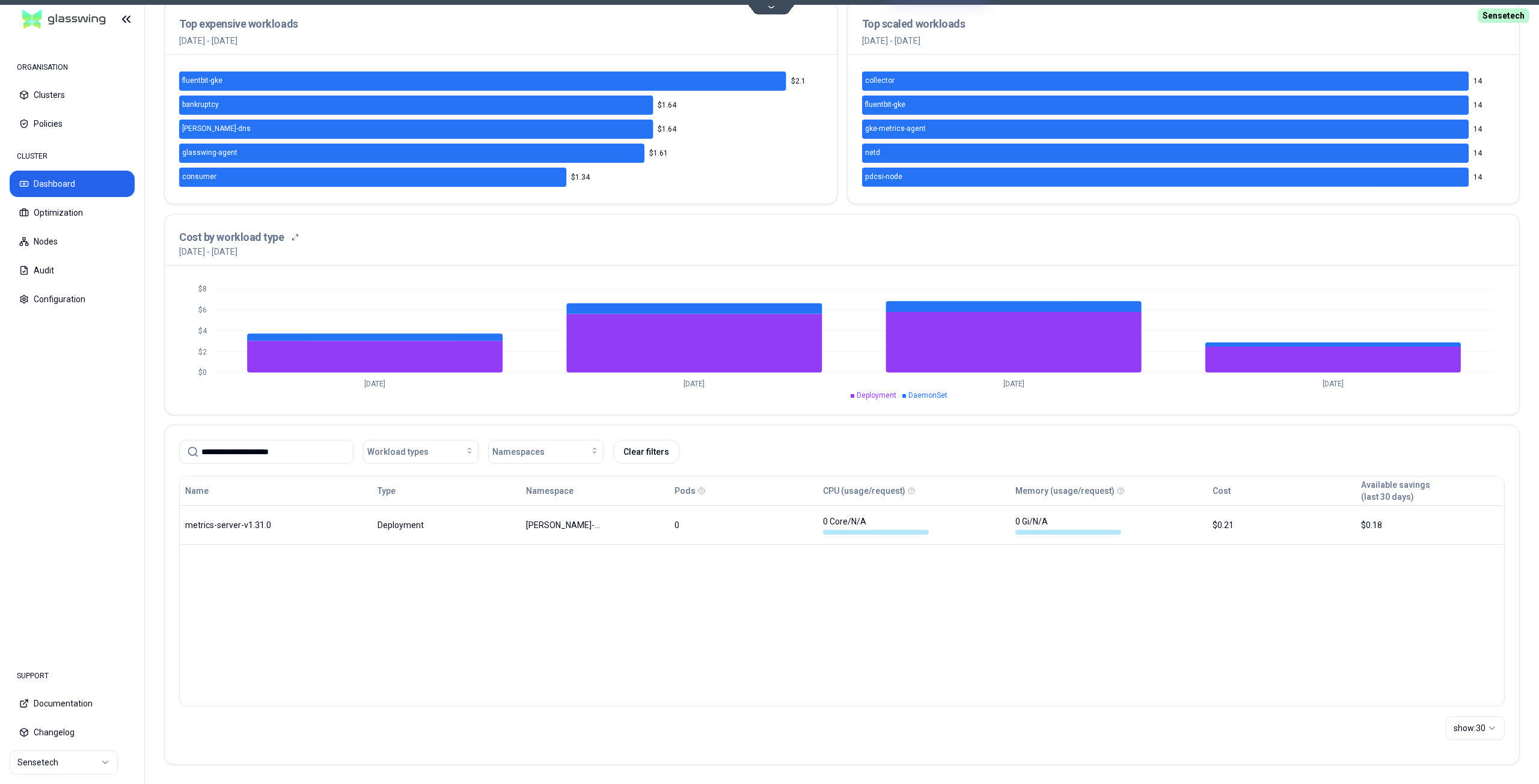
click at [309, 458] on input "**********" at bounding box center [273, 451] width 144 height 22
click at [309, 456] on input "**********" at bounding box center [273, 451] width 144 height 22
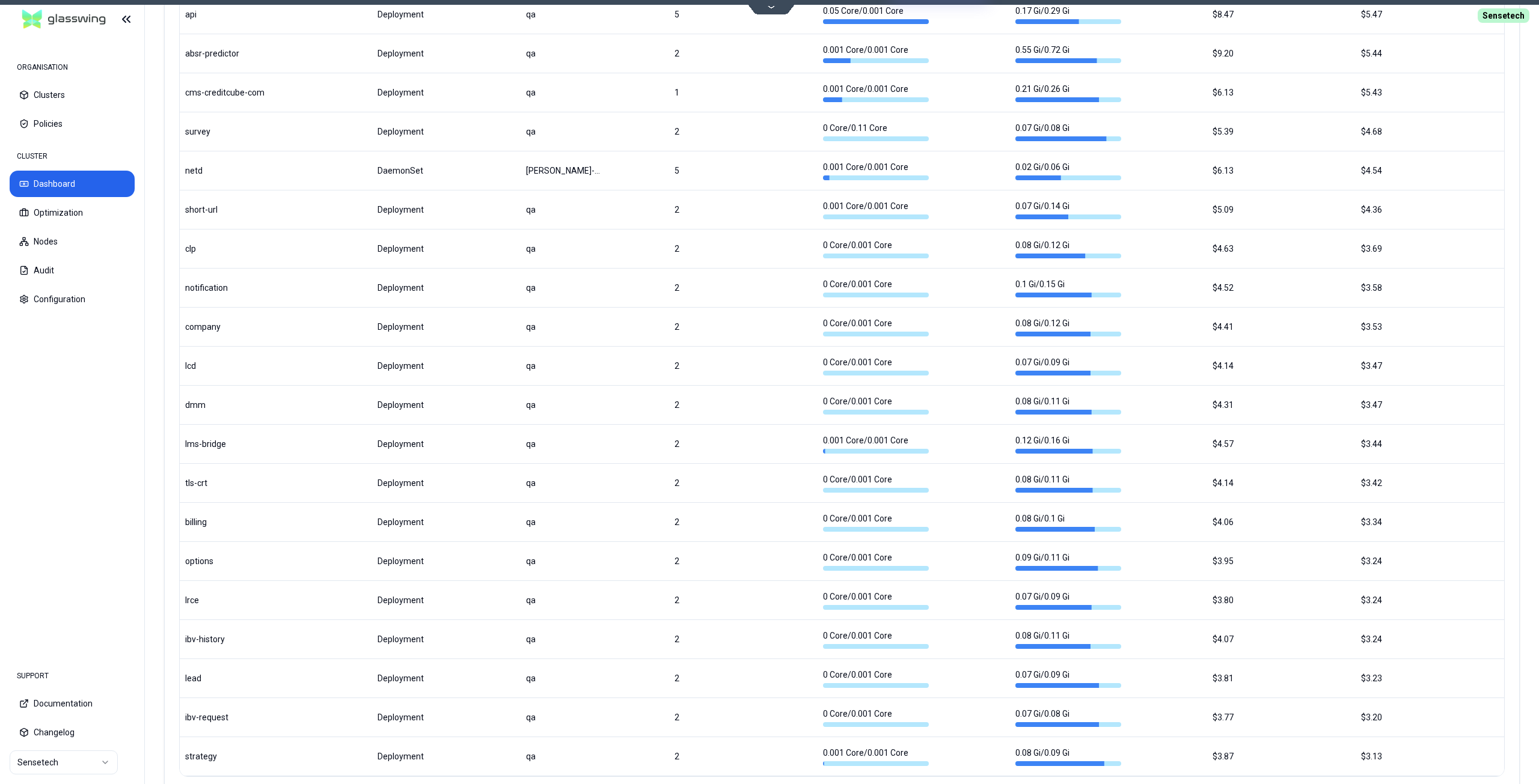
scroll to position [1215, 0]
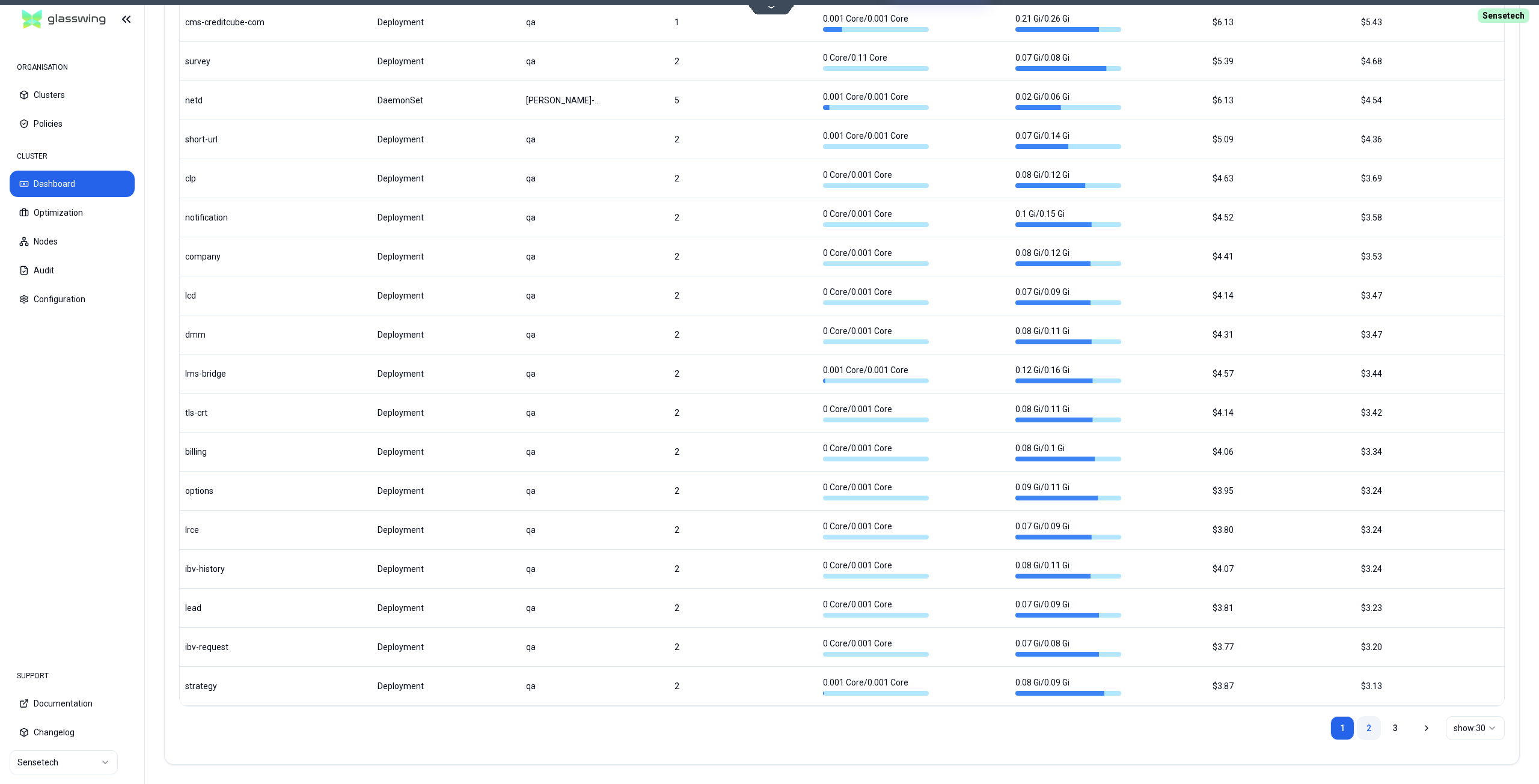
click at [1370, 726] on link "2" at bounding box center [1368, 728] width 24 height 24
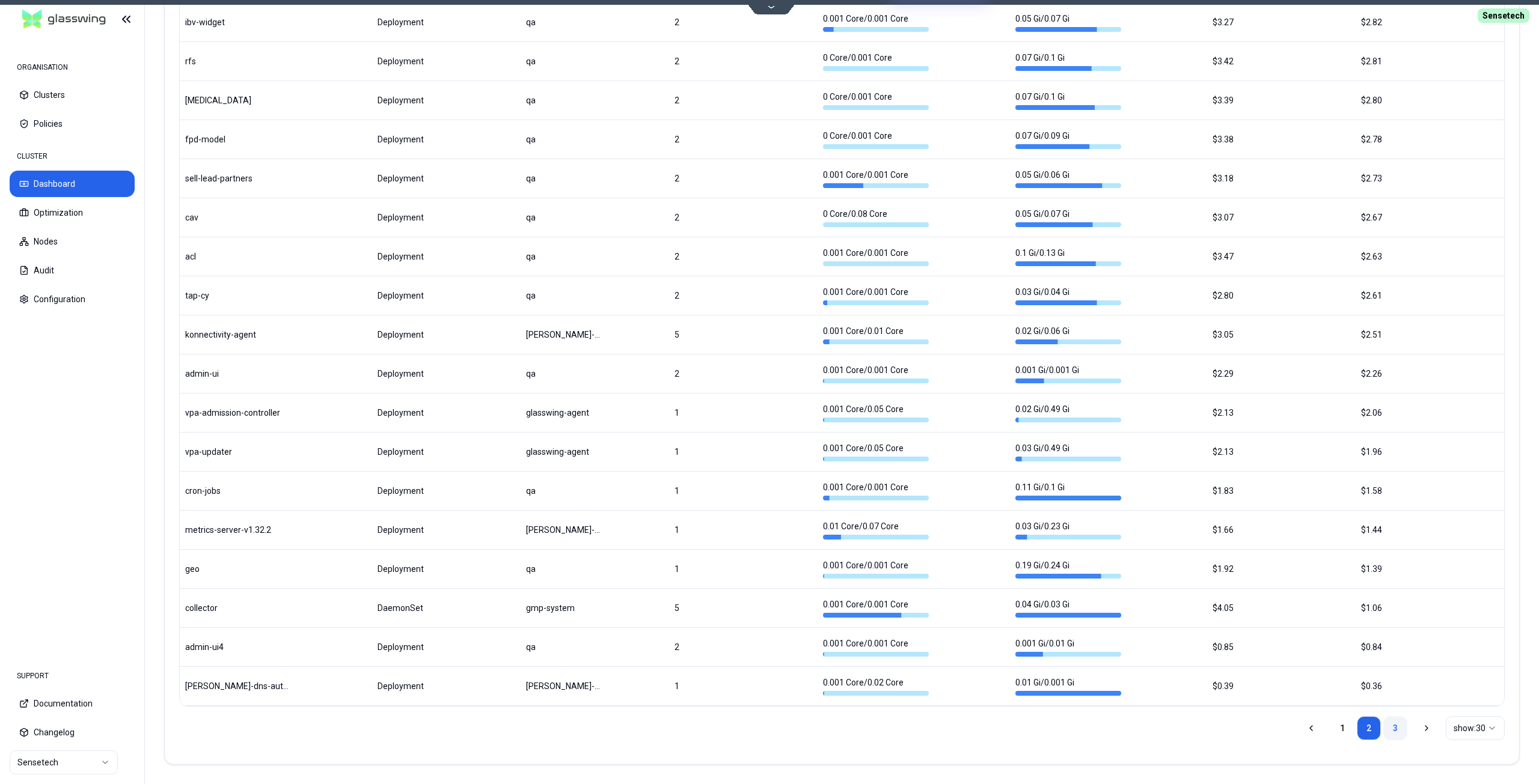
click at [1396, 732] on link "3" at bounding box center [1395, 728] width 24 height 24
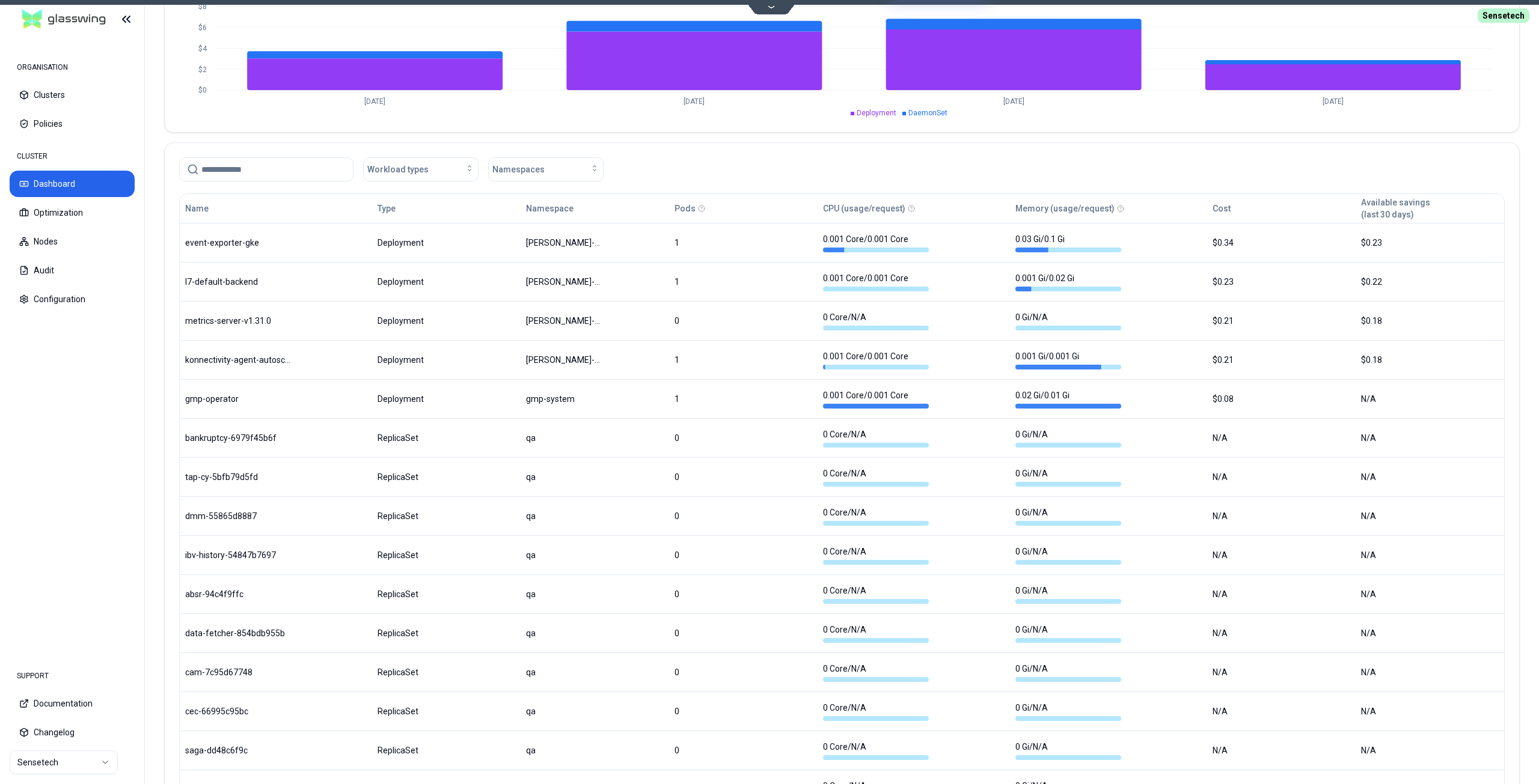
scroll to position [416, 0]
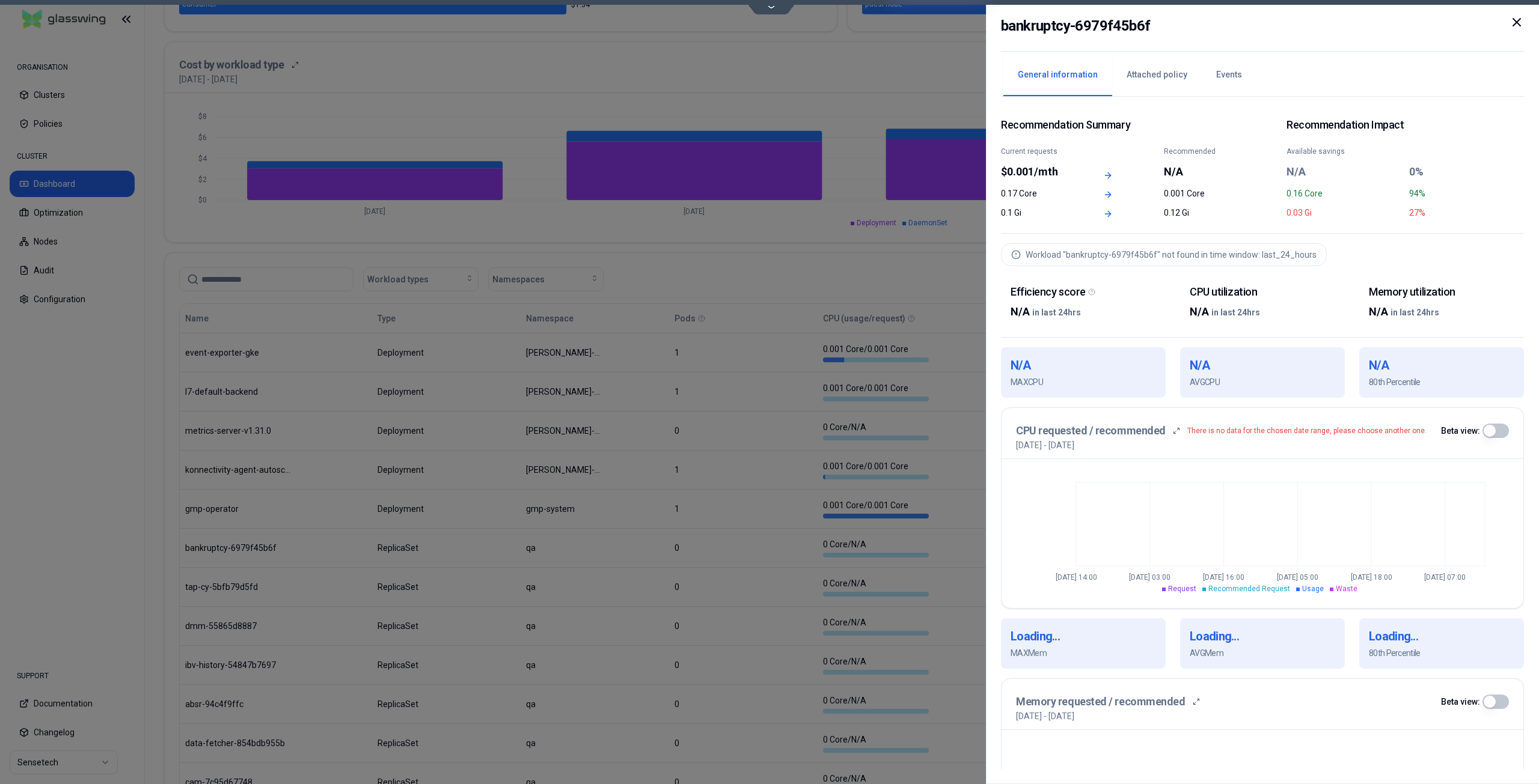
drag, startPoint x: 301, startPoint y: 543, endPoint x: 202, endPoint y: 543, distance: 99.0
click at [202, 543] on body "ORGANISATION Clusters Policies CLUSTER Dashboard Optimization Nodes Audit Confi…" at bounding box center [770, 392] width 1539 height 784
click at [1125, 21] on h2 "bankruptcy-6979f45b6f" at bounding box center [1075, 26] width 149 height 22
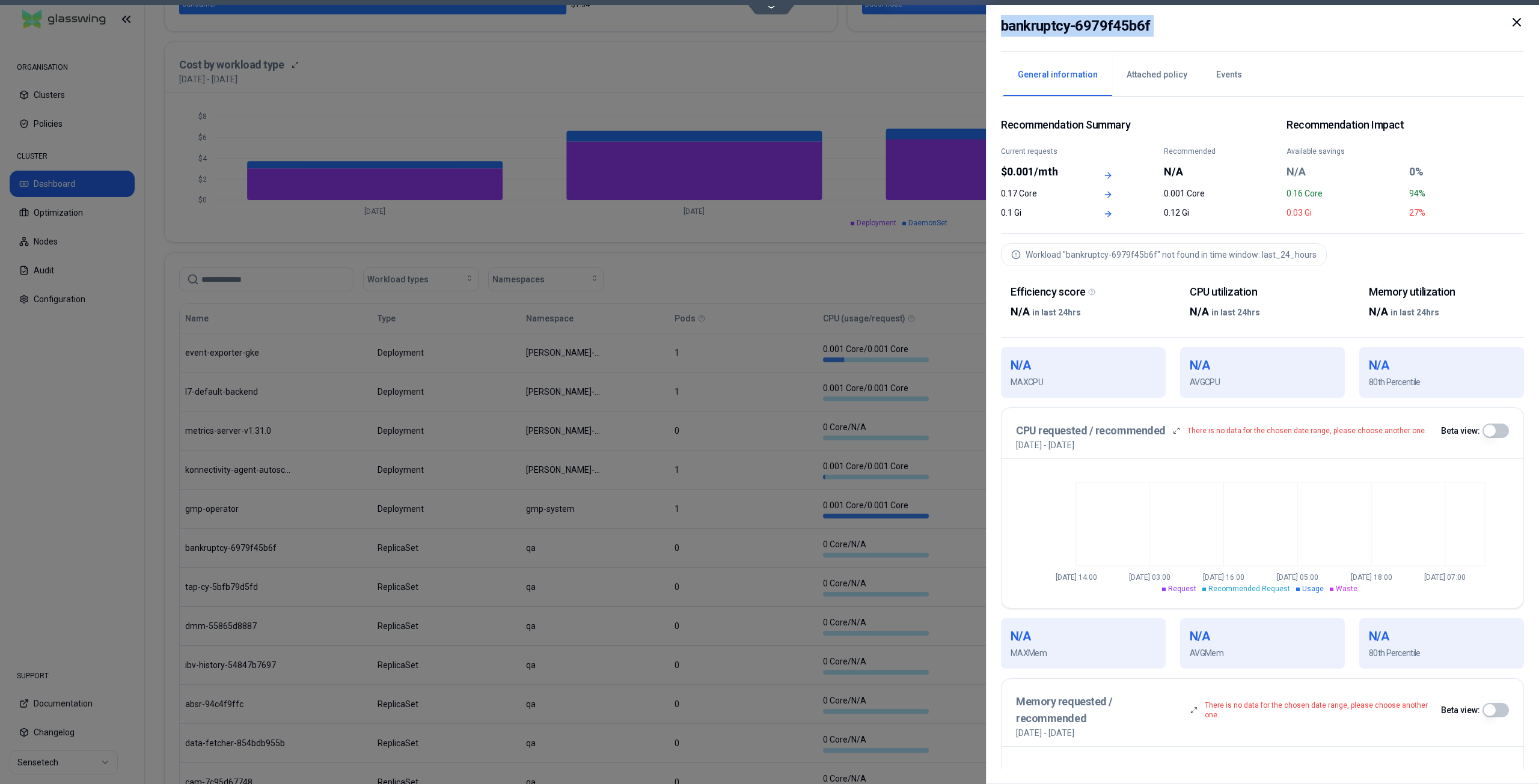
click at [1125, 21] on h2 "bankruptcy-6979f45b6f" at bounding box center [1075, 26] width 149 height 22
copy div "bankruptcy-6979f45b6f"
click at [1515, 17] on icon at bounding box center [1517, 22] width 14 height 14
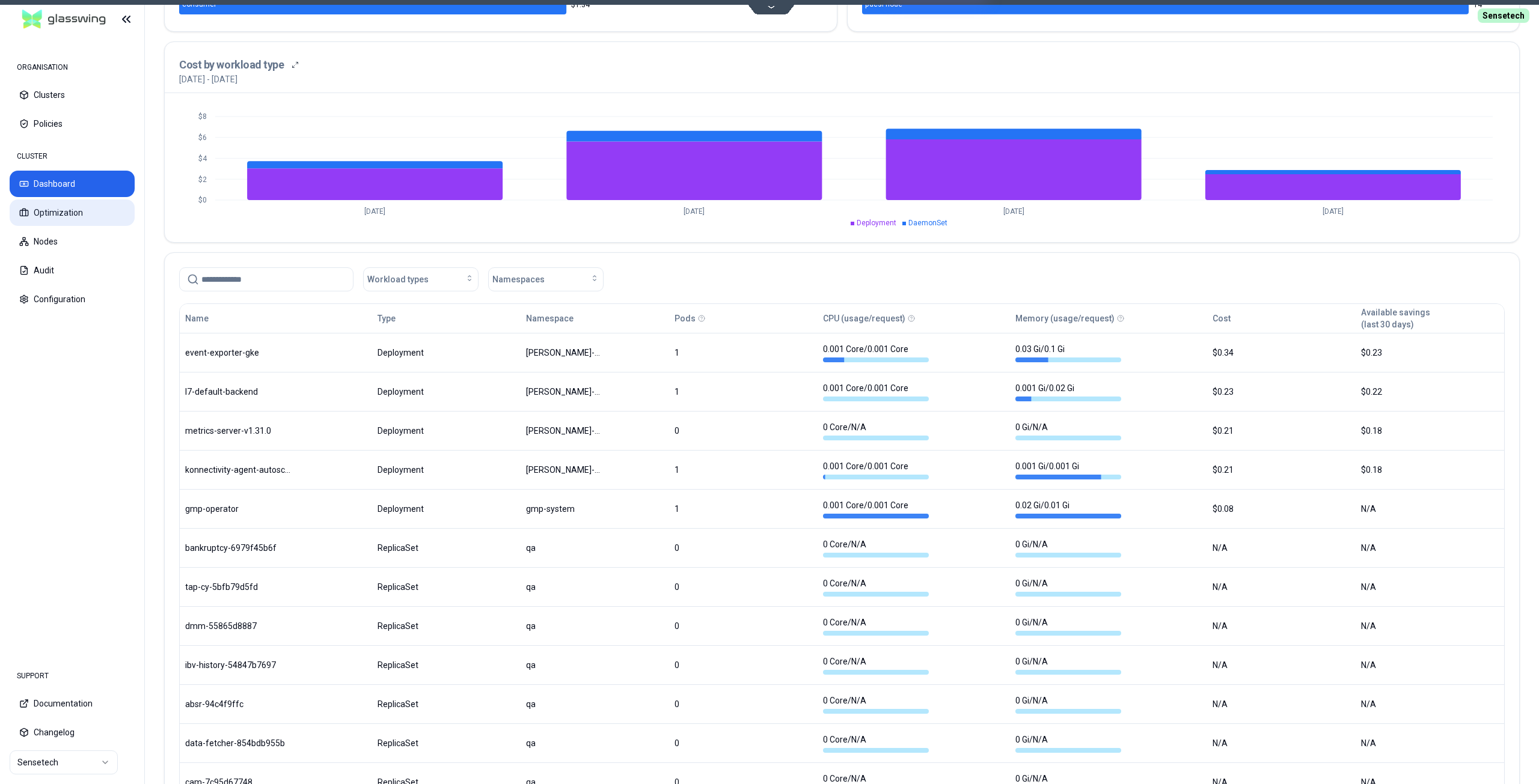
click at [92, 215] on button "Optimization" at bounding box center [72, 213] width 125 height 27
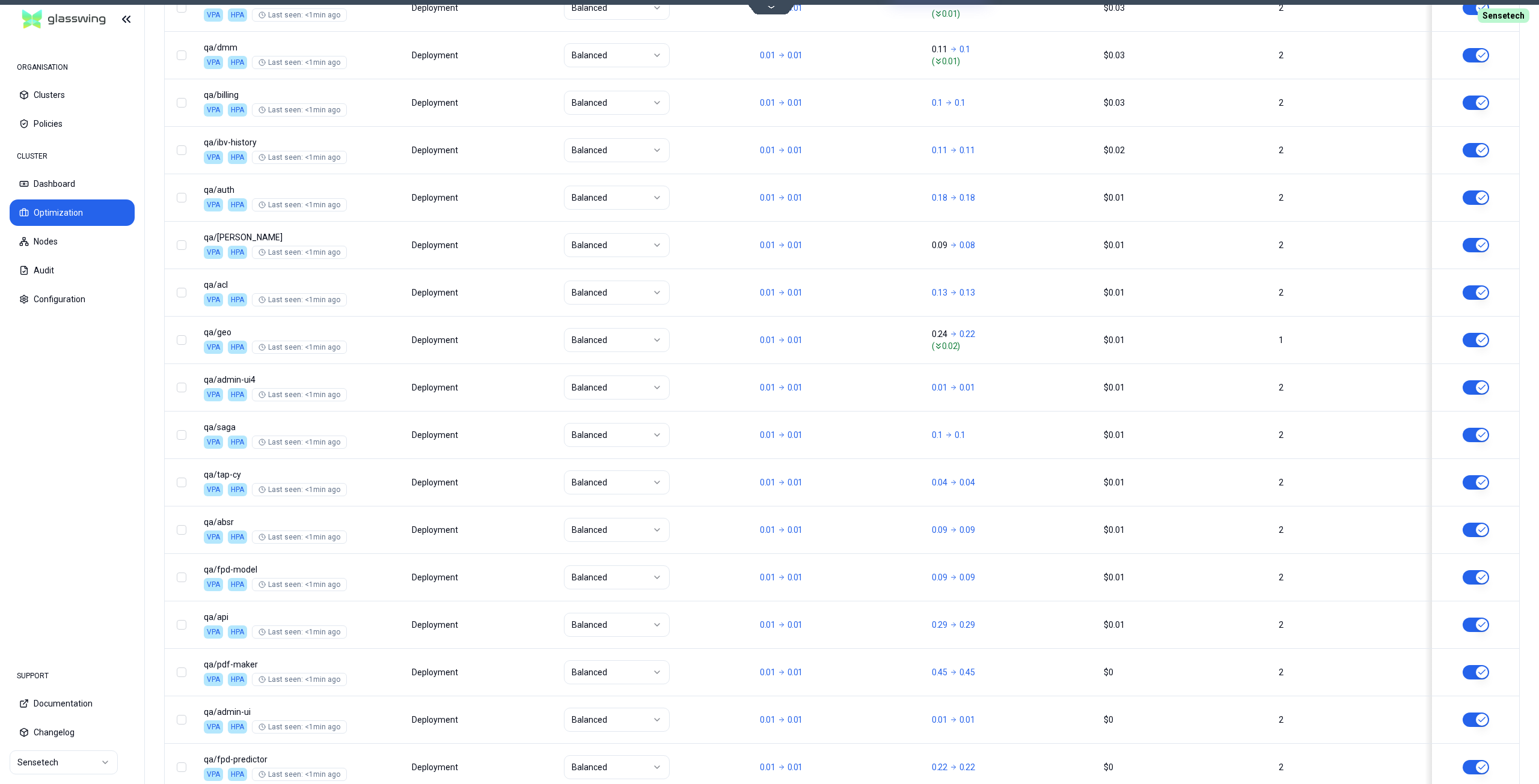
scroll to position [1141, 0]
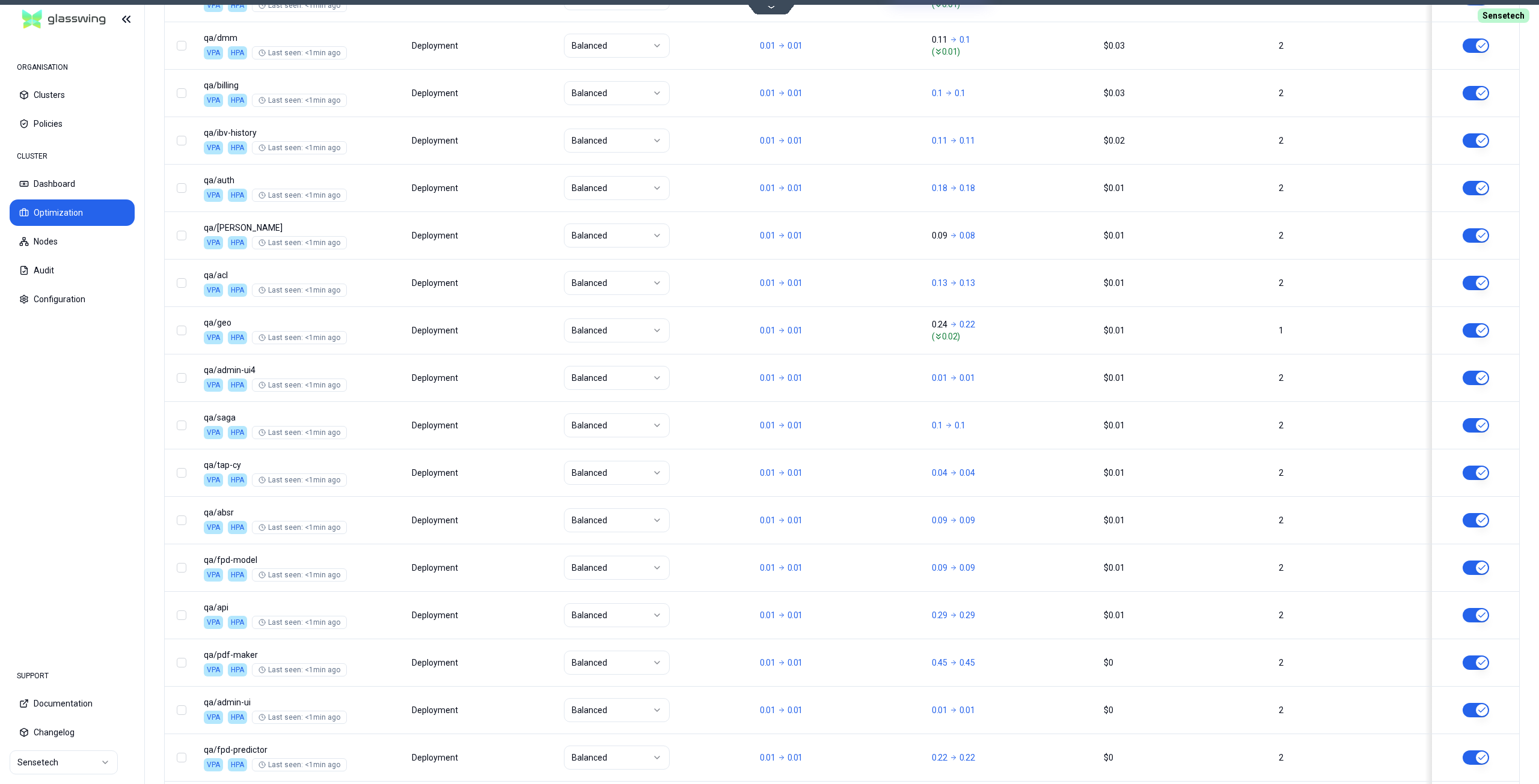
click at [57, 760] on html "ORGANISATION Clusters Policies CLUSTER Dashboard Optimization Nodes Audit Confi…" at bounding box center [770, 392] width 1539 height 784
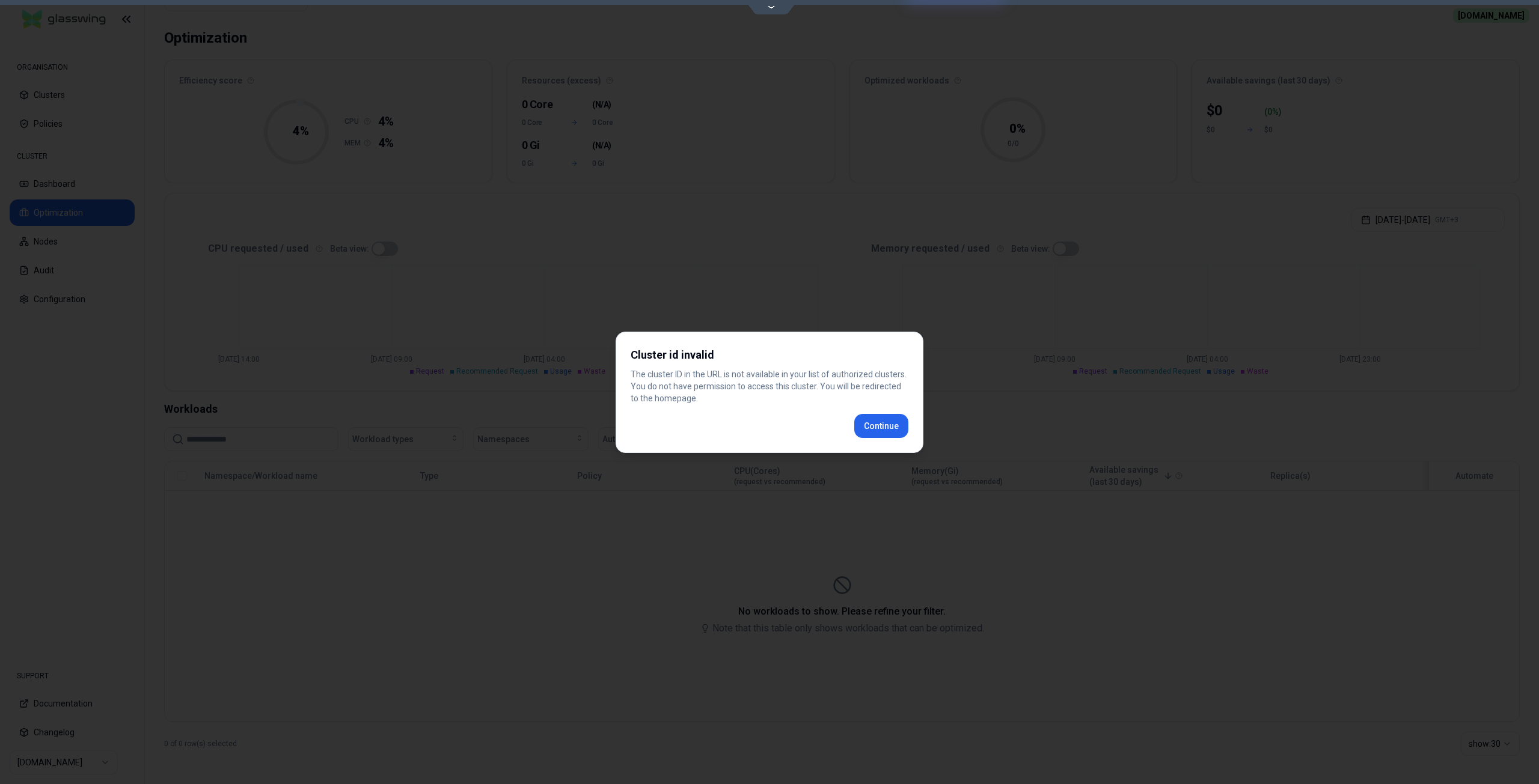
scroll to position [48, 0]
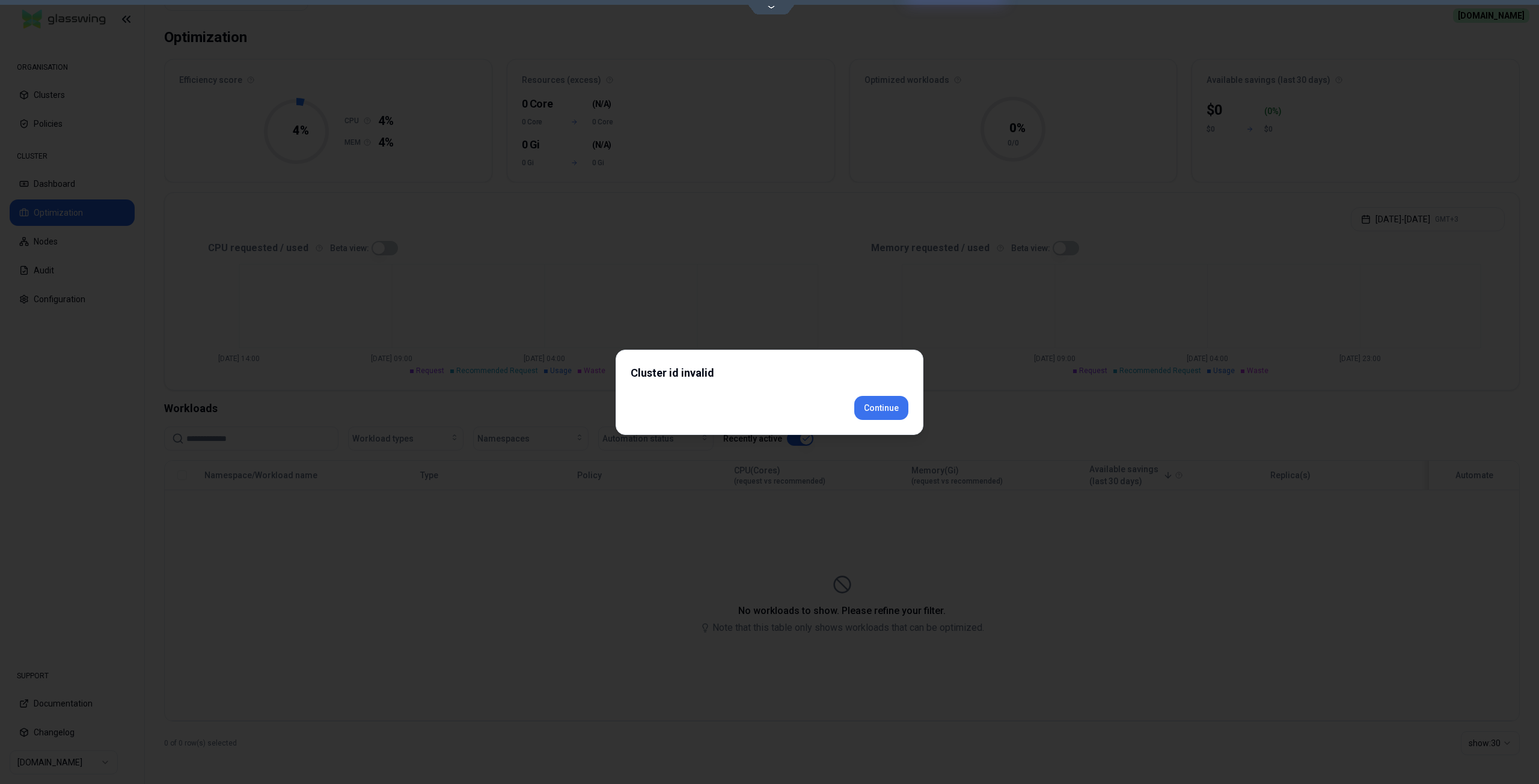
click at [889, 431] on div "Cluster id invalid Continue" at bounding box center [770, 392] width 308 height 86
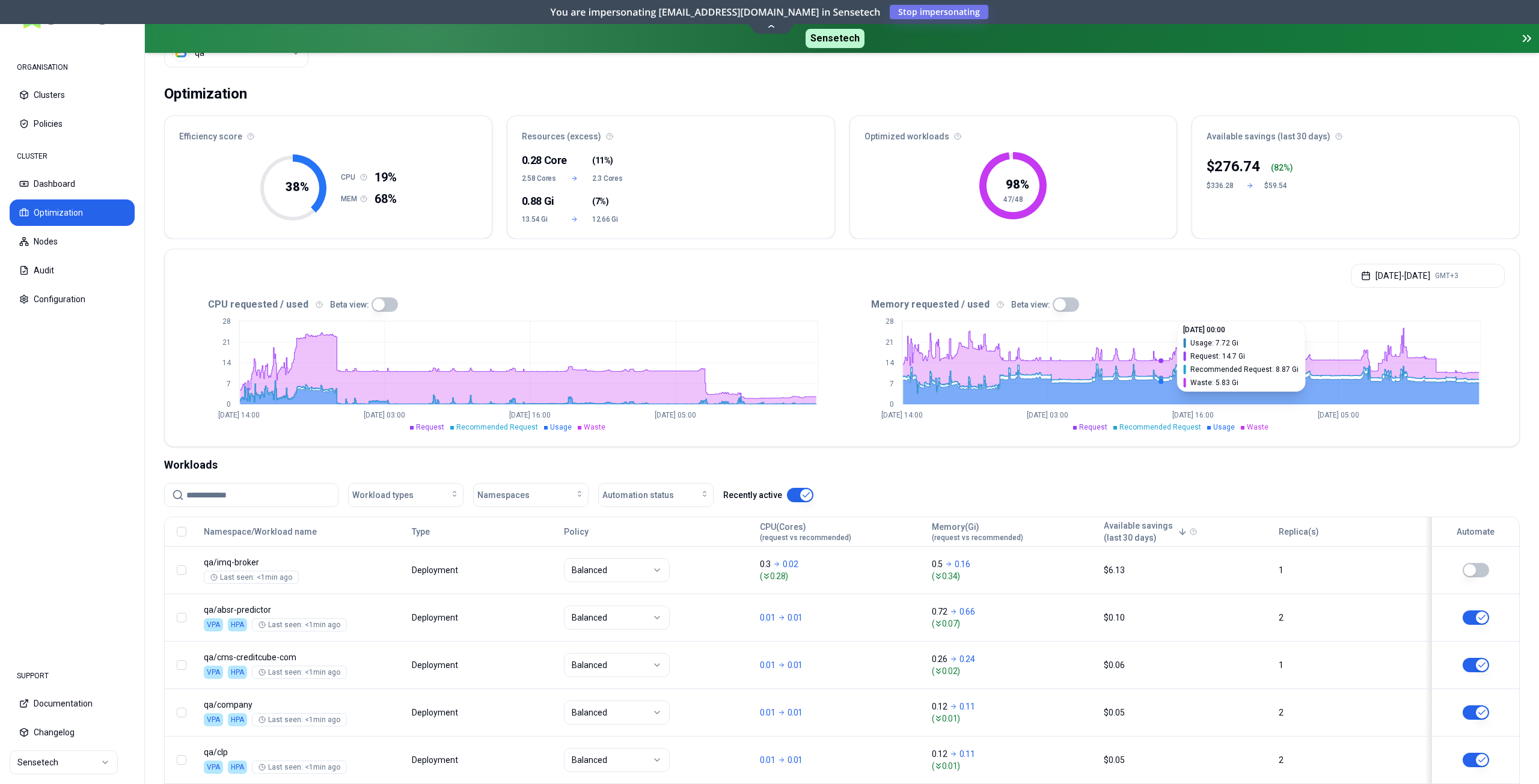
scroll to position [180, 0]
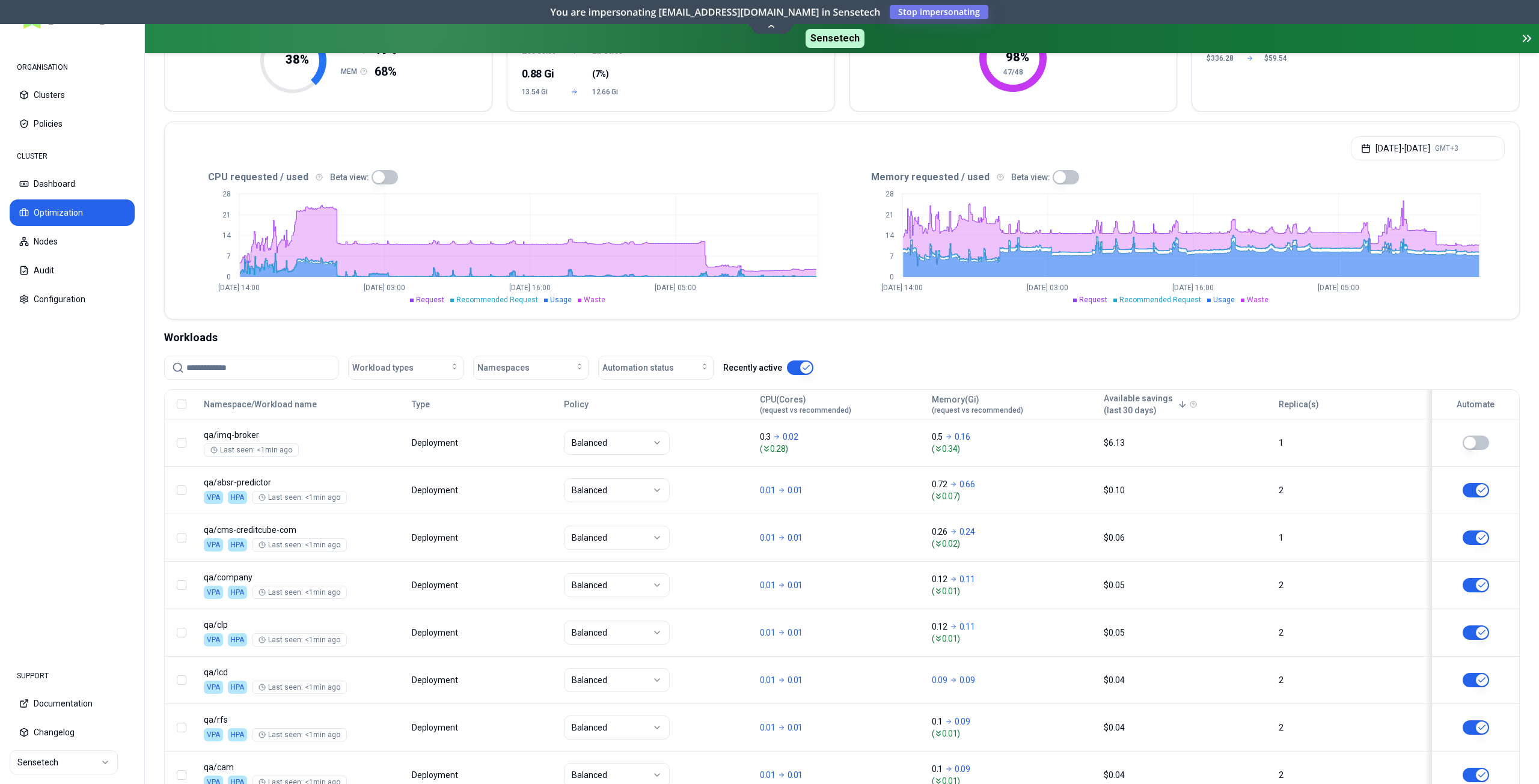
click at [280, 371] on input at bounding box center [258, 367] width 144 height 22
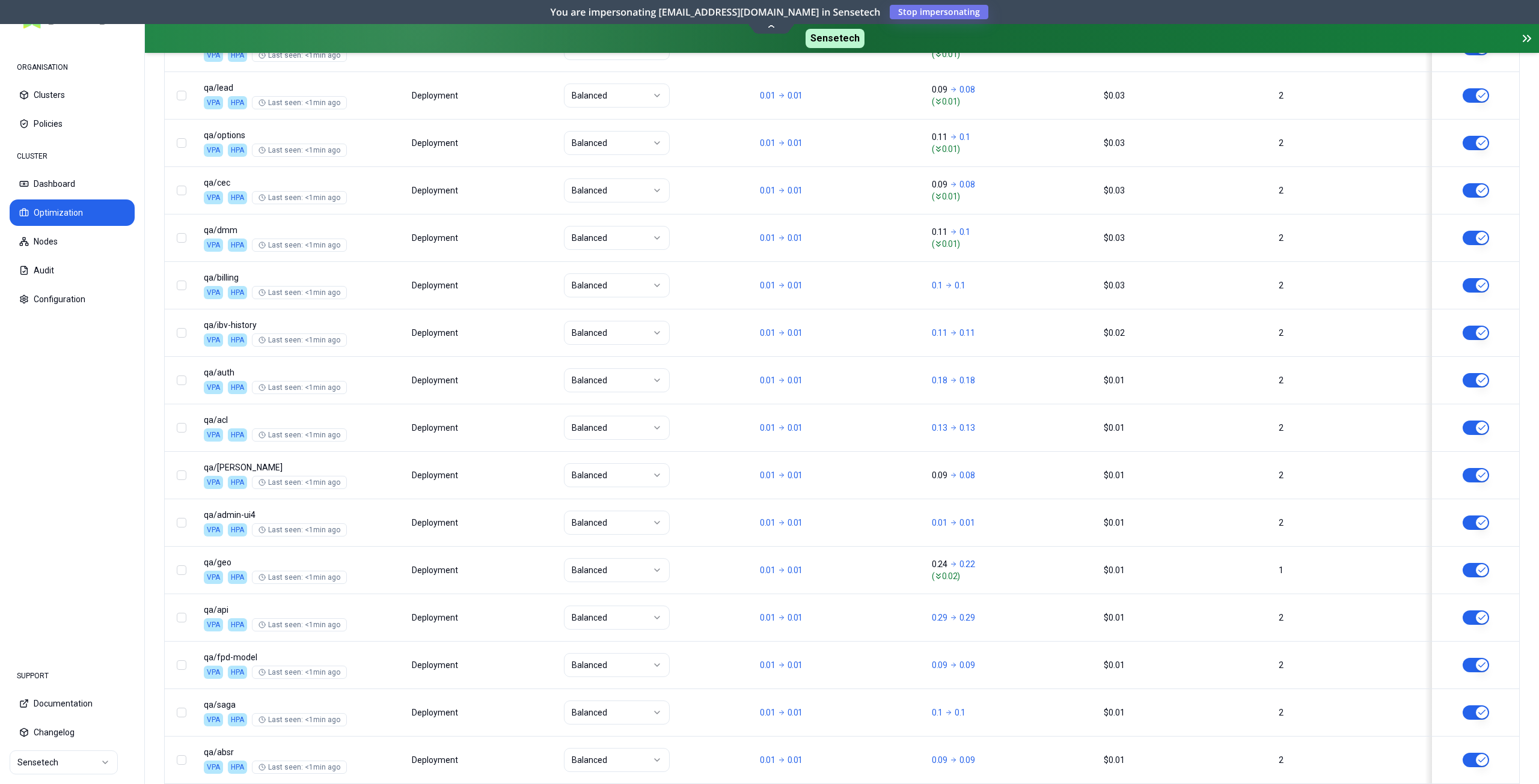
scroll to position [1303, 0]
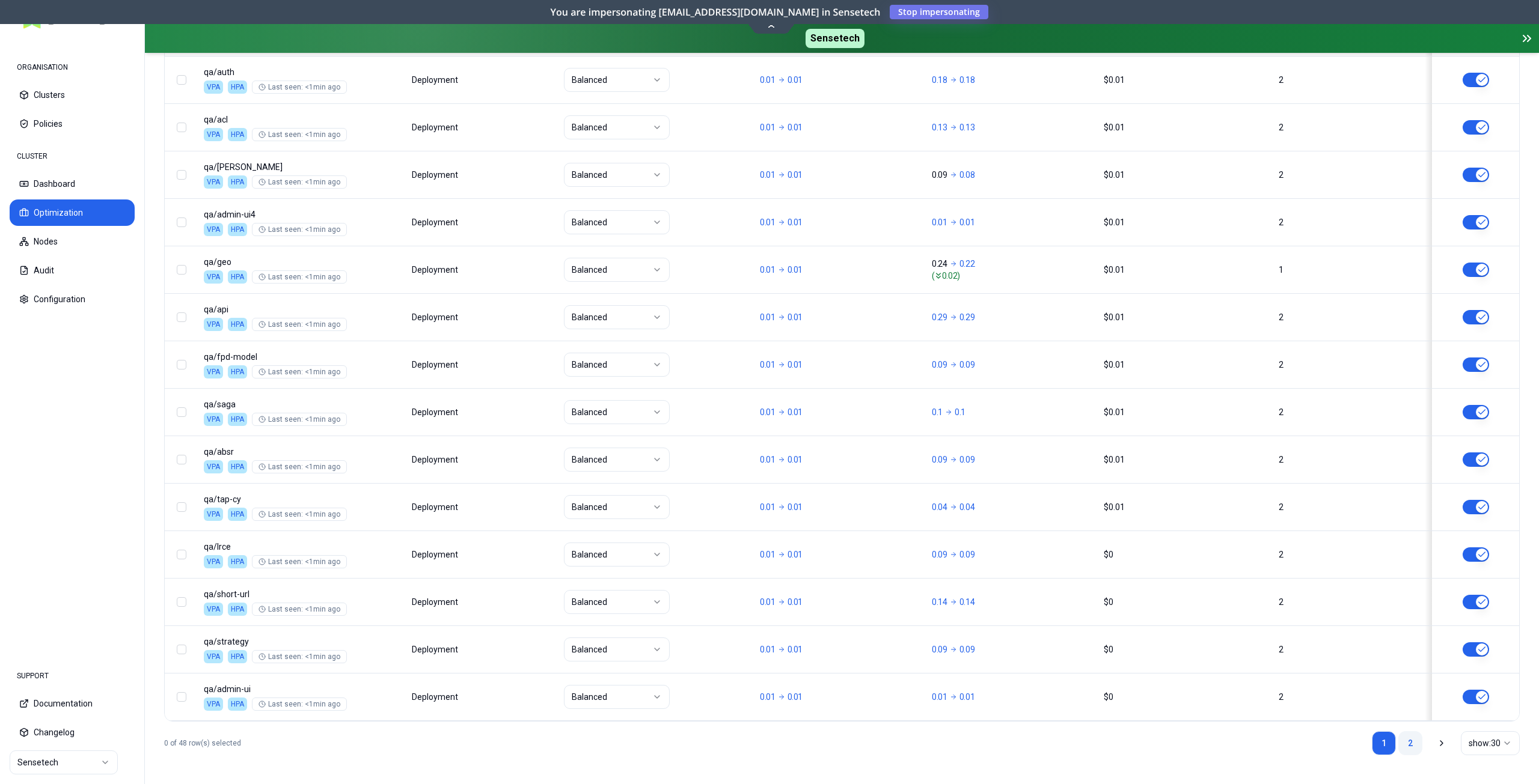
click at [1406, 738] on link "2" at bounding box center [1410, 743] width 24 height 24
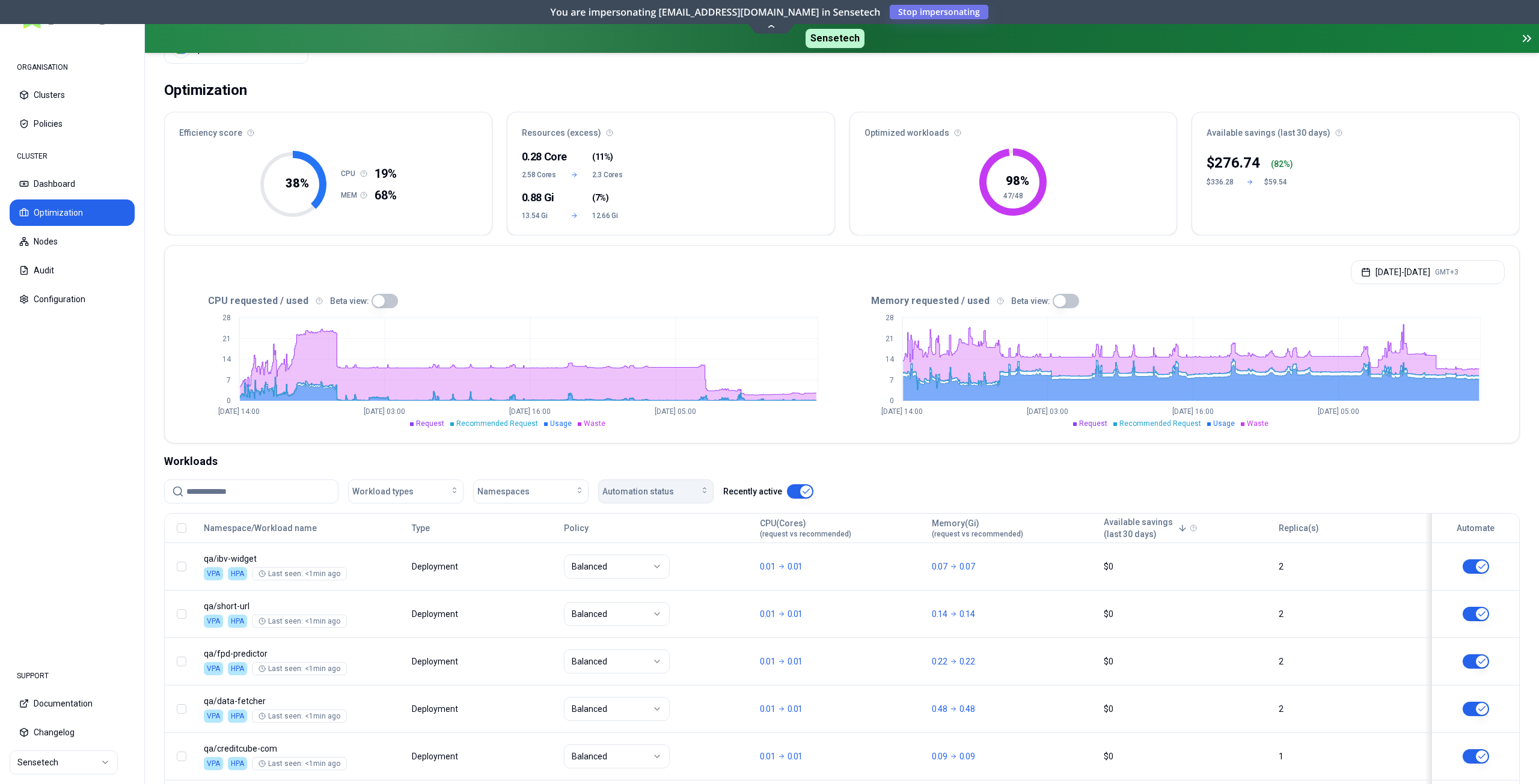
scroll to position [121, 0]
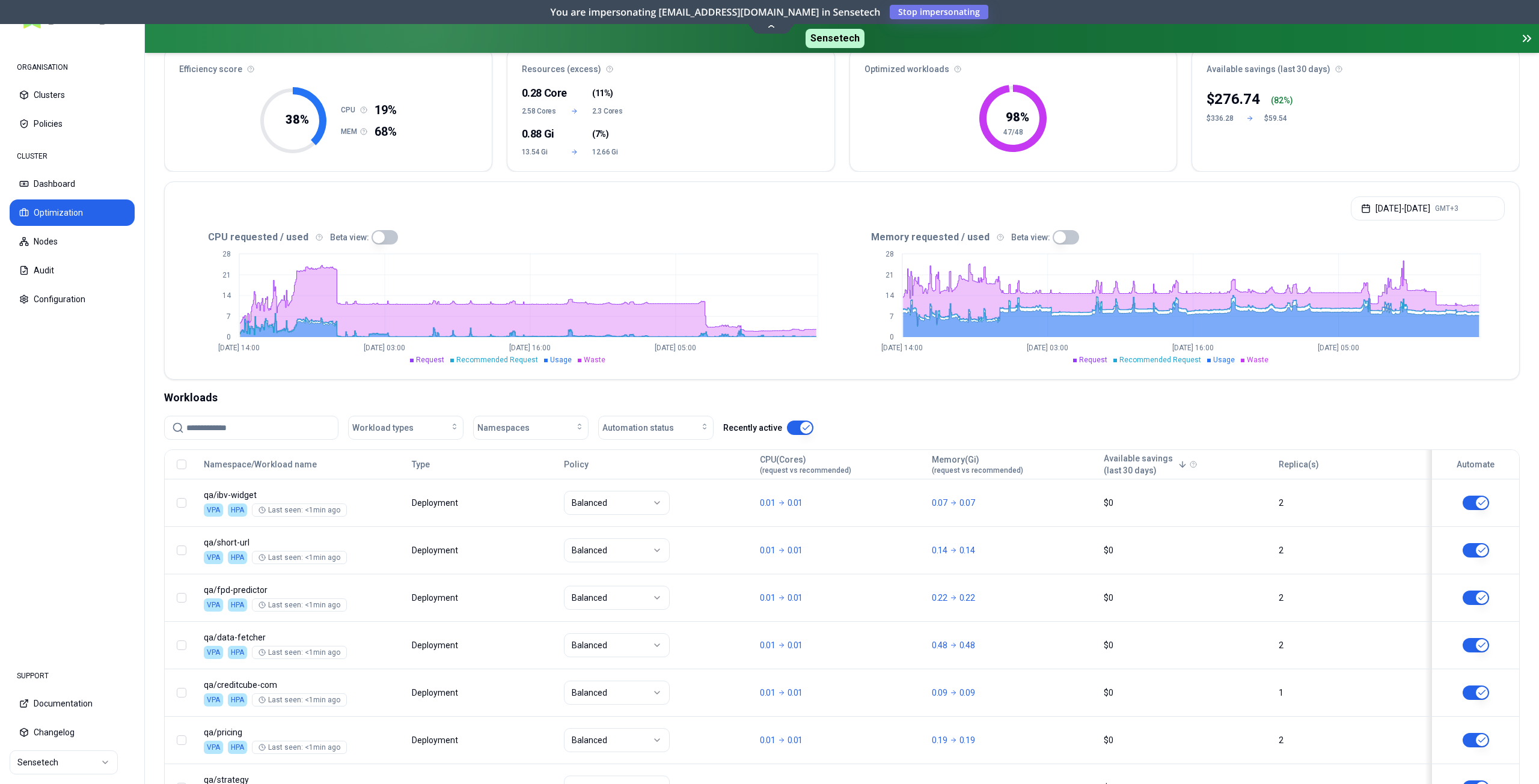
click at [851, 396] on div "Workloads" at bounding box center [842, 397] width 1356 height 17
click at [789, 427] on button "button" at bounding box center [800, 427] width 27 height 14
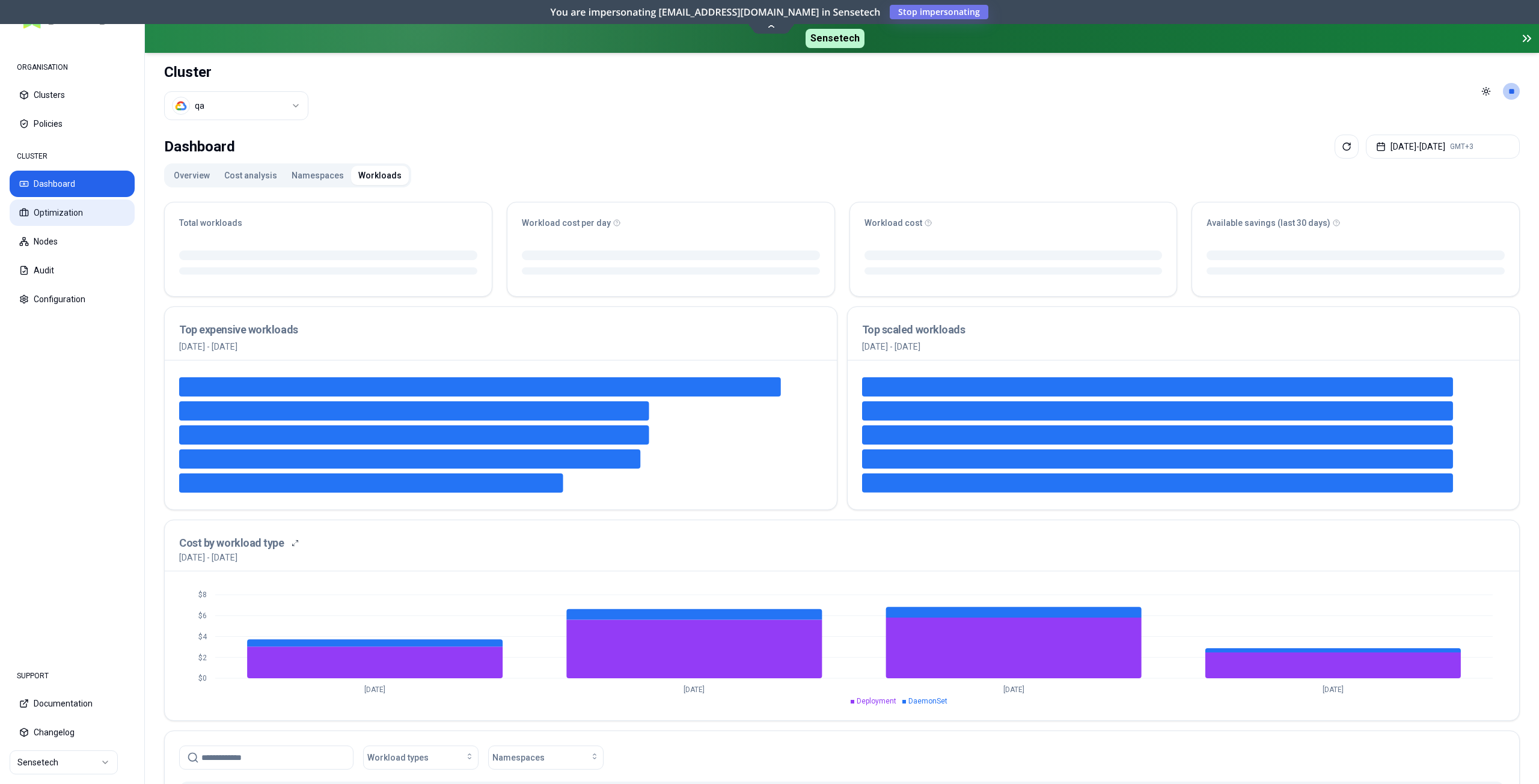
click at [70, 203] on button "Optimization" at bounding box center [72, 213] width 125 height 27
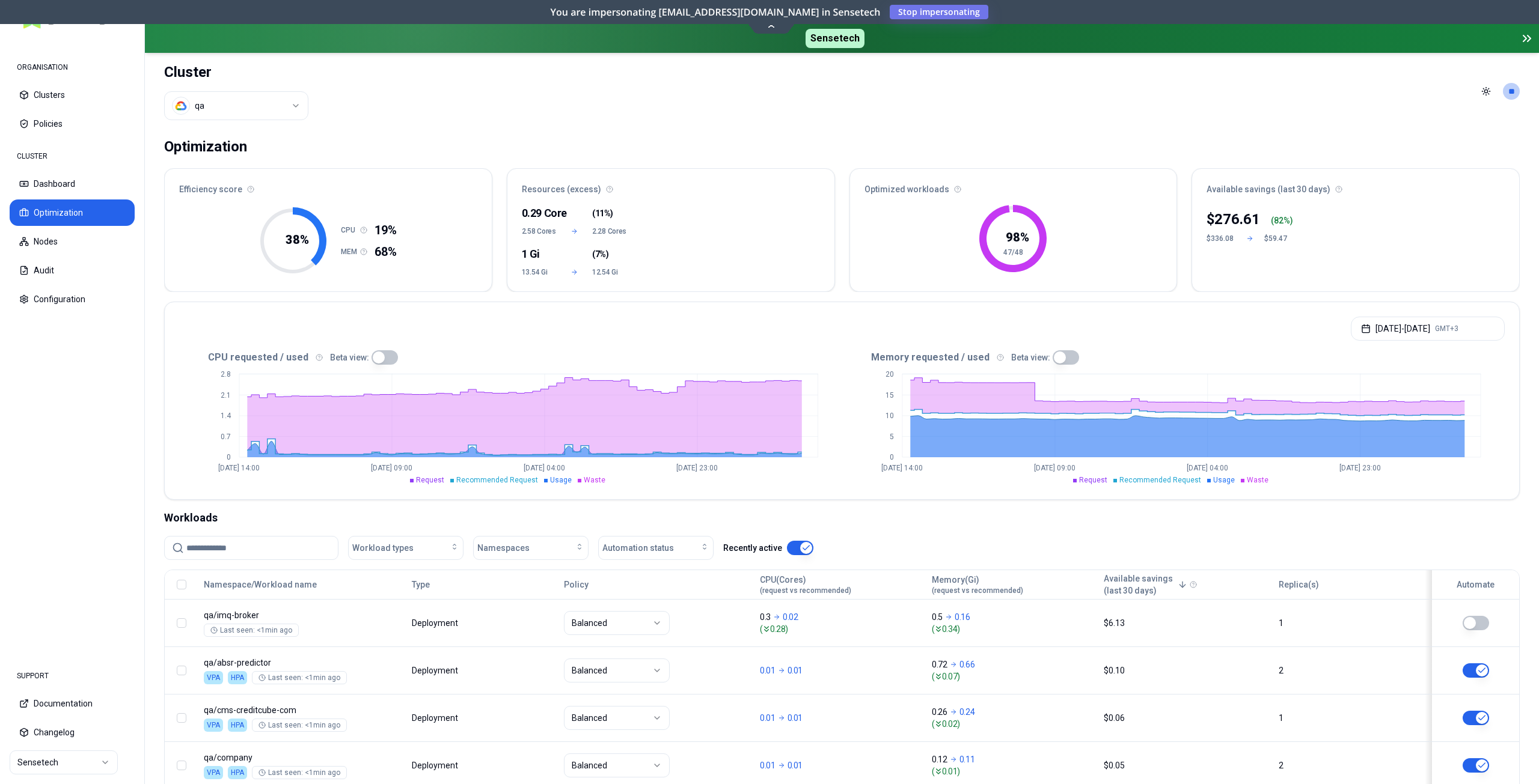
click at [1522, 40] on icon at bounding box center [1527, 38] width 14 height 14
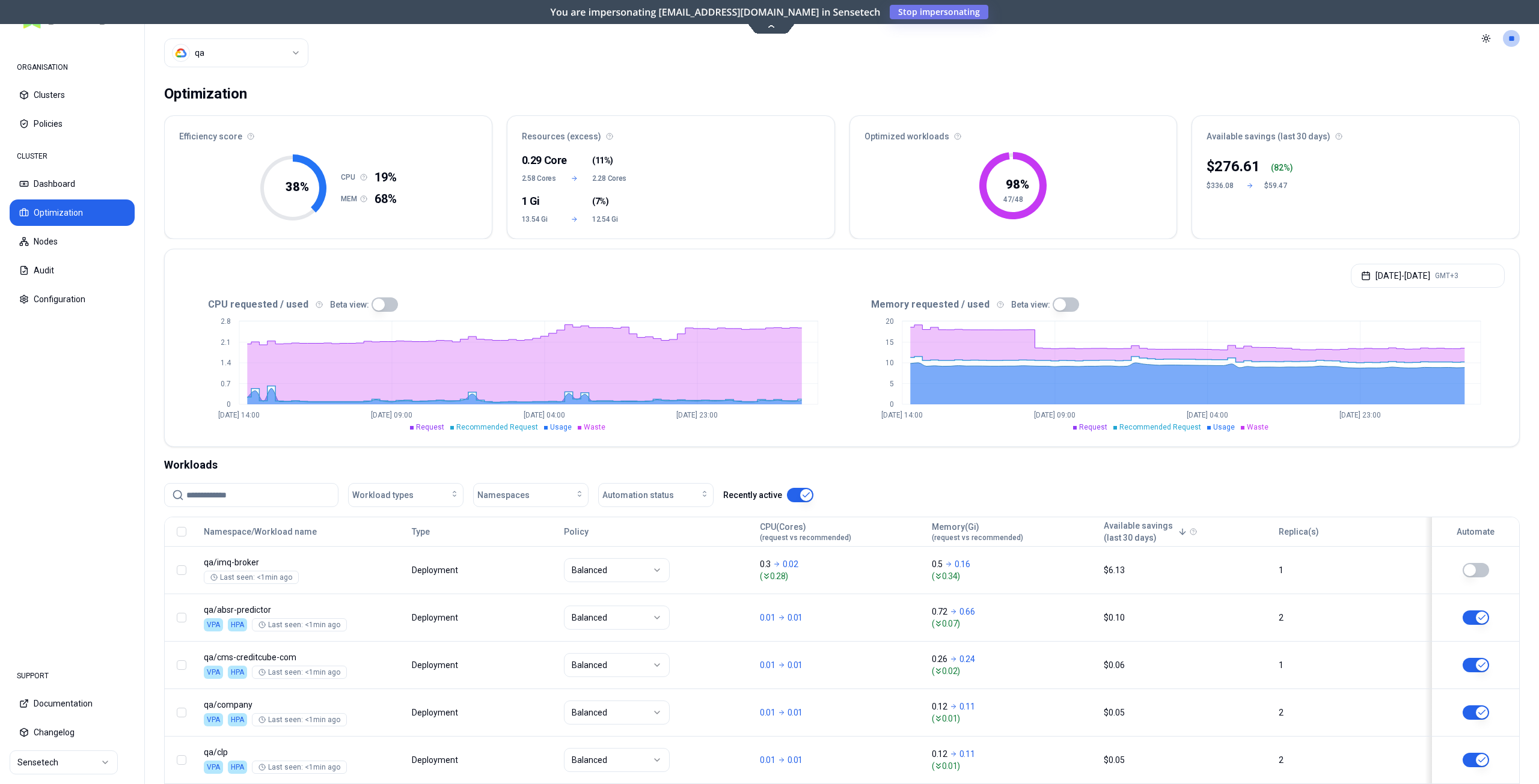
click at [257, 497] on input at bounding box center [258, 495] width 144 height 22
paste input "**********"
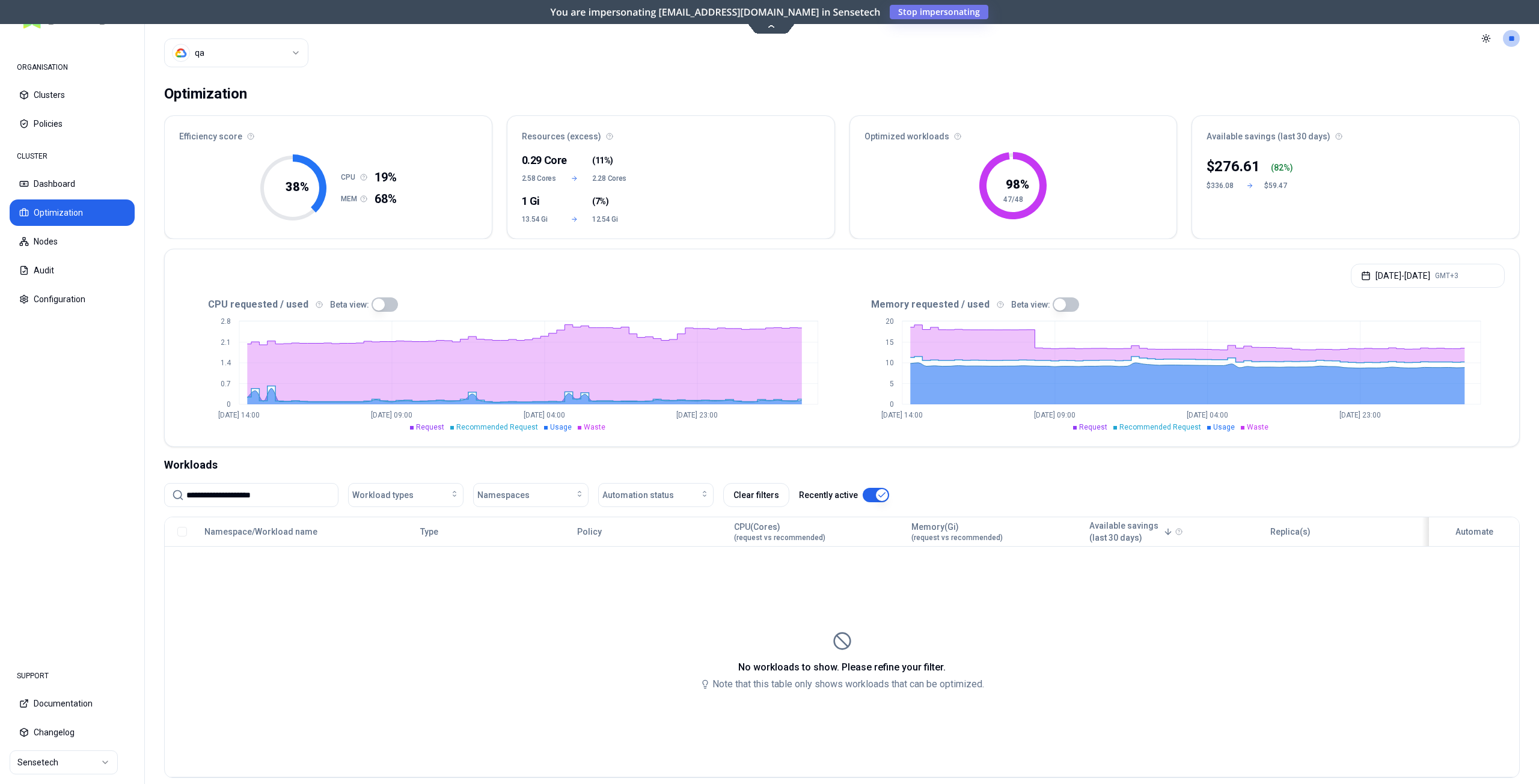
type input "**********"
click at [279, 494] on input "**********" at bounding box center [258, 495] width 144 height 22
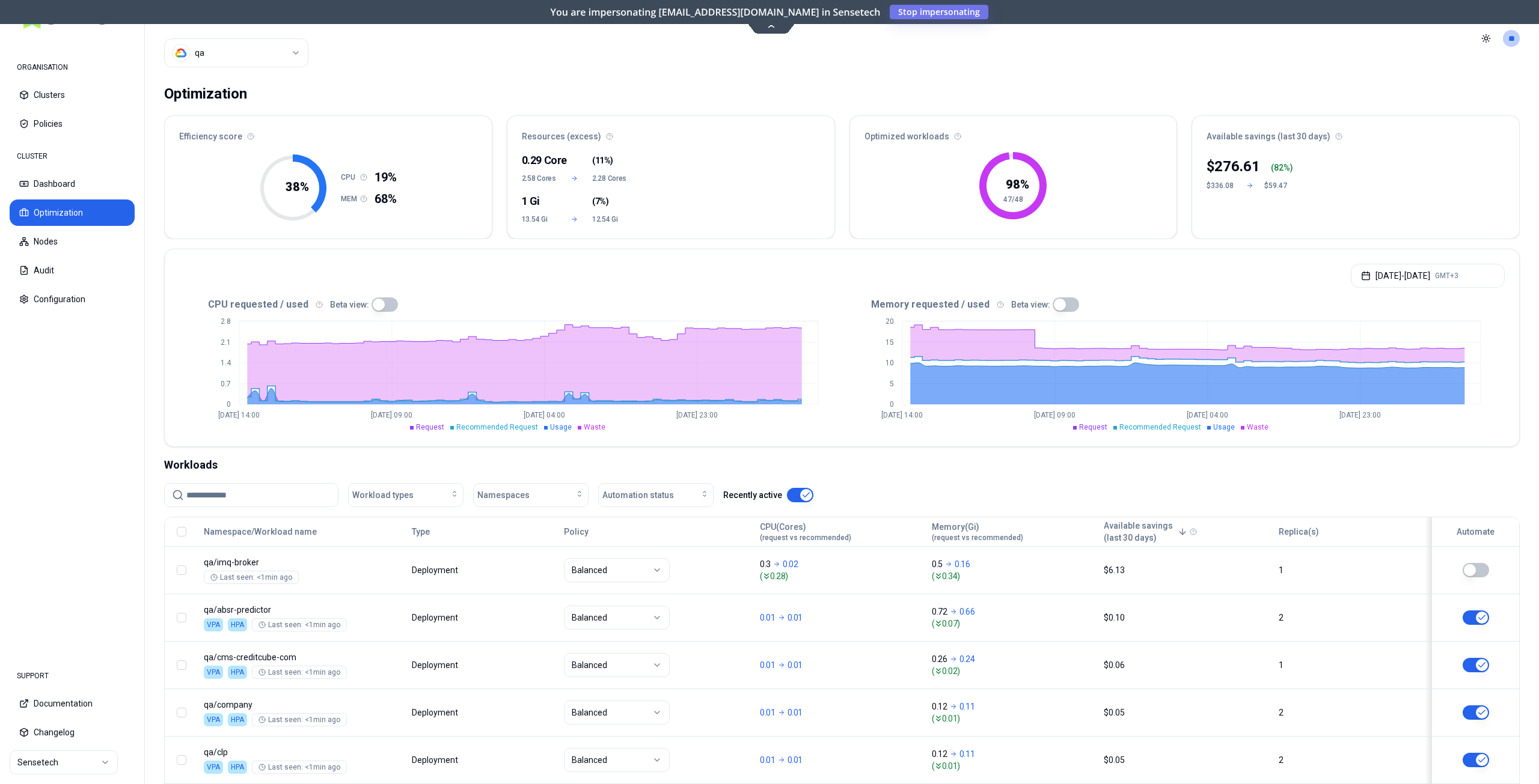
click at [789, 492] on button "button" at bounding box center [800, 495] width 27 height 14
click at [255, 490] on input at bounding box center [258, 495] width 144 height 22
paste input "**********"
type input "**********"
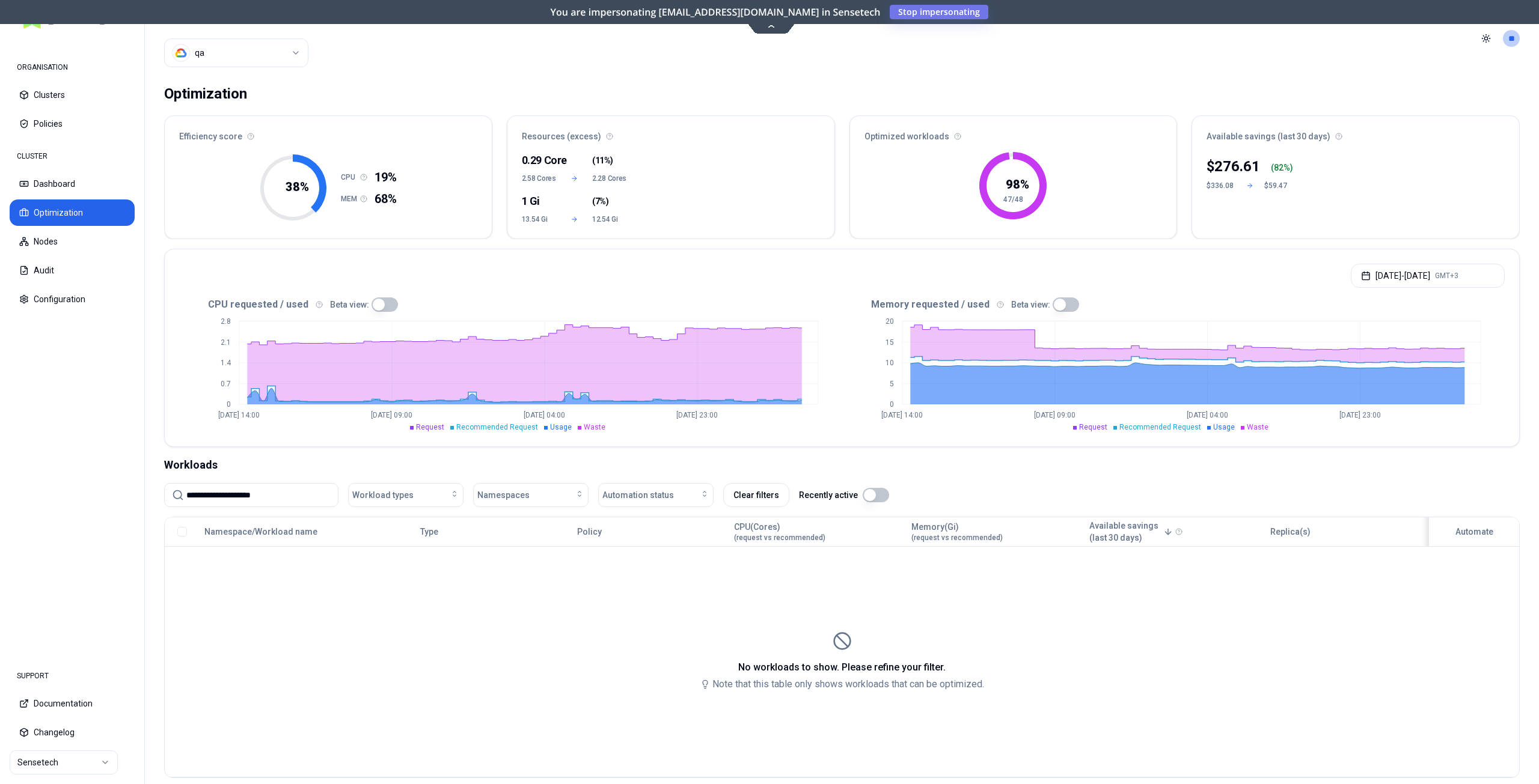
click at [285, 488] on input "**********" at bounding box center [258, 495] width 144 height 22
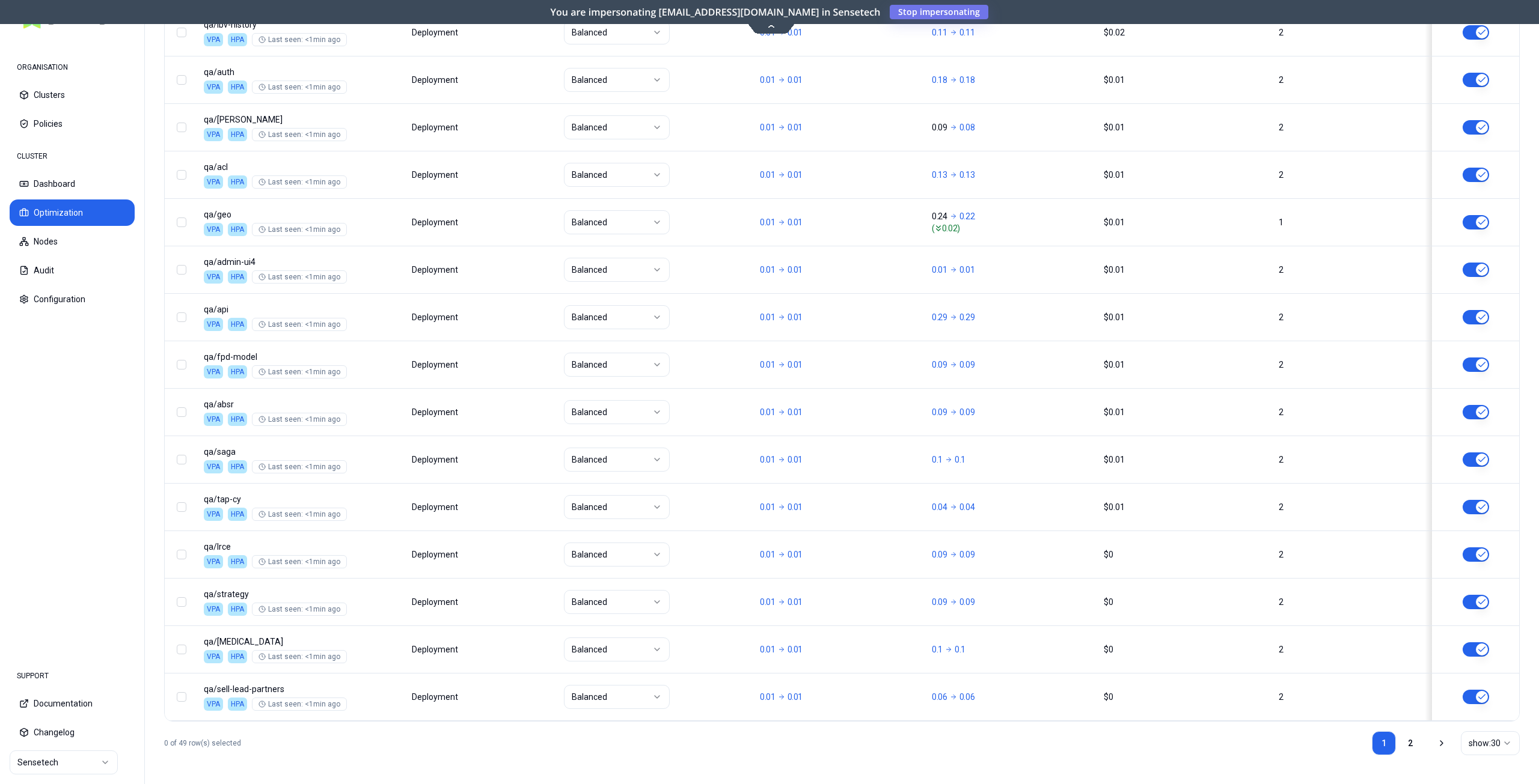
scroll to position [890, 0]
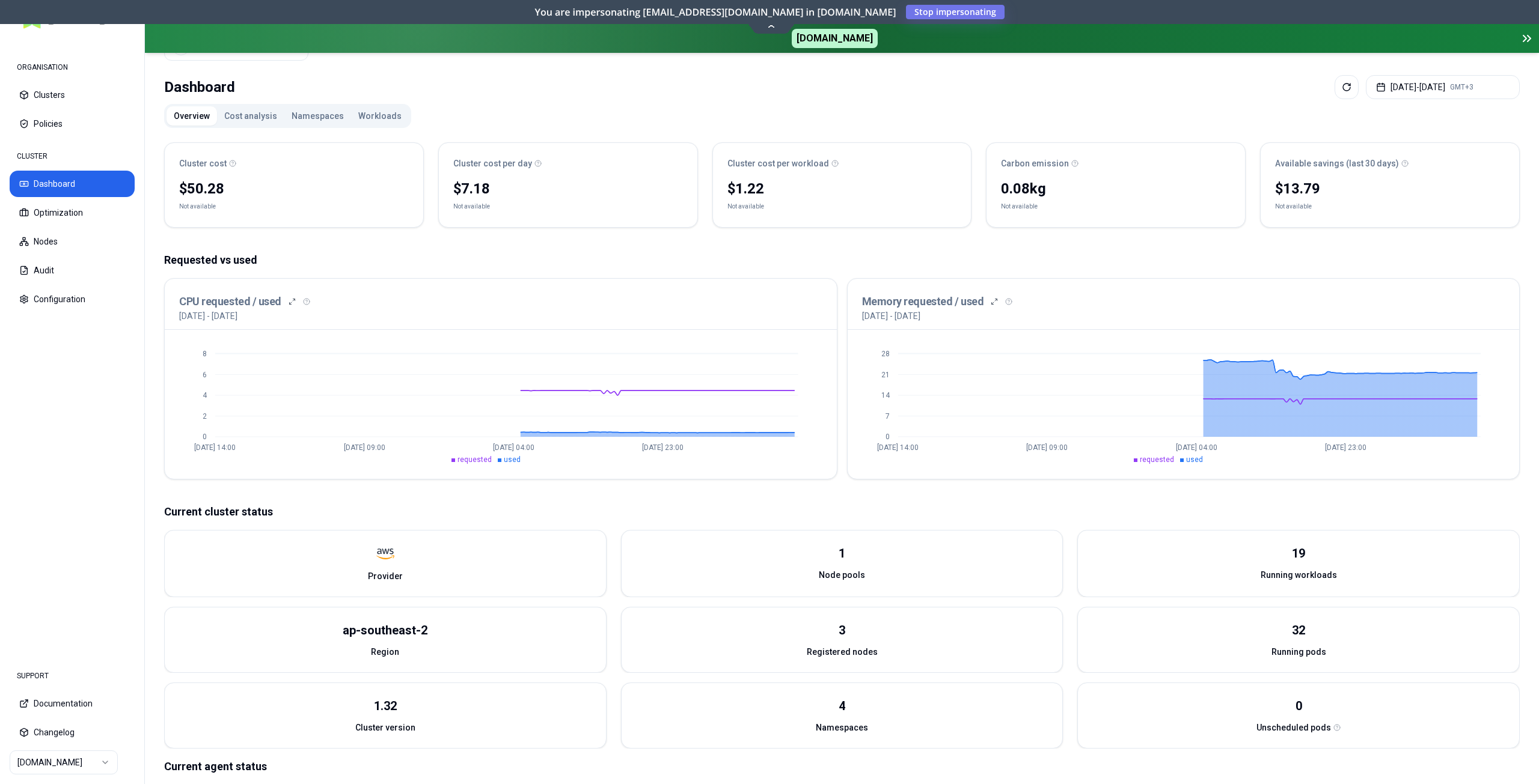
scroll to position [151, 0]
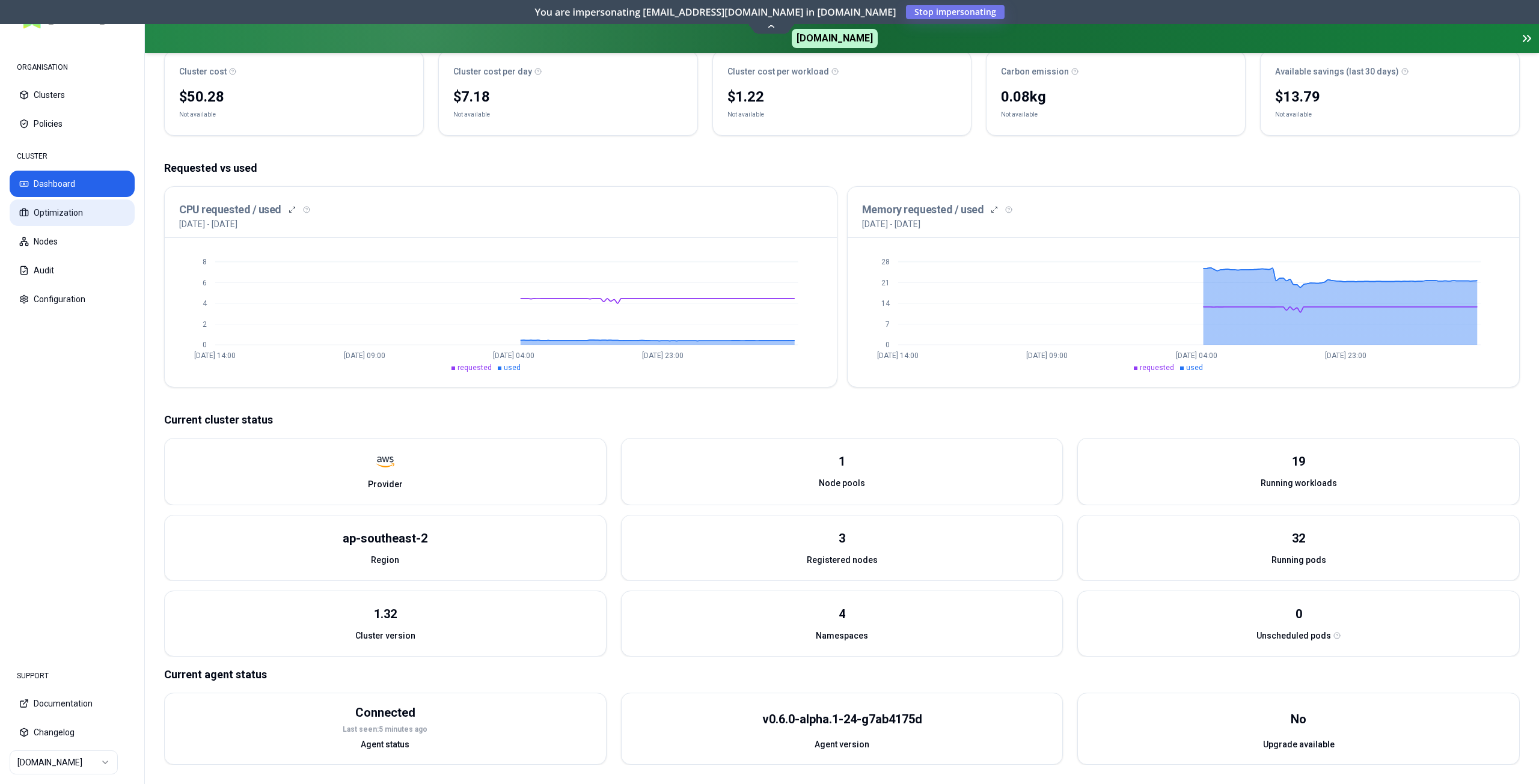
click at [58, 215] on button "Optimization" at bounding box center [72, 213] width 125 height 27
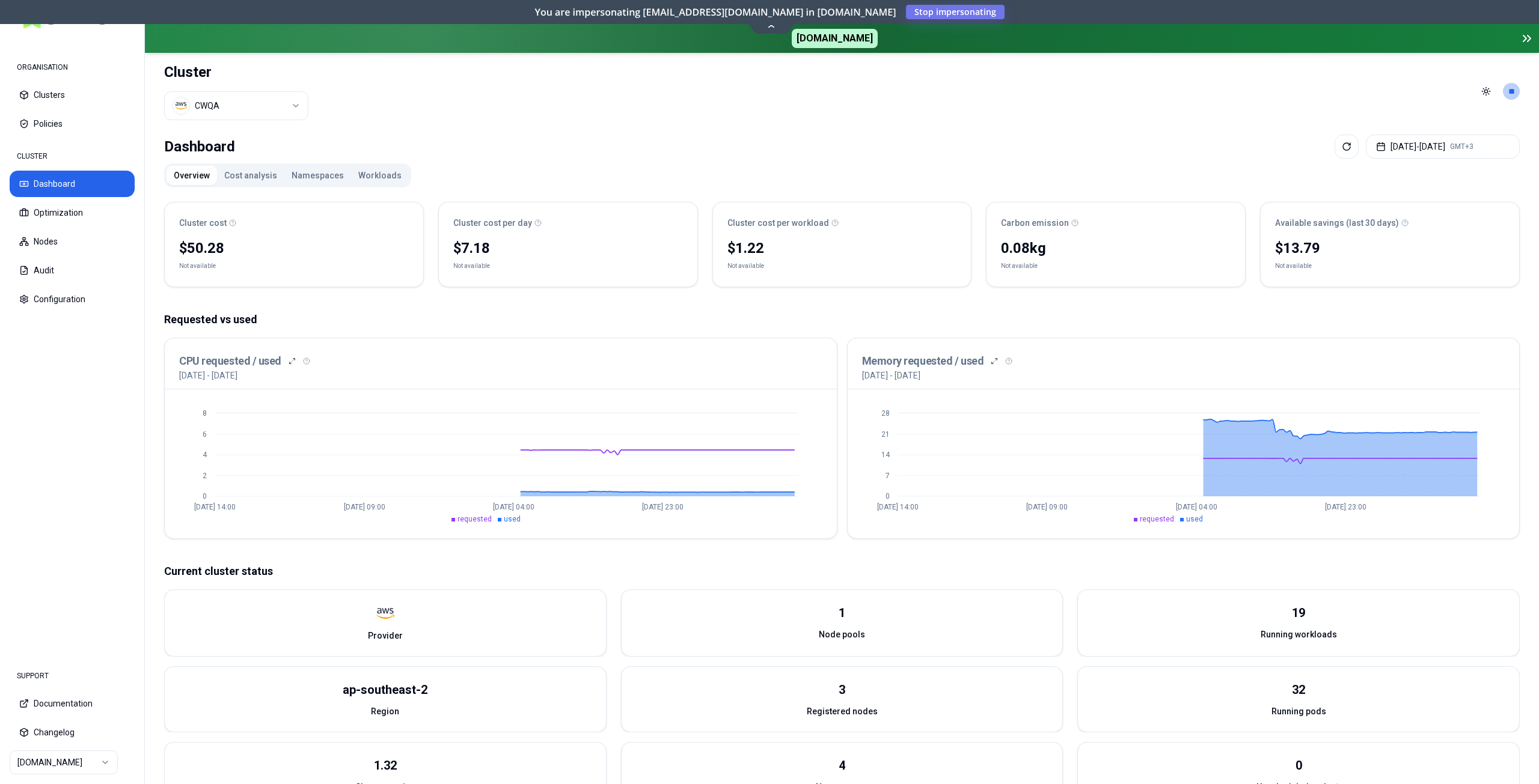
click at [377, 176] on button "Workloads" at bounding box center [379, 175] width 57 height 19
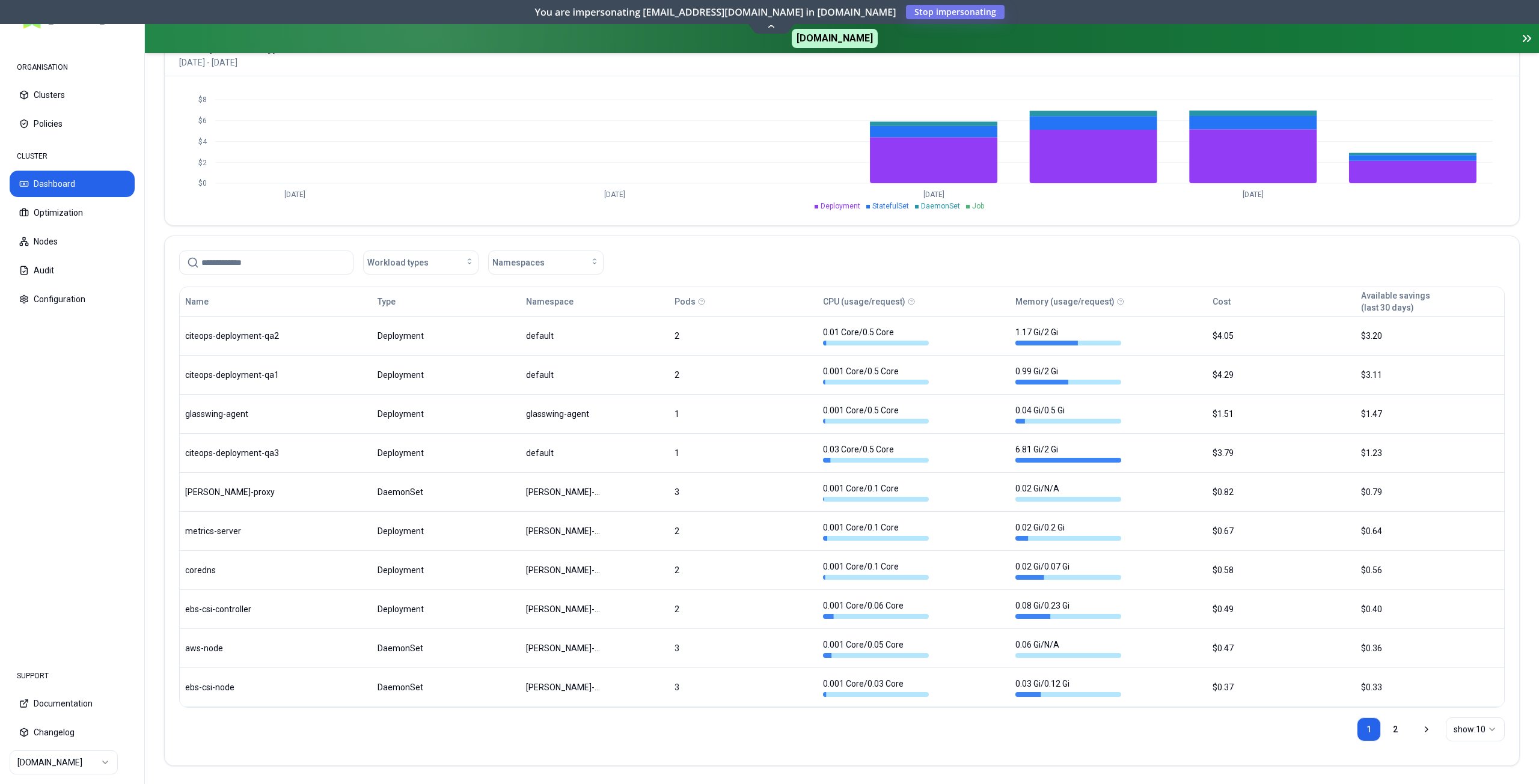
scroll to position [486, 0]
click at [1466, 725] on html "ORGANISATION Clusters Policies CLUSTER Dashboard Optimization Nodes Audit Confi…" at bounding box center [770, 392] width 1539 height 784
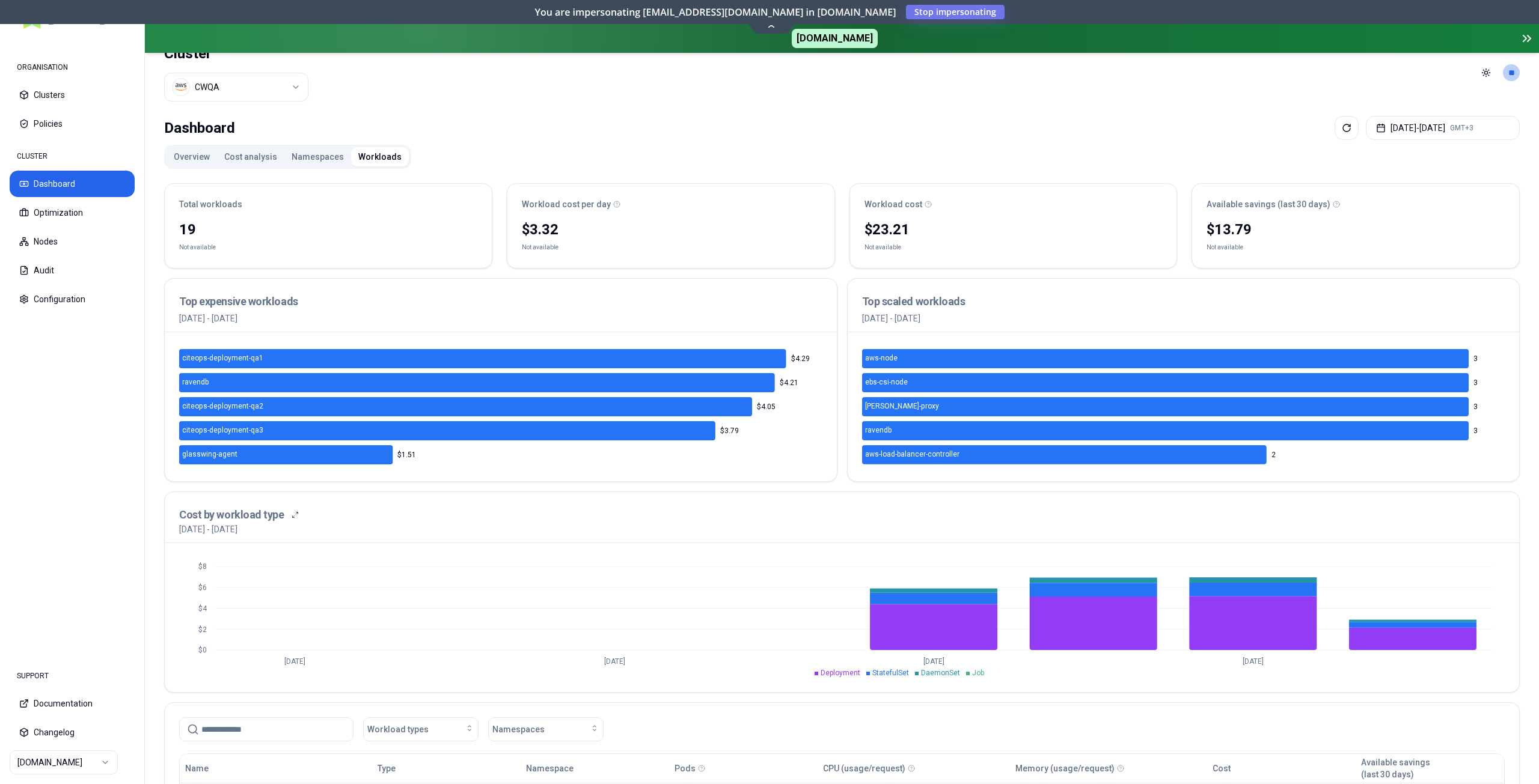
scroll to position [0, 0]
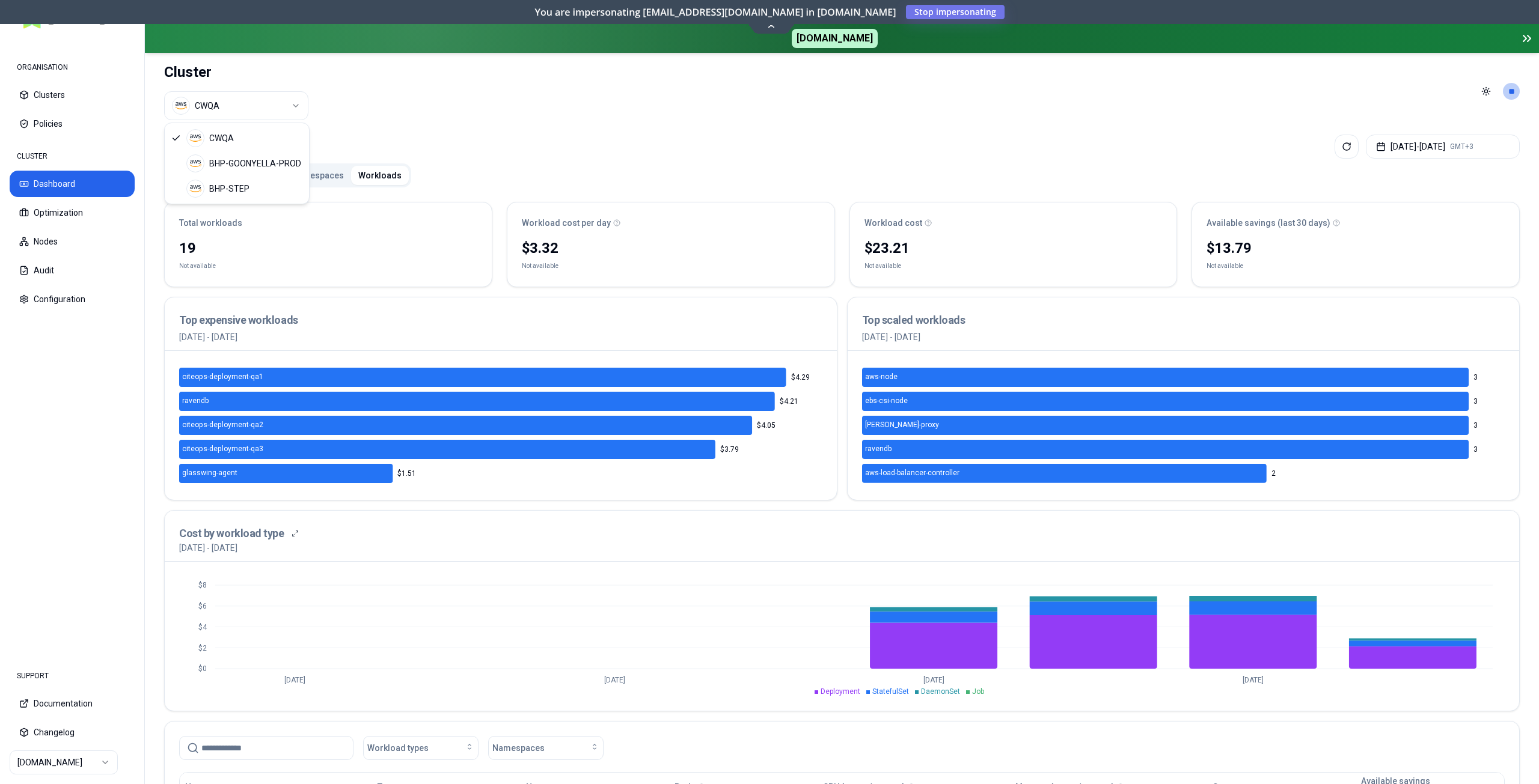
click at [253, 111] on html "ORGANISATION Clusters Policies CLUSTER Dashboard Optimization Nodes Audit Confi…" at bounding box center [770, 392] width 1539 height 784
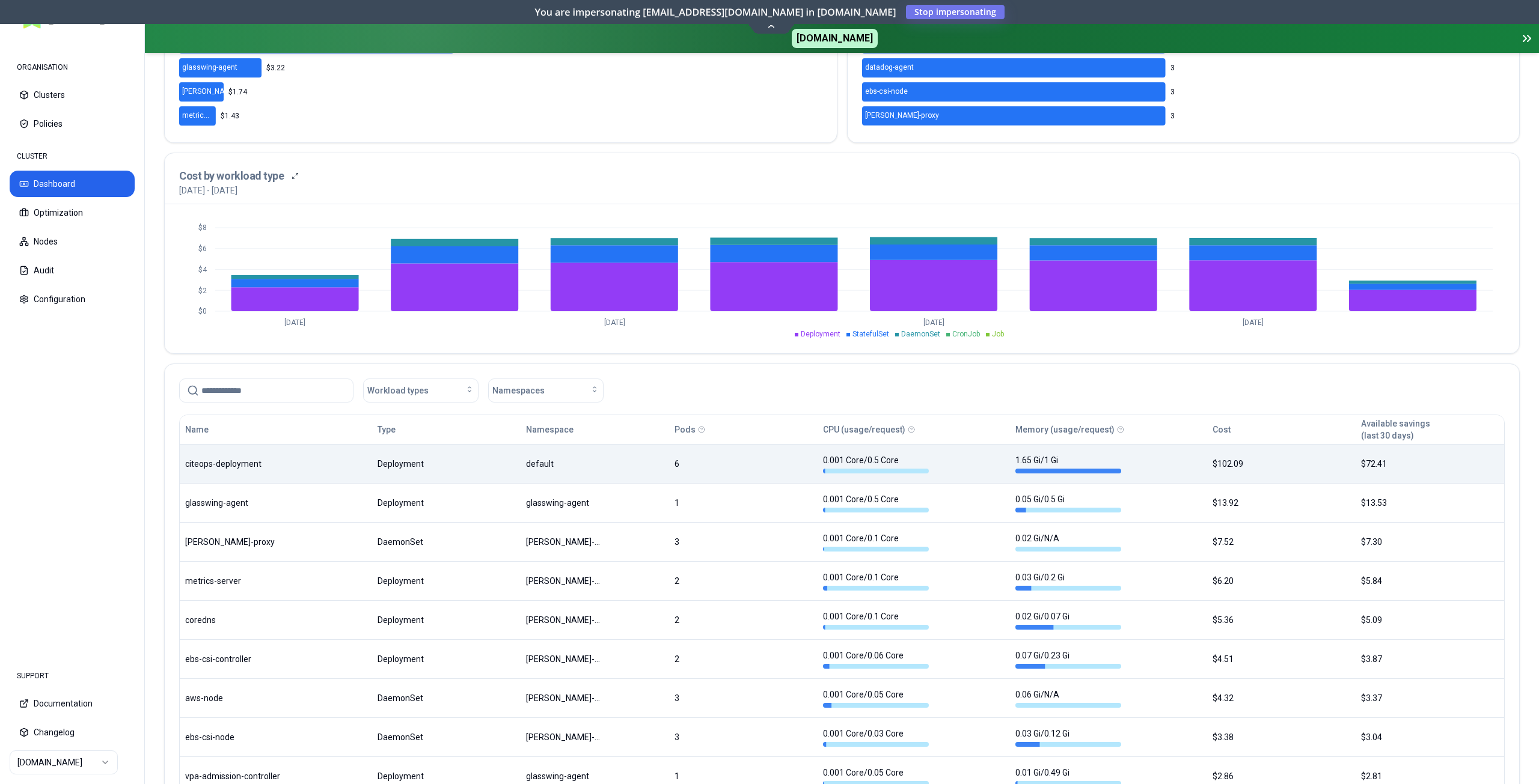
scroll to position [486, 0]
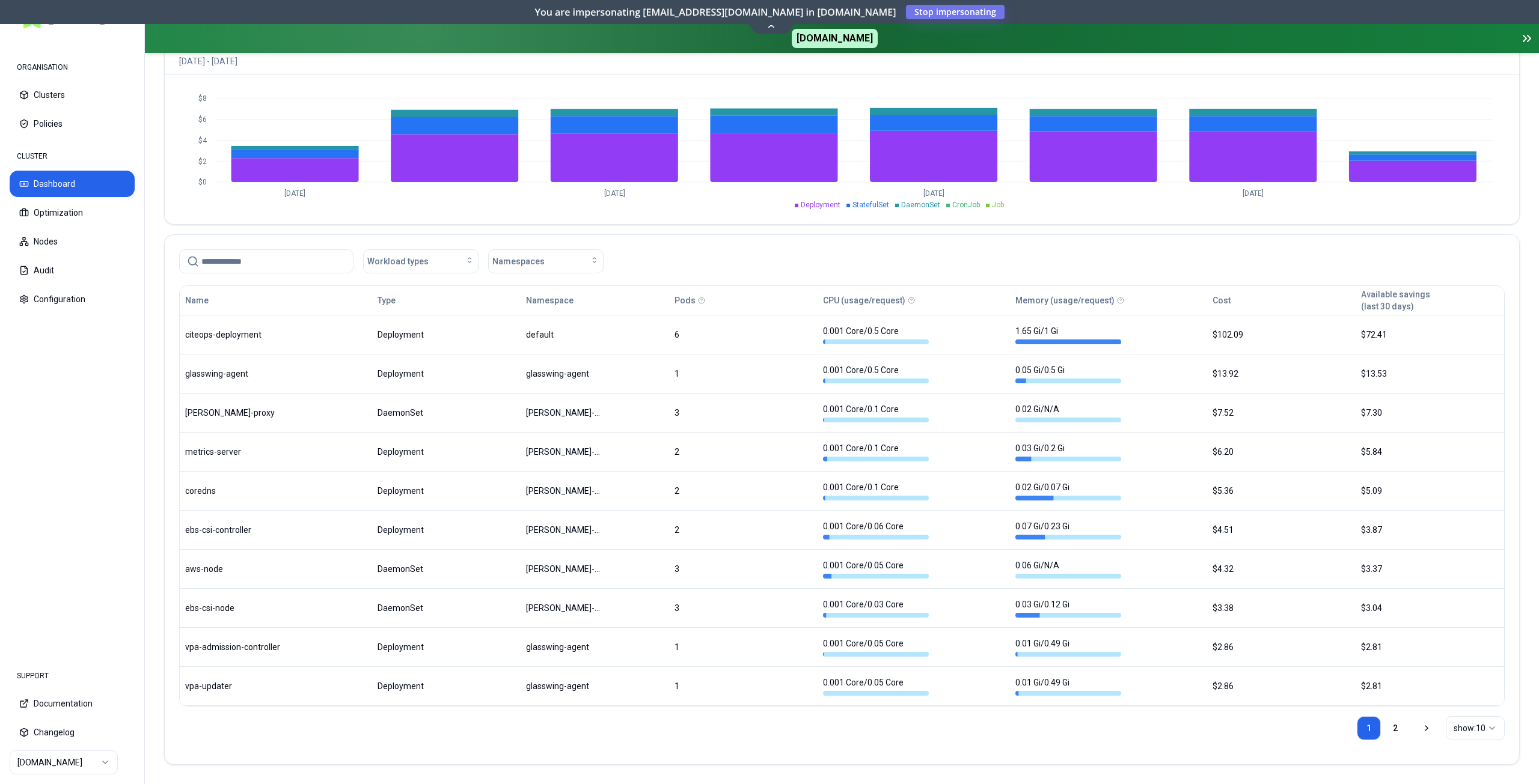
click at [1476, 735] on html "ORGANISATION Clusters Policies CLUSTER Dashboard Optimization Nodes Audit Confi…" at bounding box center [770, 392] width 1539 height 784
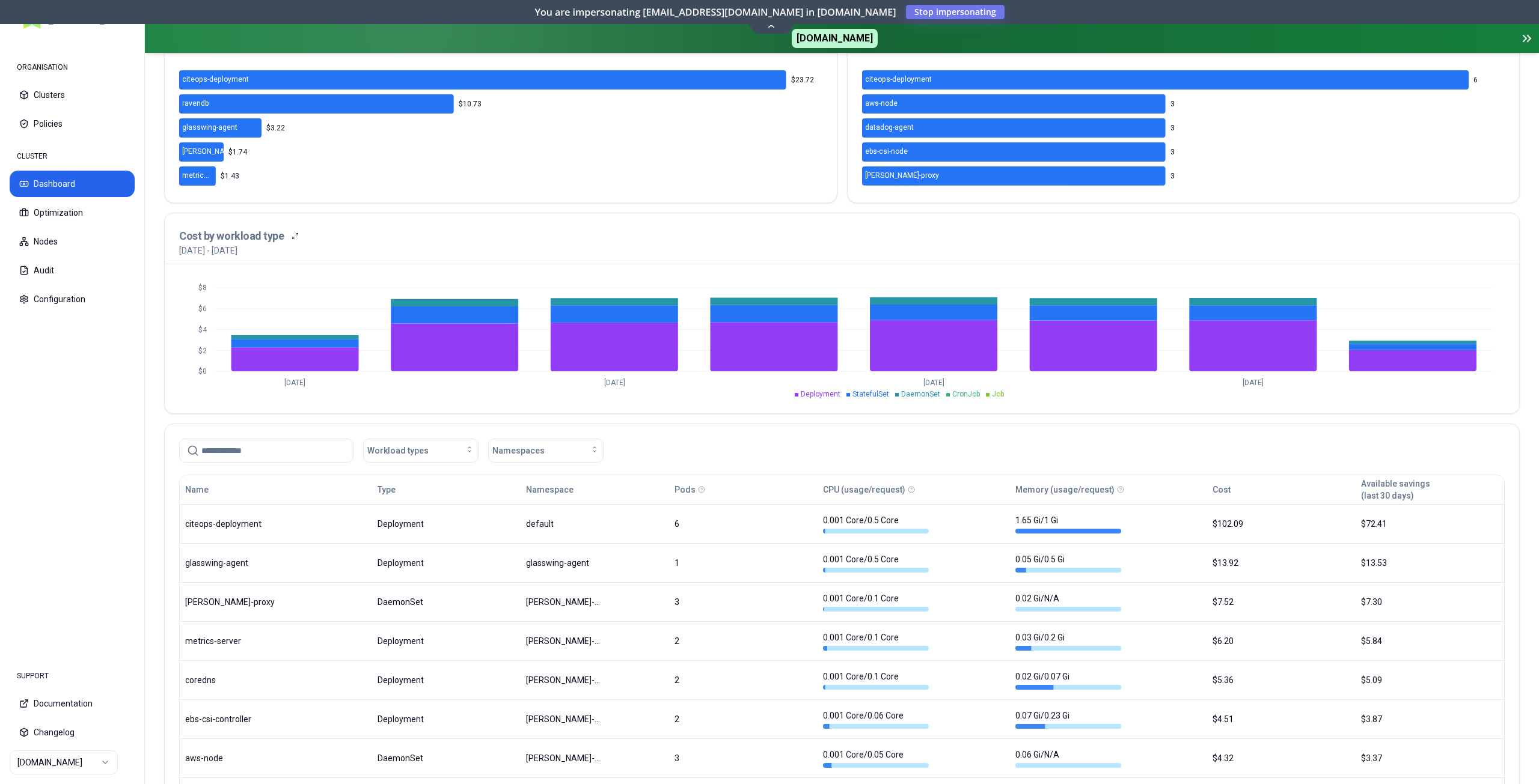
scroll to position [57, 0]
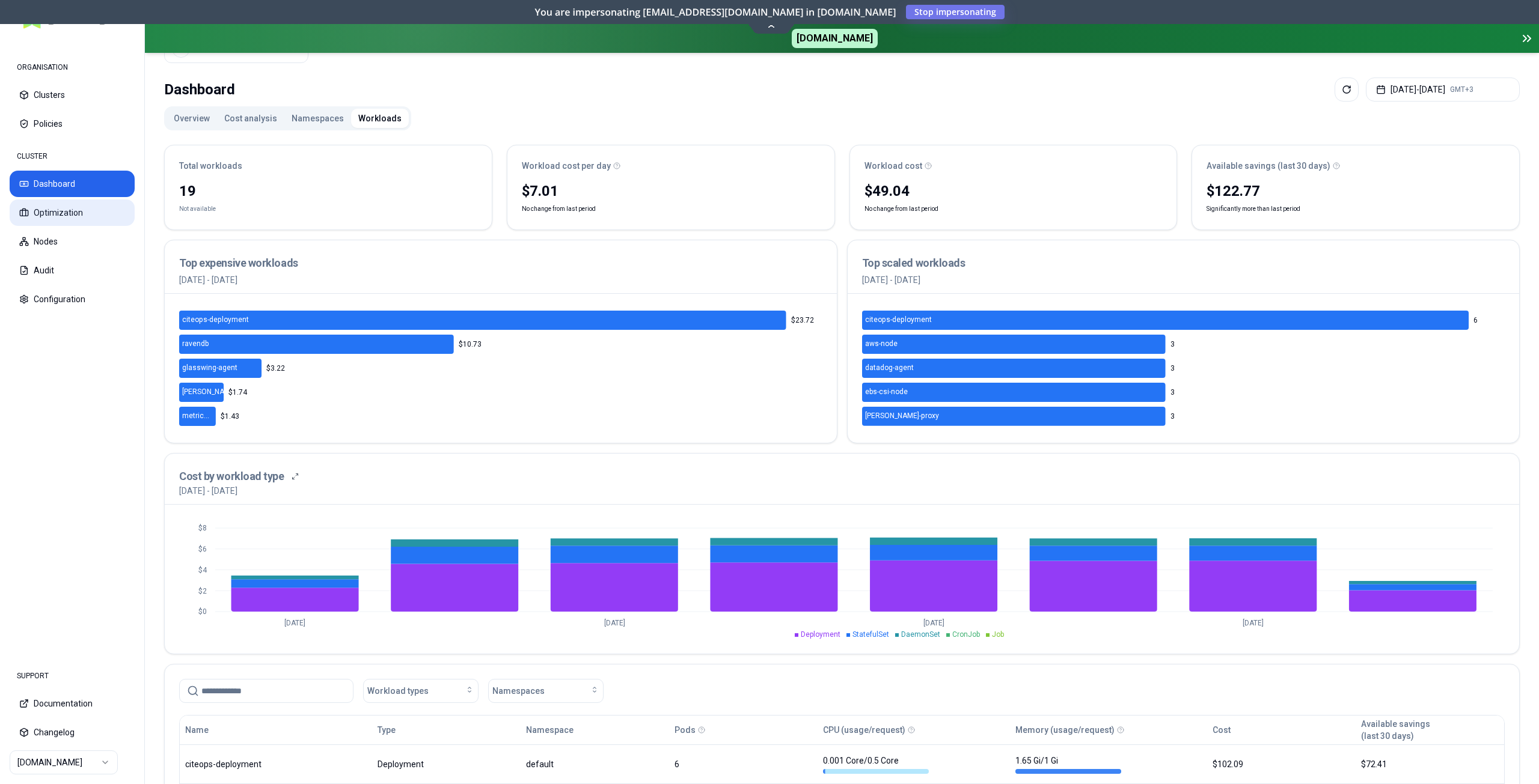
click at [59, 215] on button "Optimization" at bounding box center [72, 213] width 125 height 27
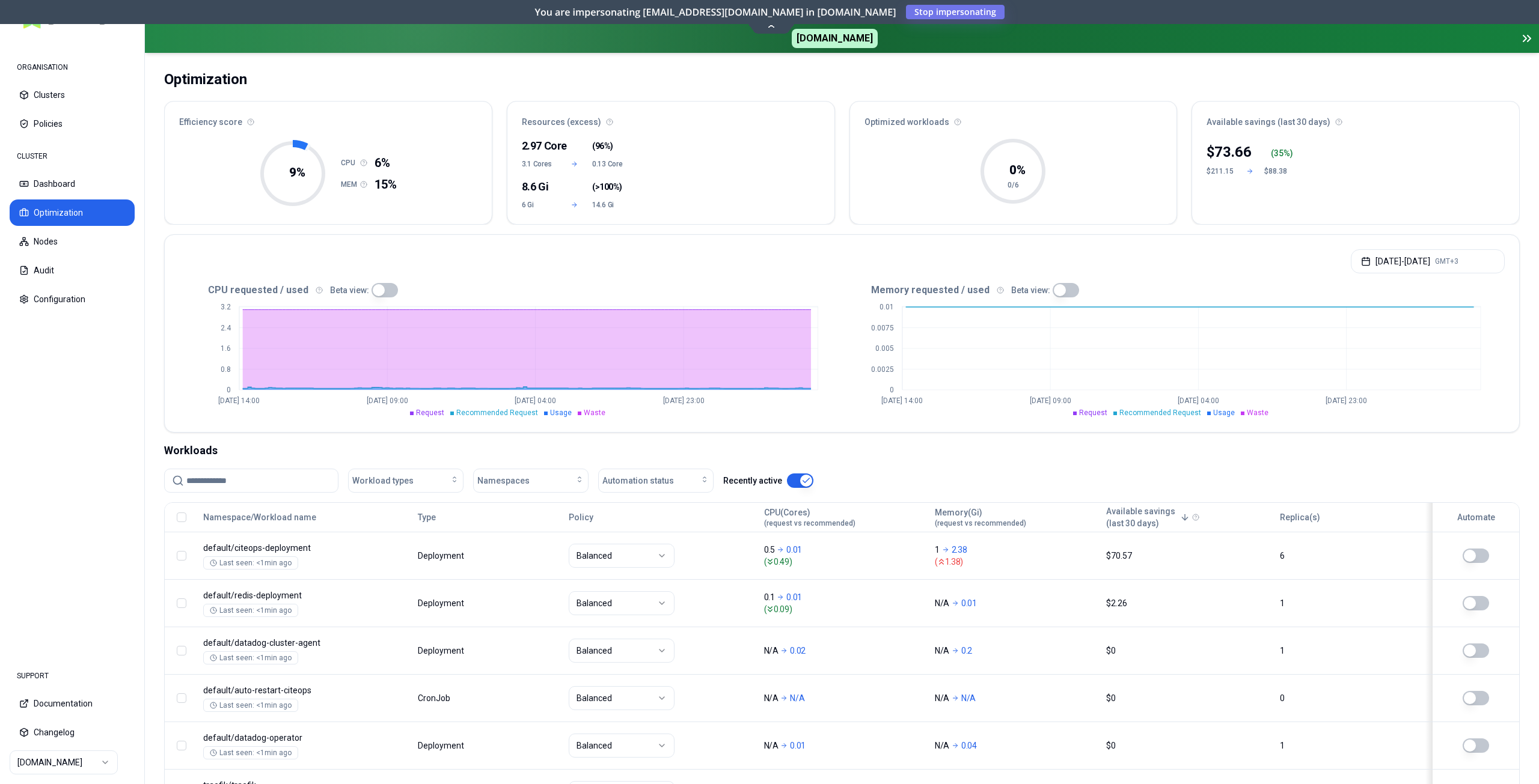
scroll to position [164, 0]
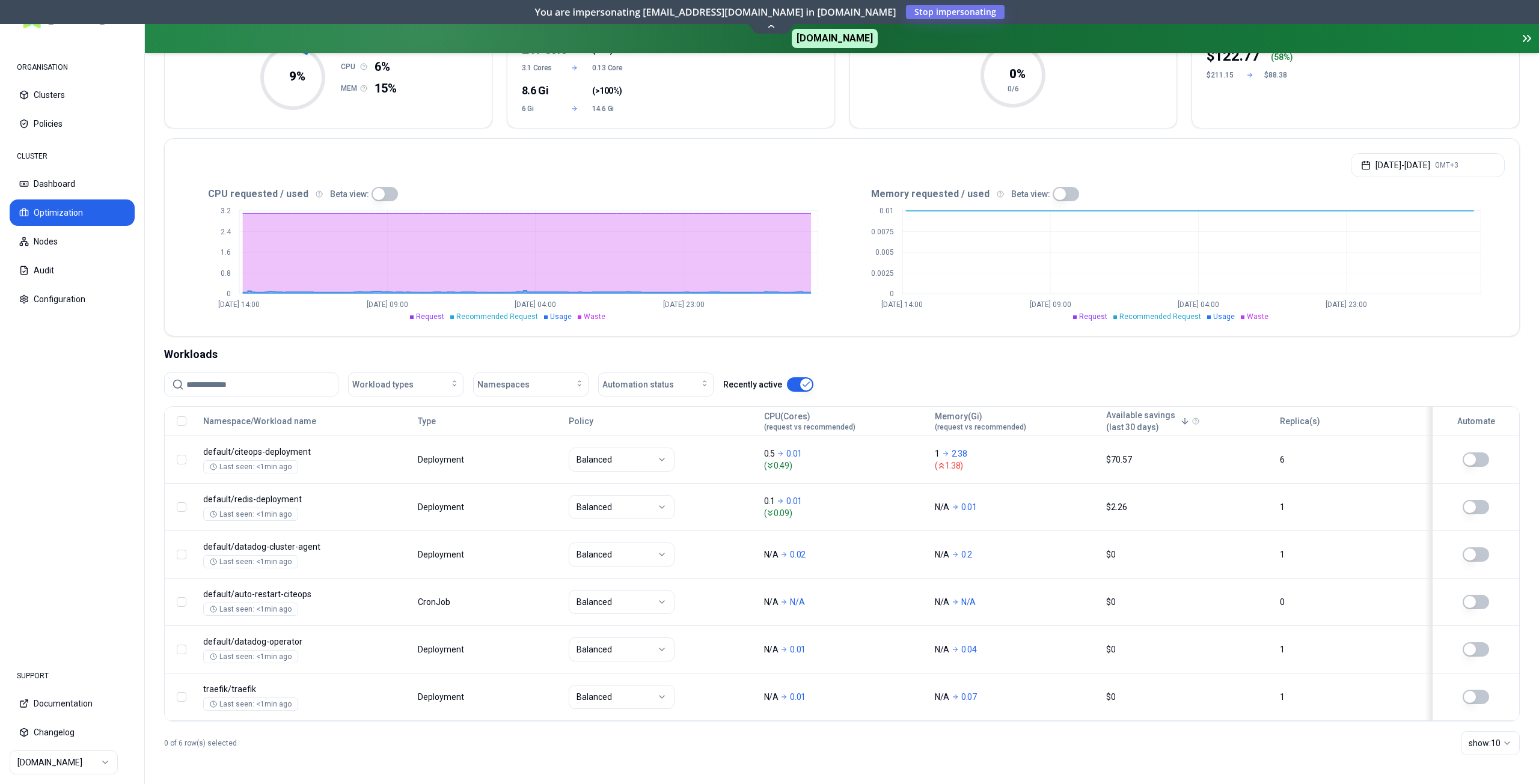
click at [1492, 750] on html "ORGANISATION Clusters Policies CLUSTER Dashboard Optimization Nodes Audit Confi…" at bounding box center [770, 392] width 1539 height 784
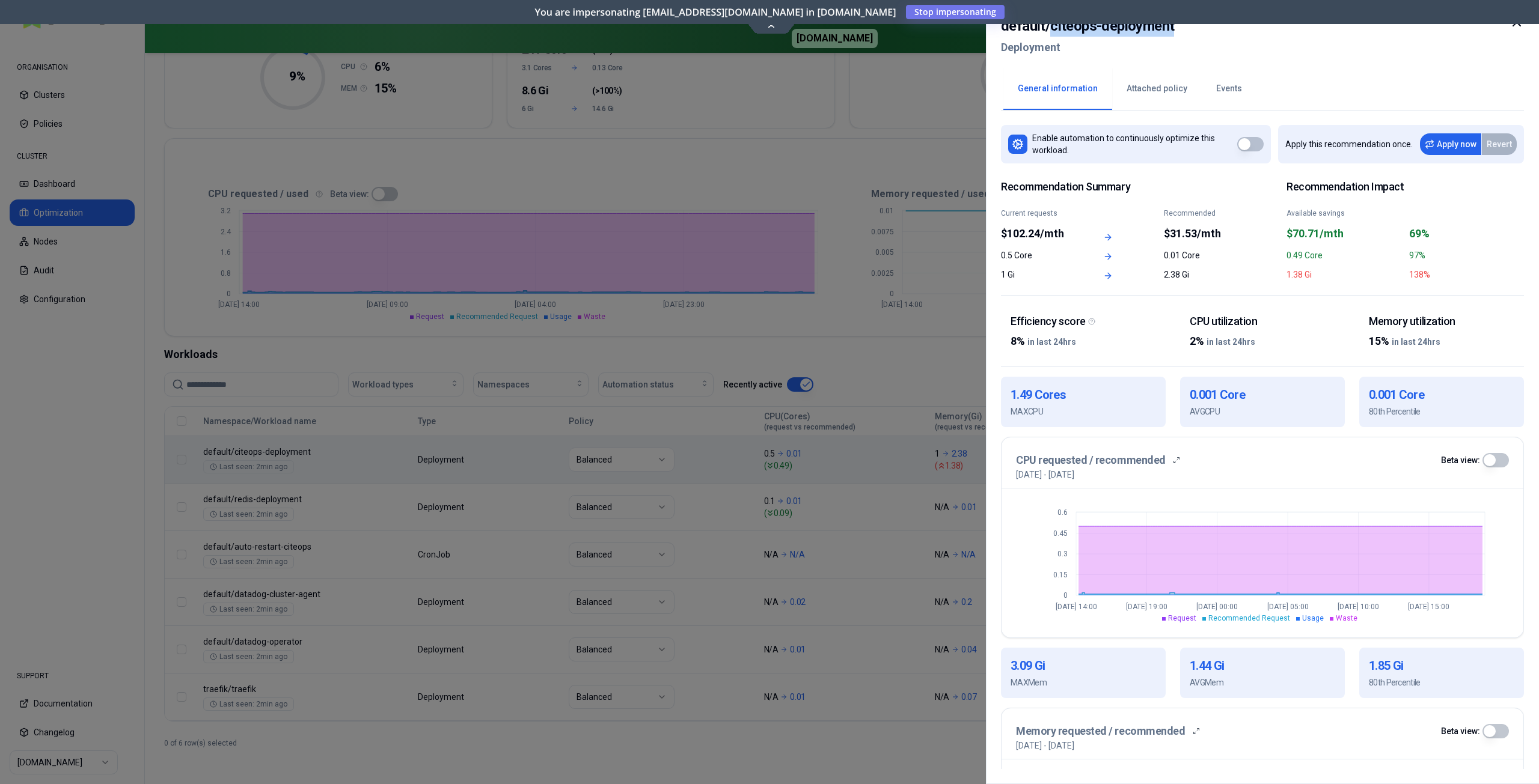
drag, startPoint x: 1175, startPoint y: 26, endPoint x: 1049, endPoint y: 32, distance: 126.1
click at [1049, 32] on div "default / citeops-deployment Deployment" at bounding box center [1262, 40] width 523 height 51
copy h2 "citeops-deployment"
click at [1515, 25] on icon at bounding box center [1517, 22] width 14 height 14
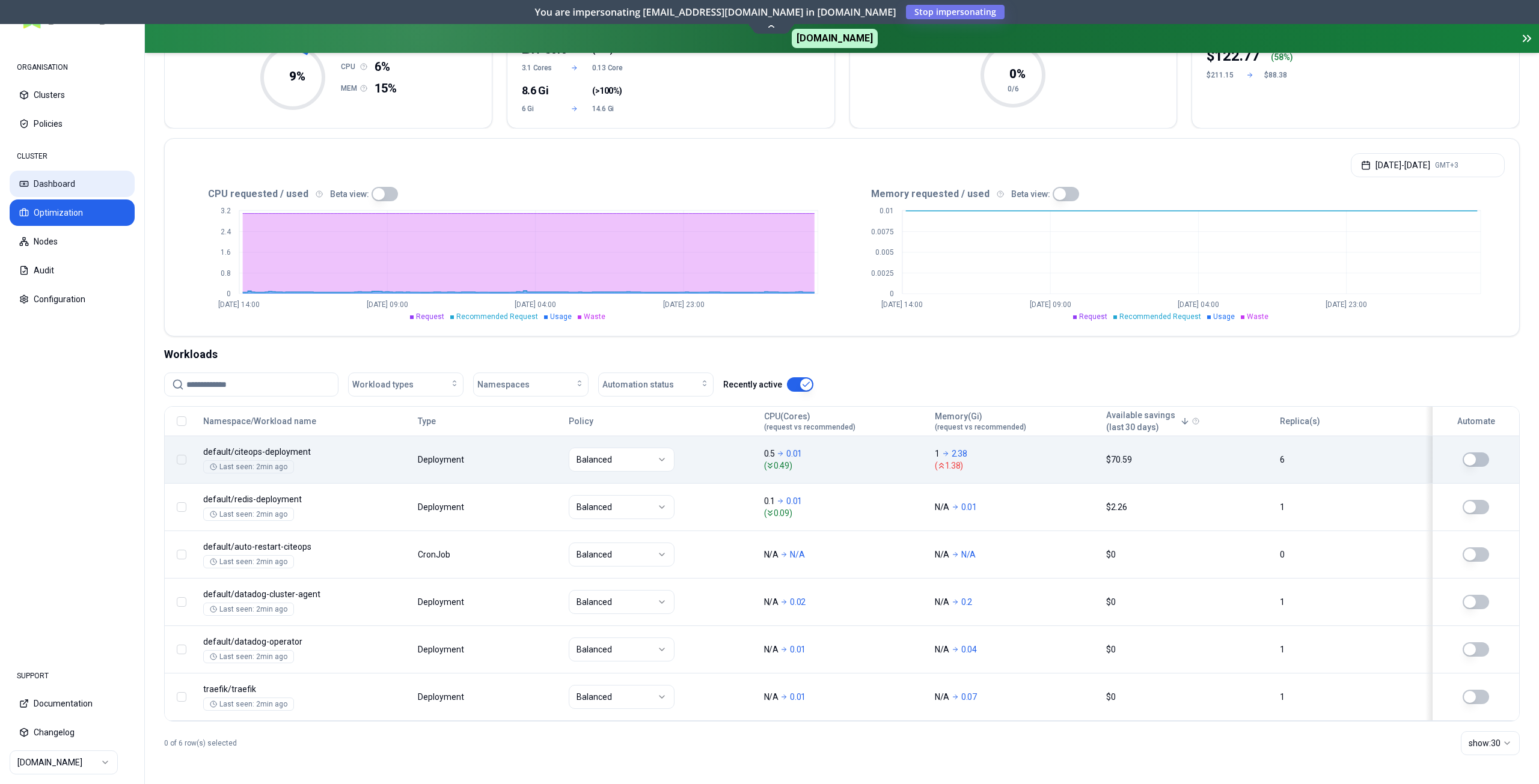
click at [68, 184] on button "Dashboard" at bounding box center [72, 184] width 125 height 27
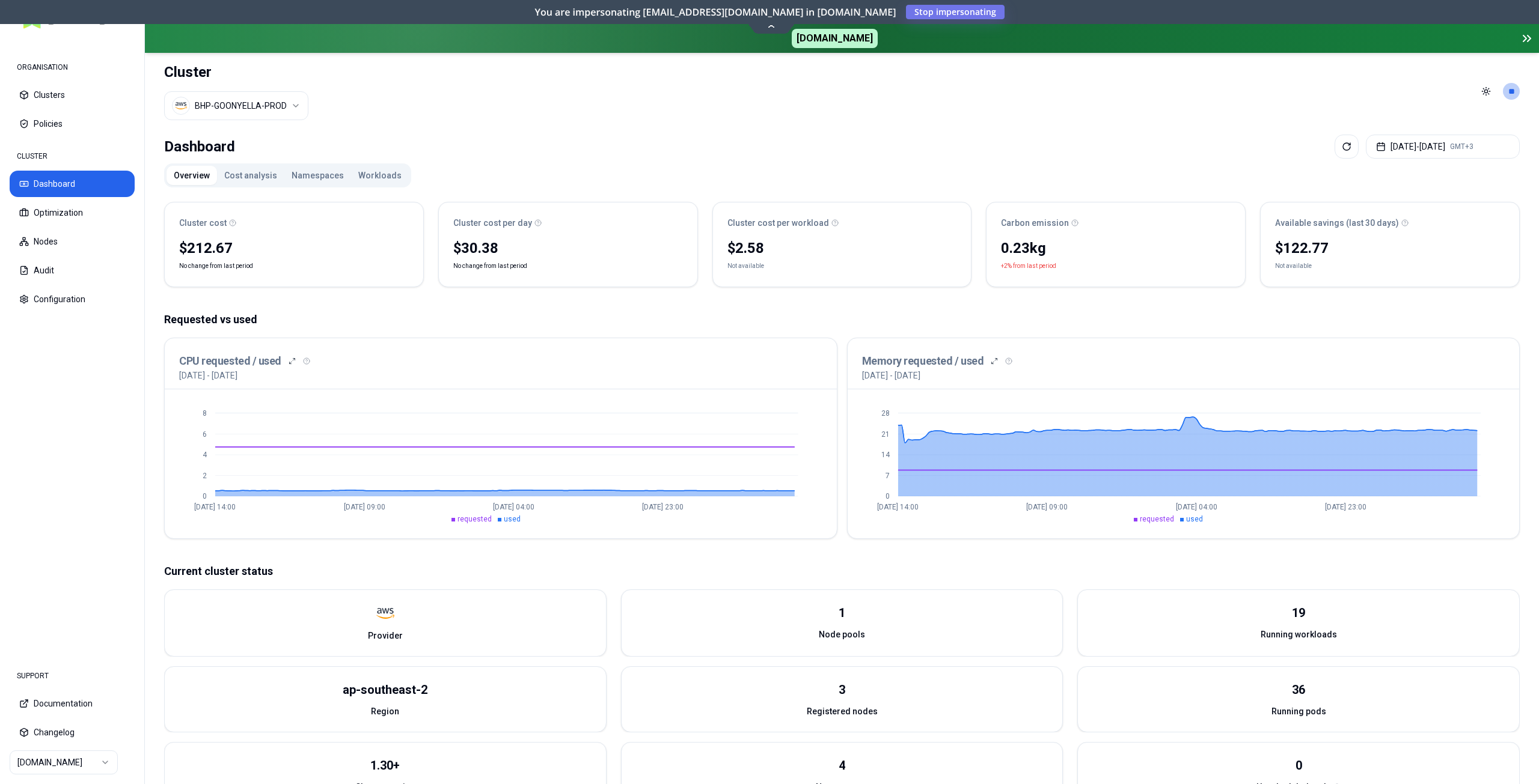
click at [361, 179] on button "Workloads" at bounding box center [379, 175] width 57 height 19
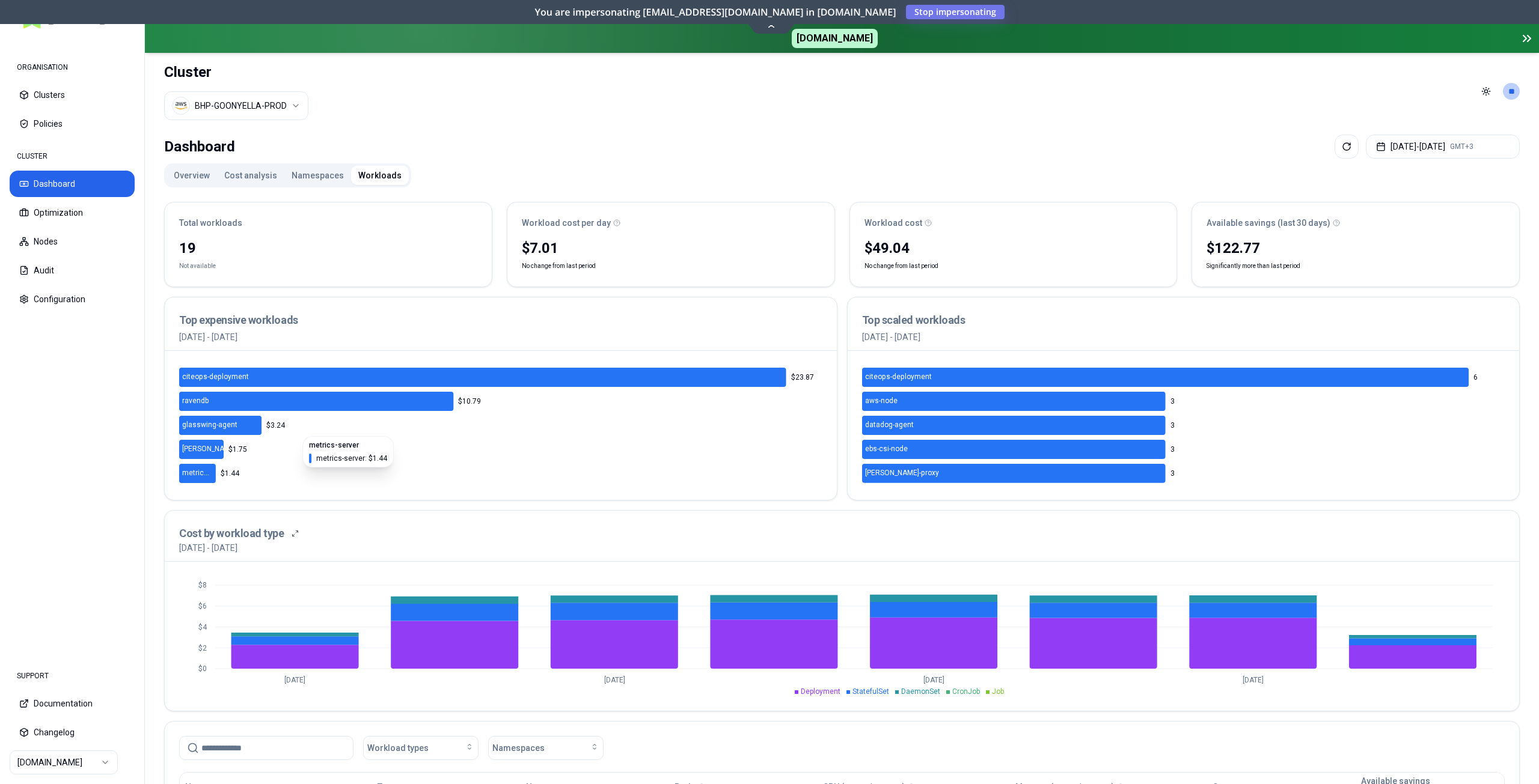
scroll to position [300, 0]
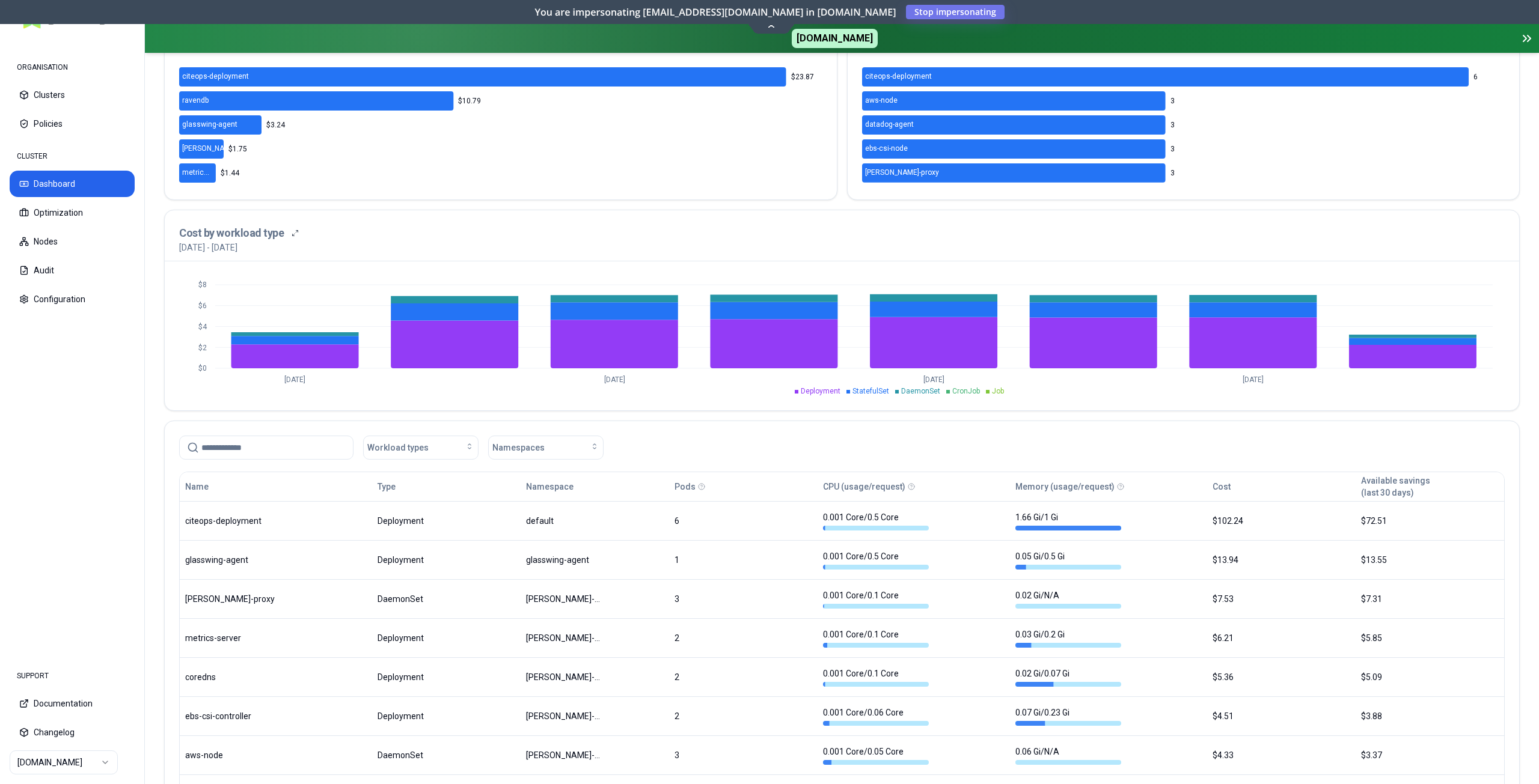
click at [255, 450] on input at bounding box center [273, 447] width 144 height 22
paste input "**********"
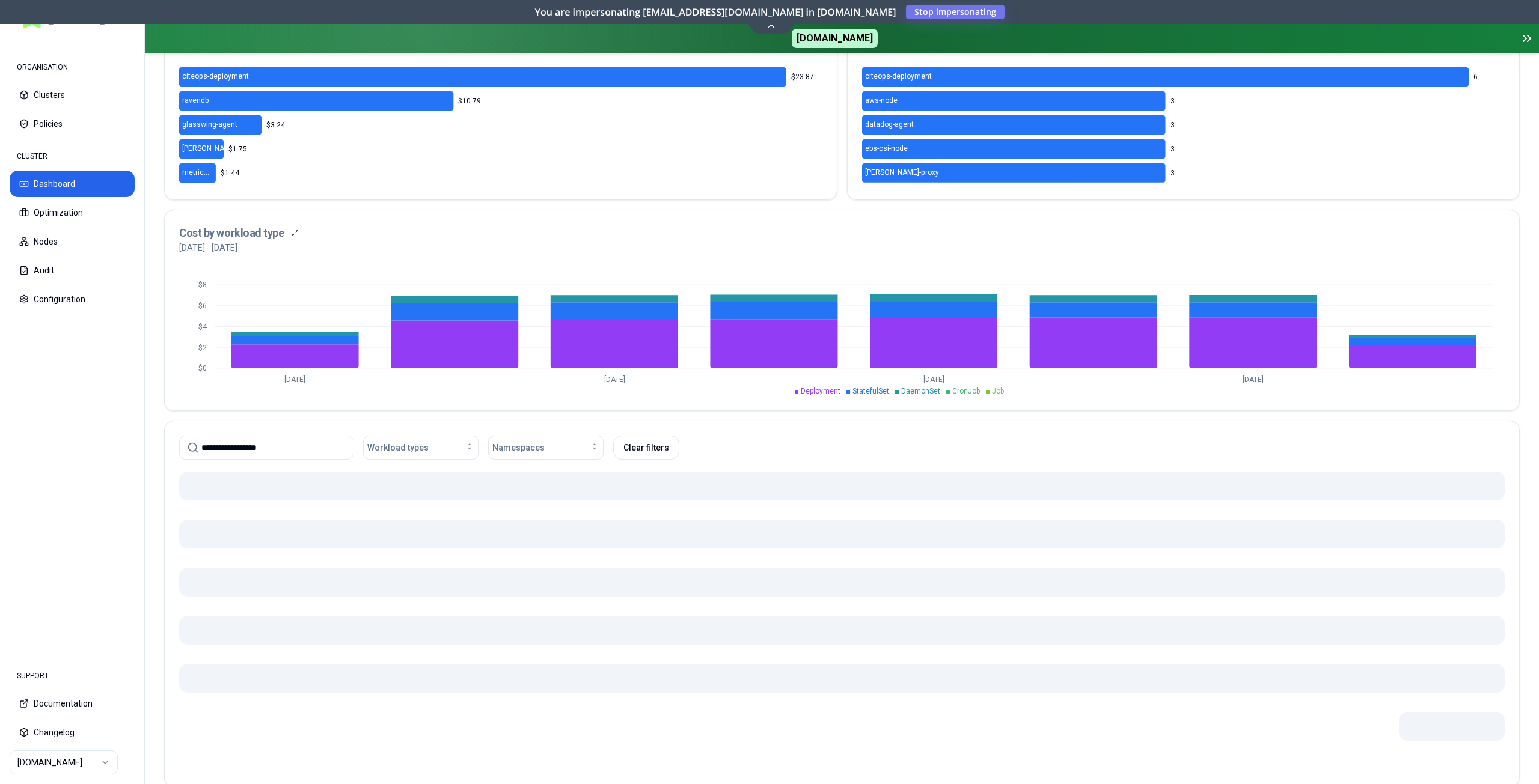
scroll to position [296, 0]
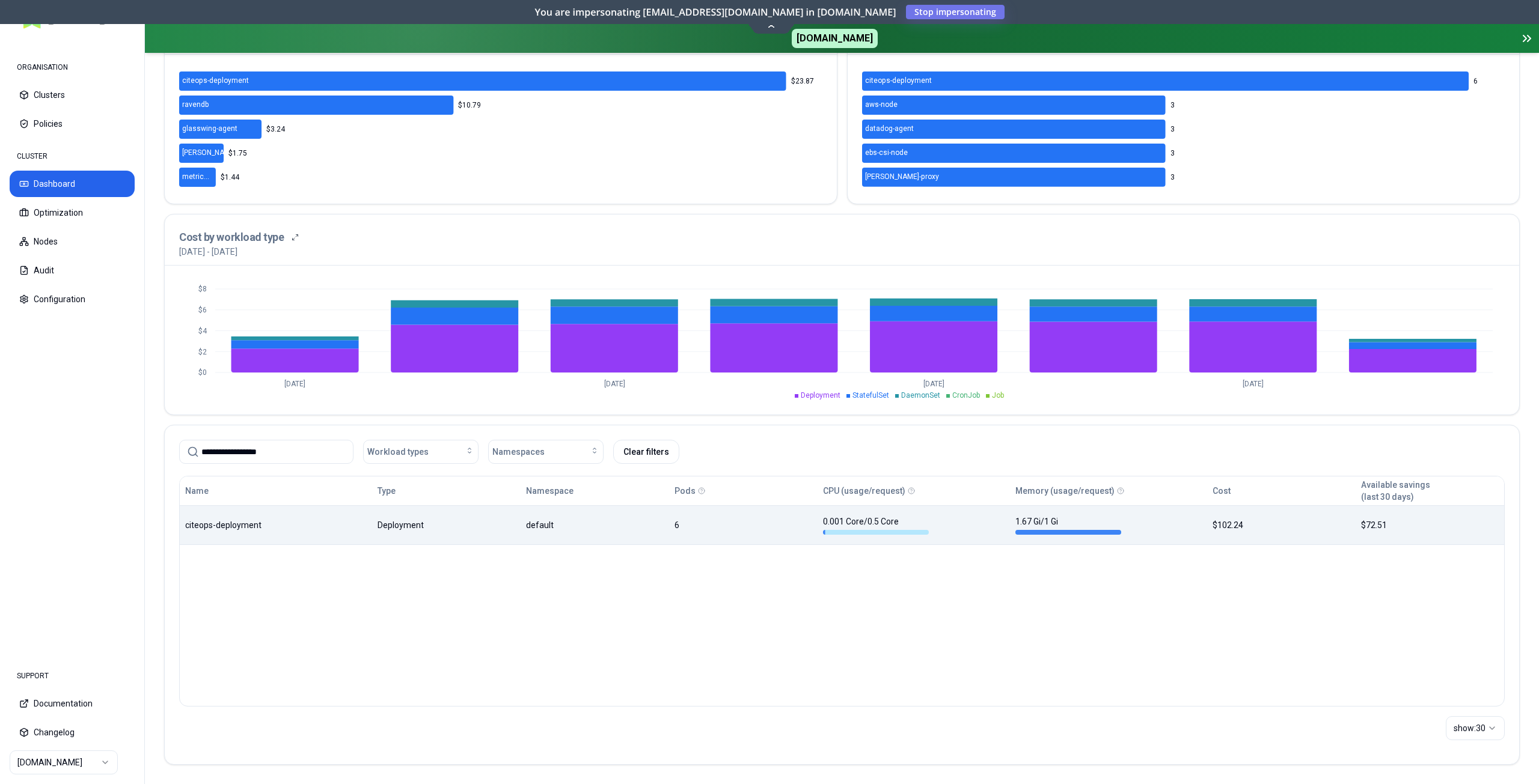
type input "**********"
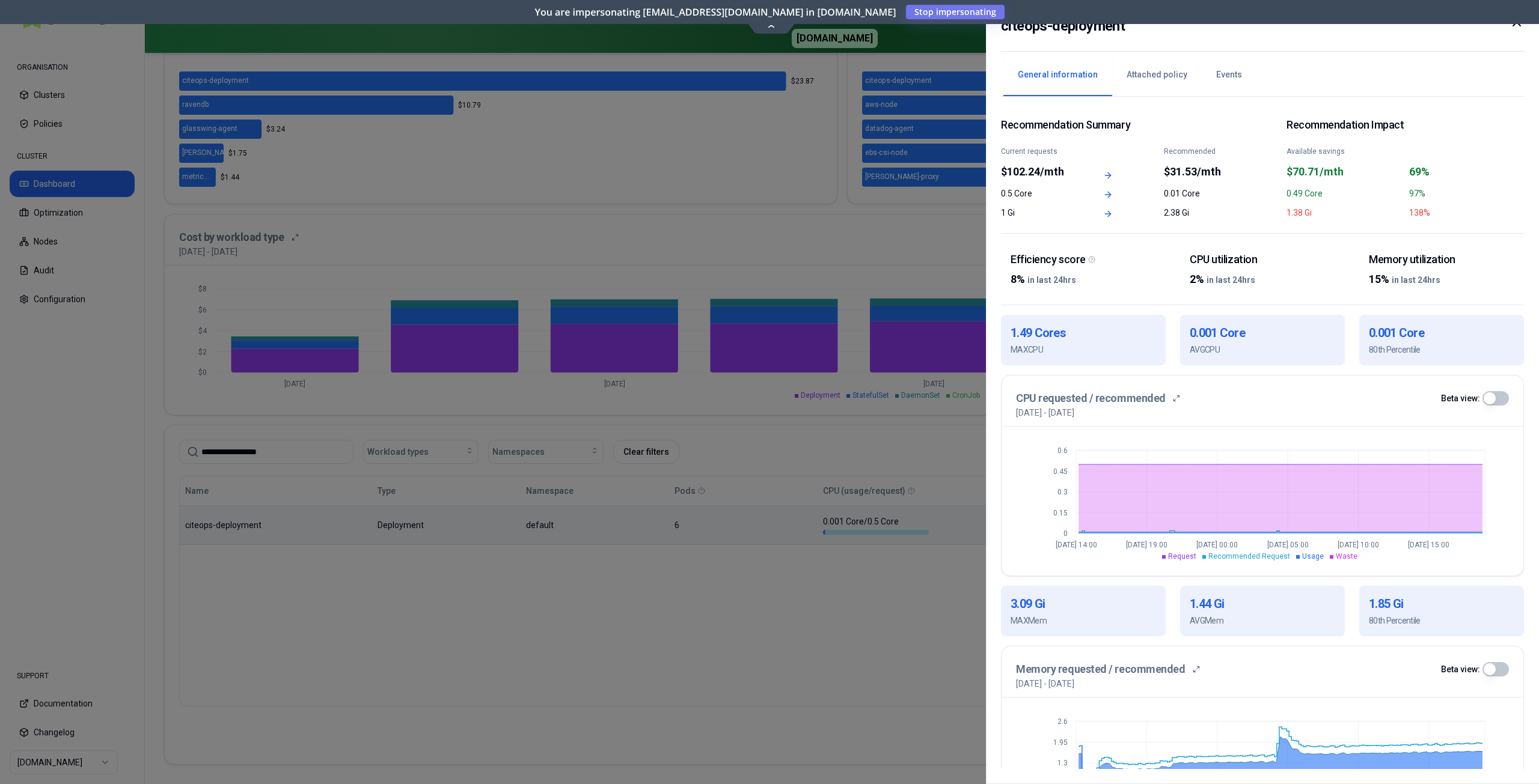
click at [1517, 28] on icon at bounding box center [1517, 22] width 14 height 14
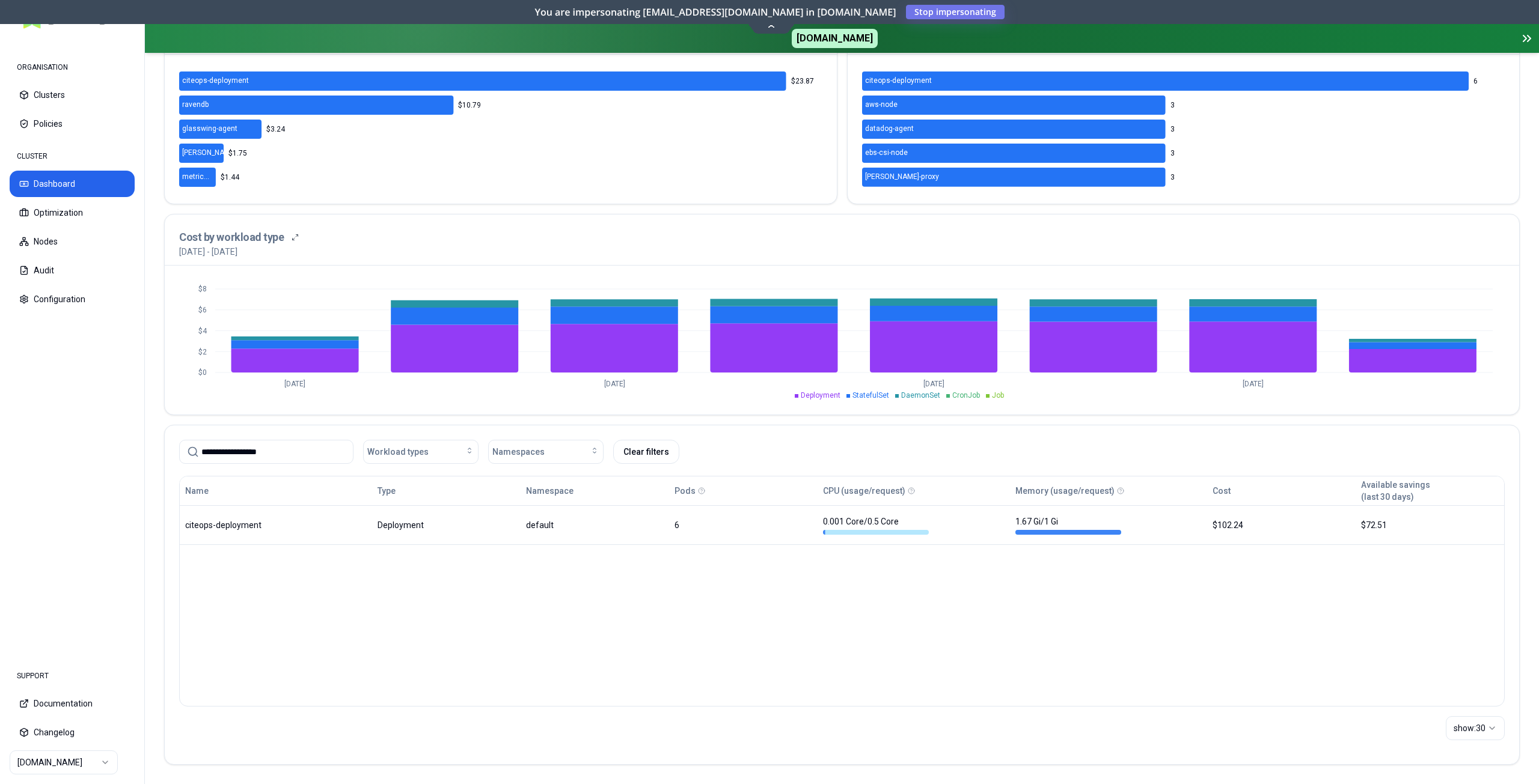
click at [464, 652] on div "Name Type Namespace Pods CPU (usage/request) Memory (usage/request) Cost Availa…" at bounding box center [842, 591] width 1326 height 231
